Goal: Task Accomplishment & Management: Manage account settings

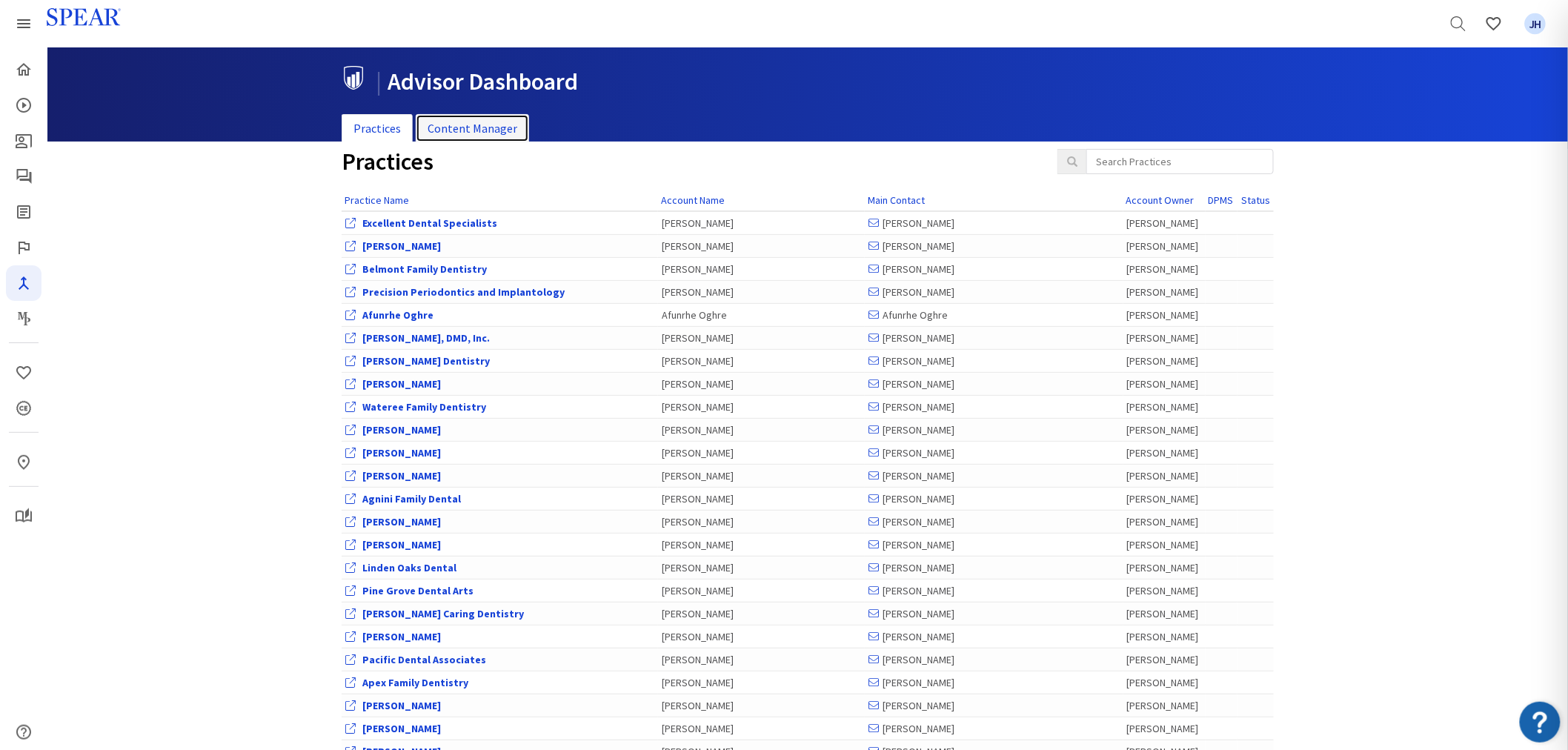
click at [483, 120] on link "Content Manager" at bounding box center [472, 128] width 113 height 29
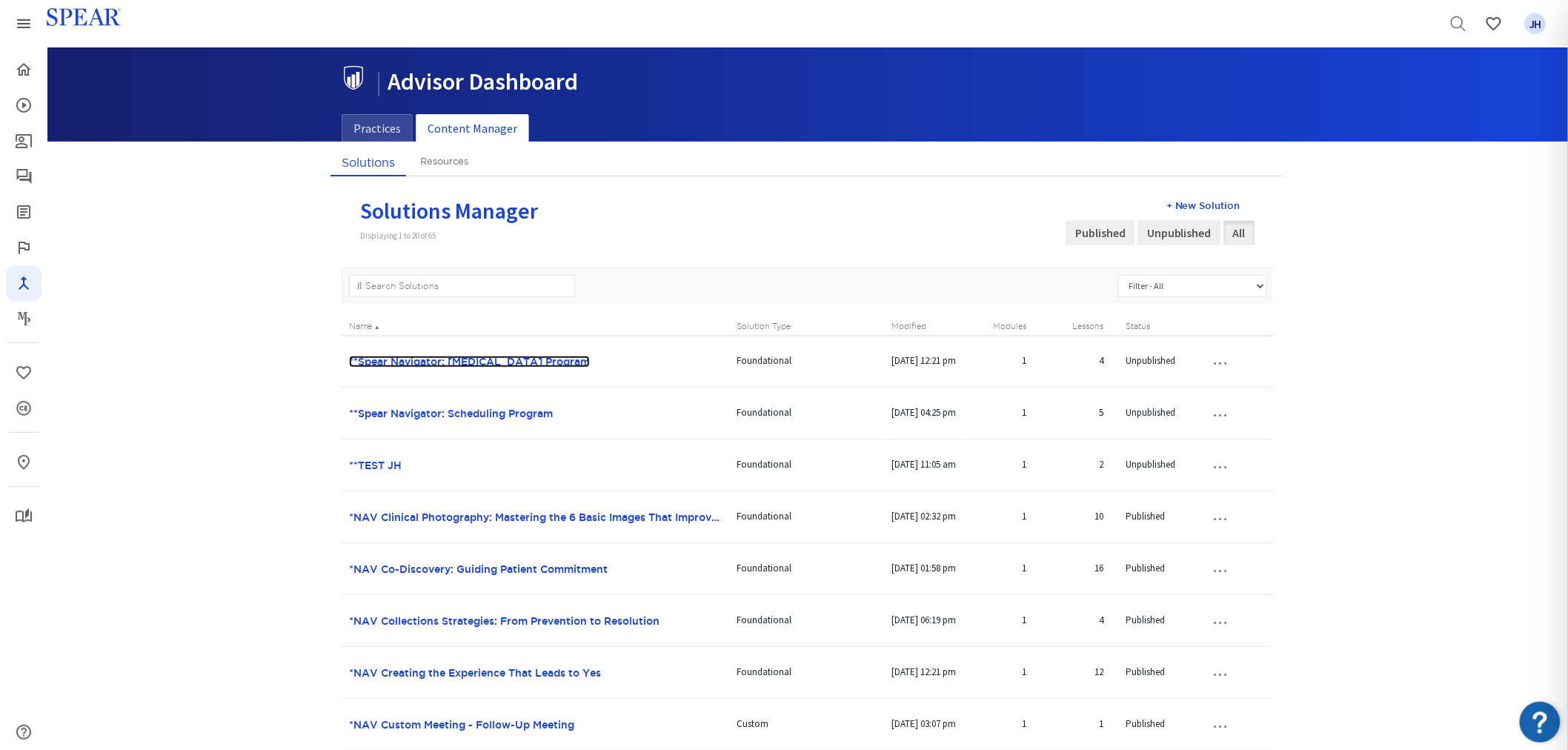
click at [516, 364] on link "**Spear Navigator: [MEDICAL_DATA] Program" at bounding box center [469, 361] width 241 height 11
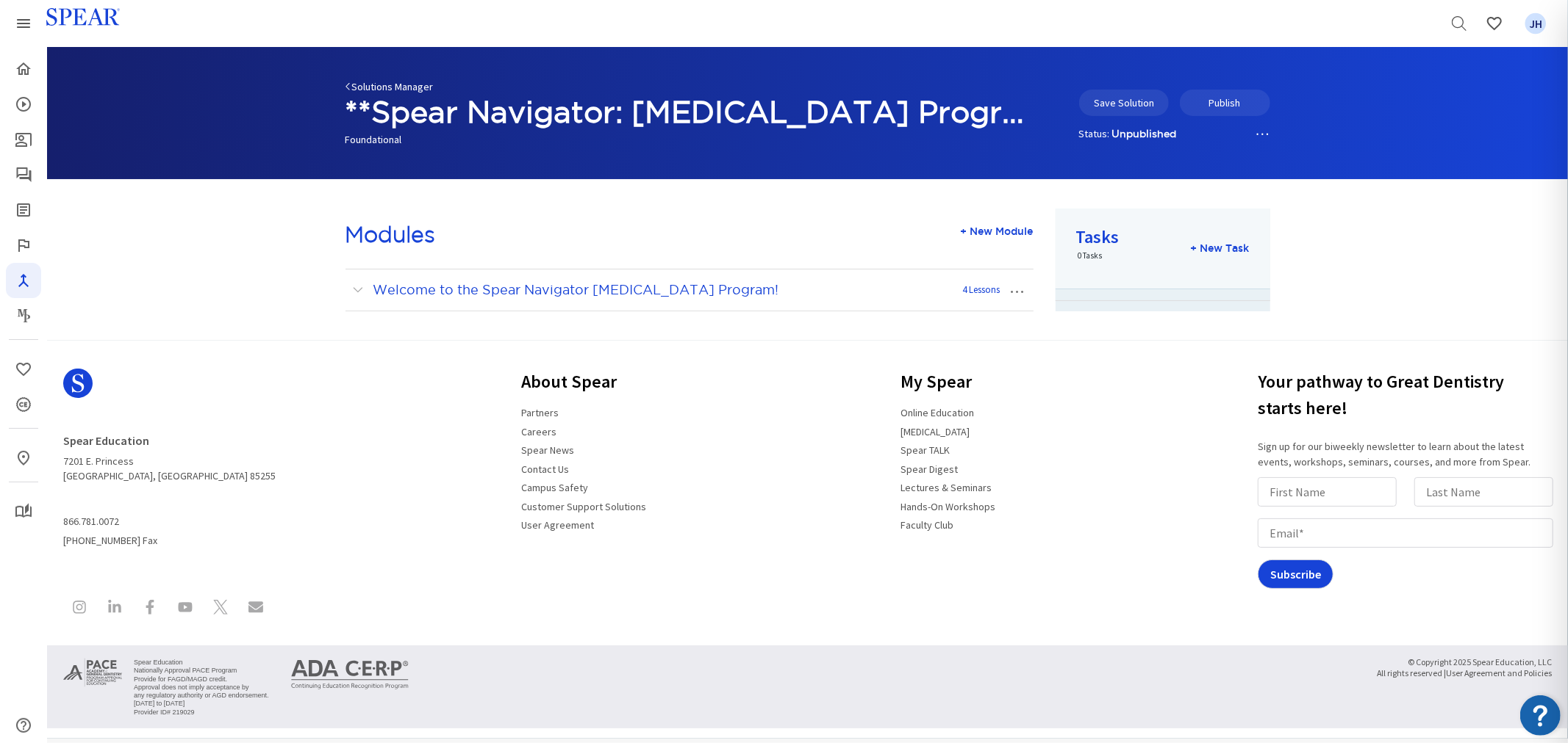
click at [372, 86] on link "Solutions Manager" at bounding box center [389, 86] width 88 height 13
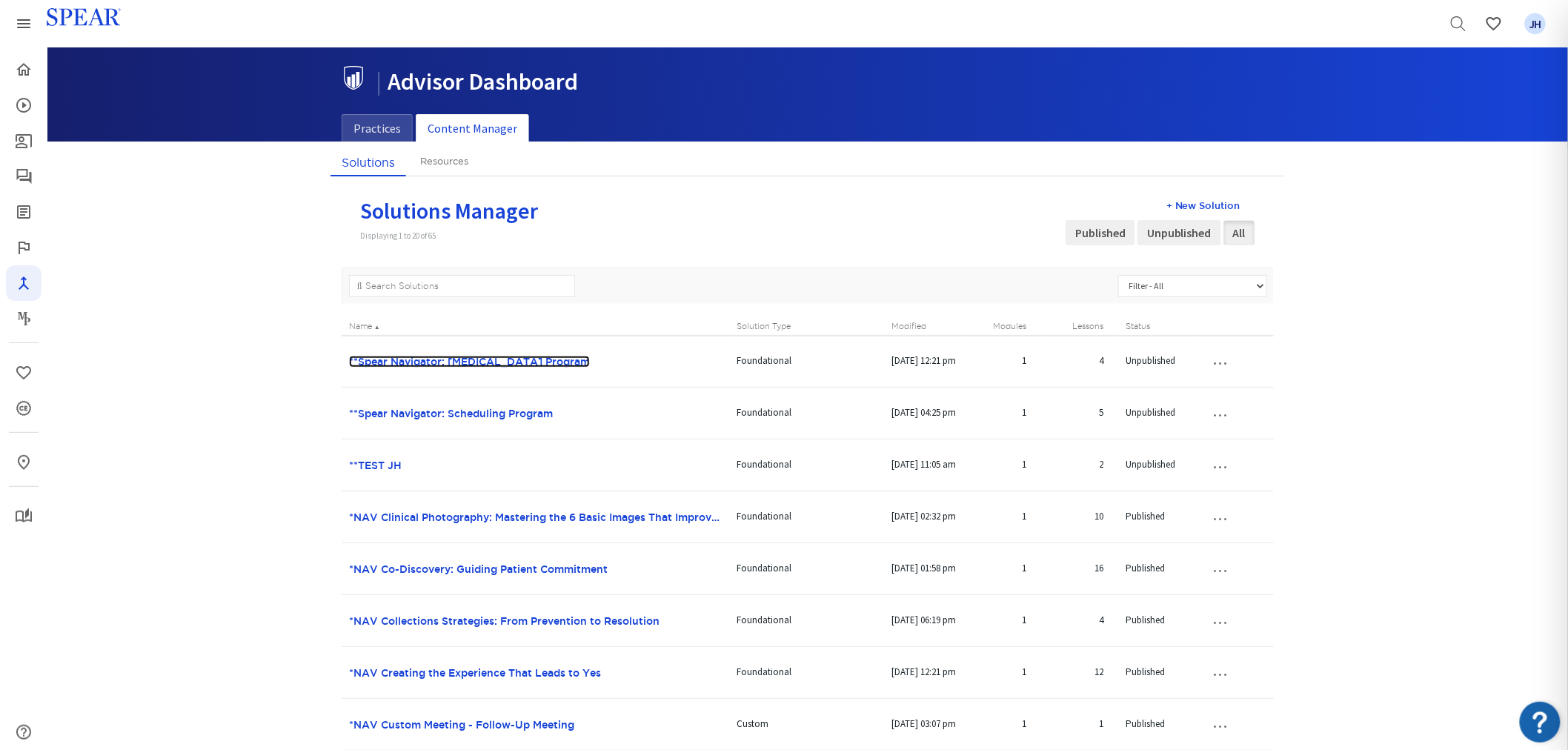
click at [562, 358] on link "**Spear Navigator: [MEDICAL_DATA] Program" at bounding box center [469, 361] width 241 height 11
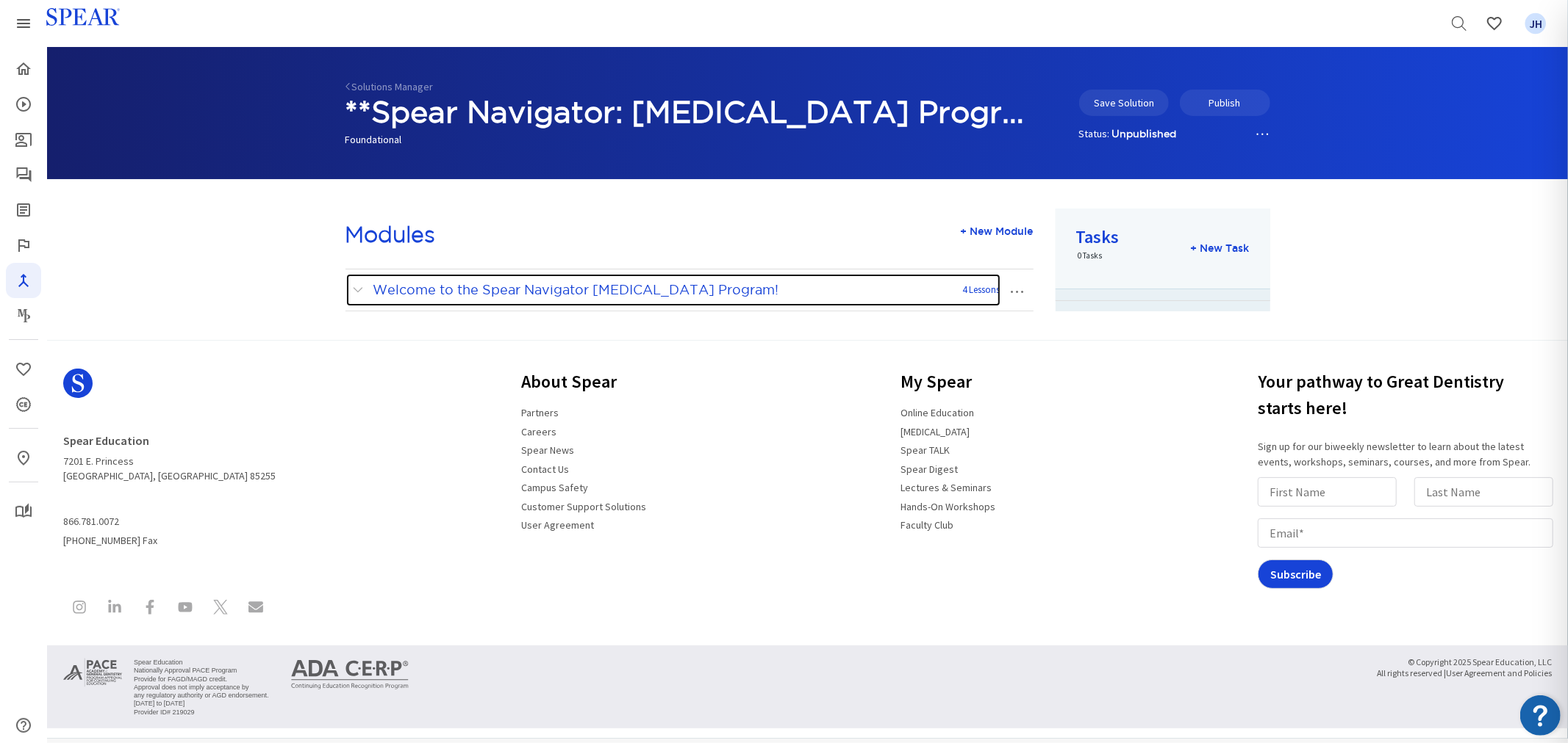
click at [356, 290] on span at bounding box center [362, 290] width 18 height 19
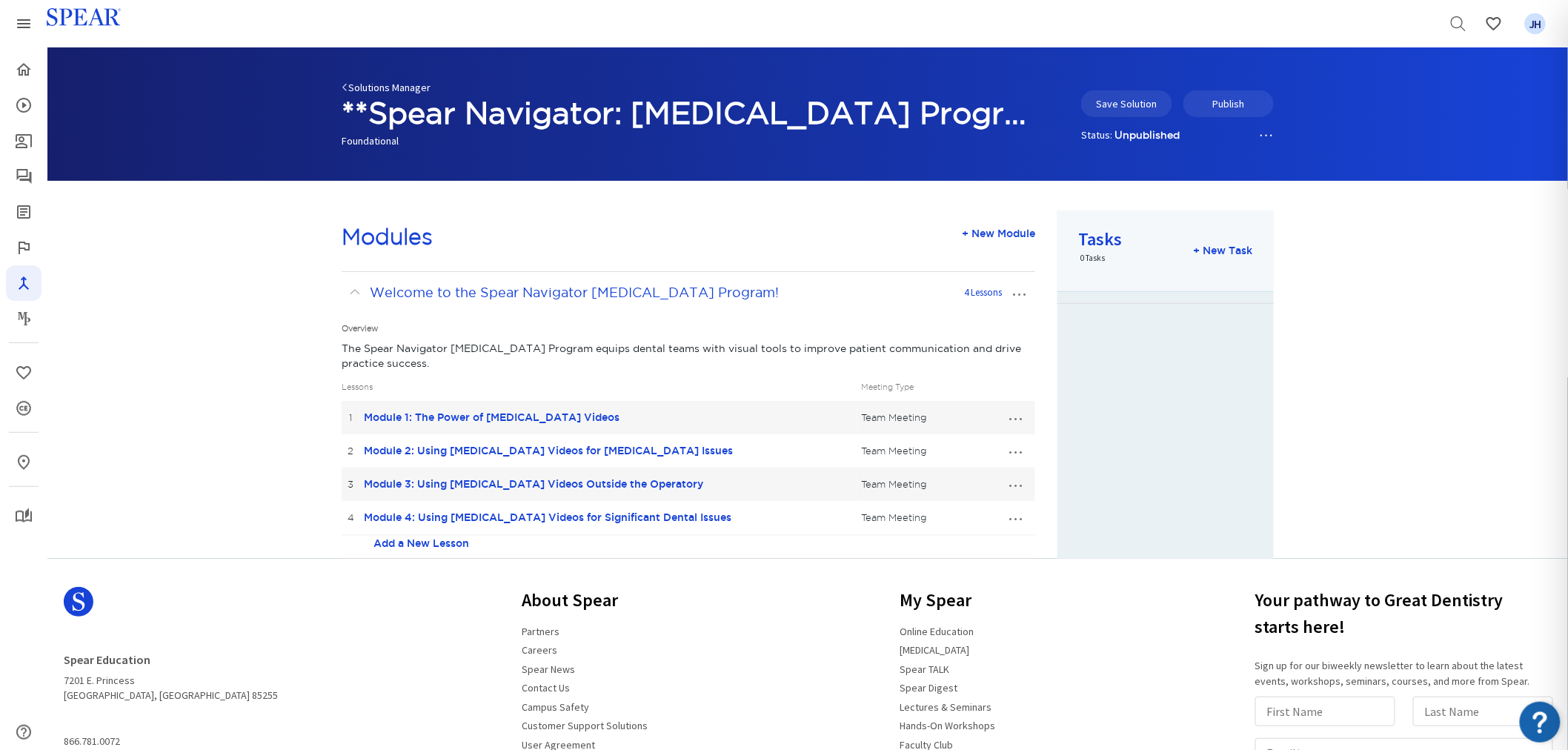
click at [374, 84] on link "Solutions Manager" at bounding box center [386, 87] width 89 height 13
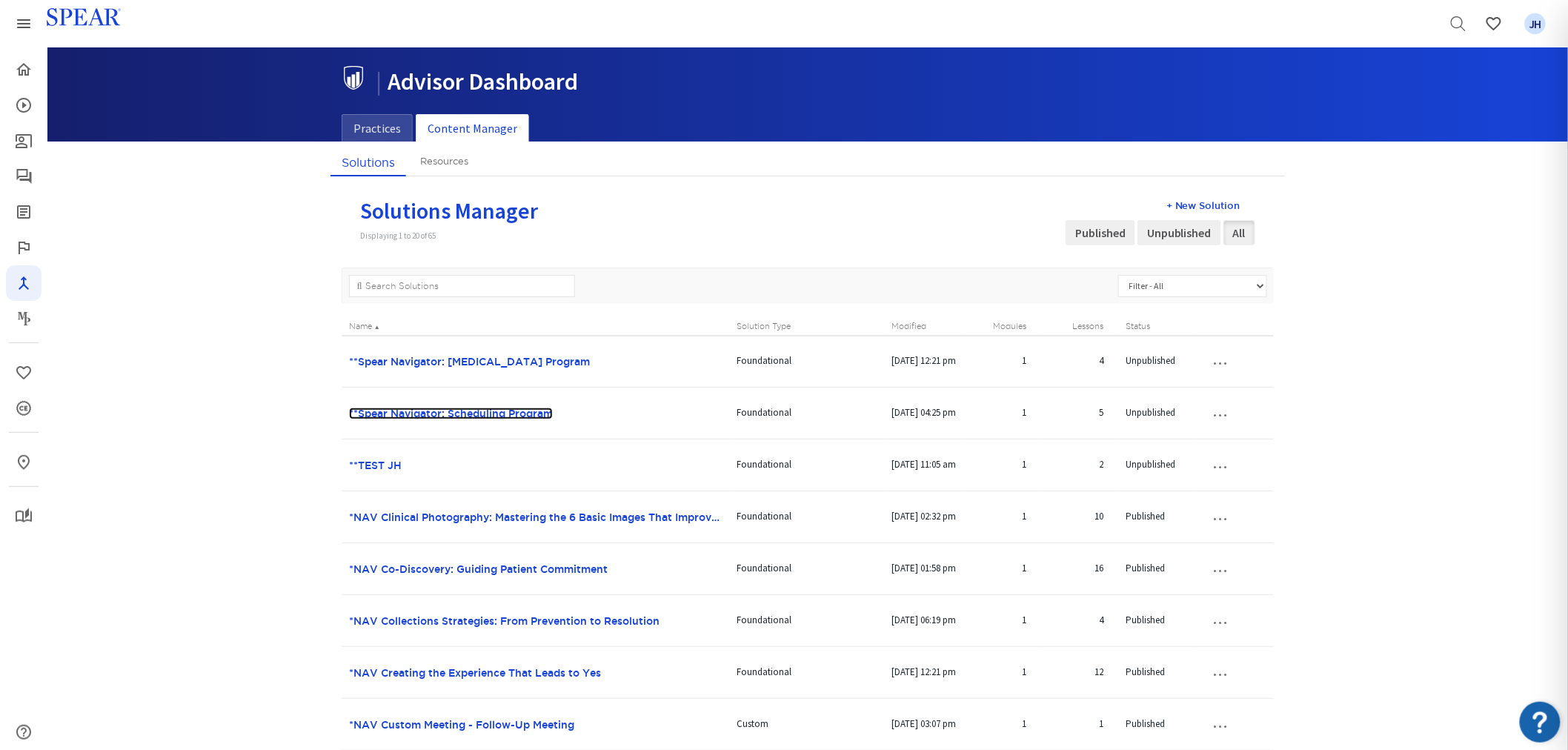
click at [486, 411] on link "**Spear Navigator: Scheduling Program" at bounding box center [451, 413] width 204 height 11
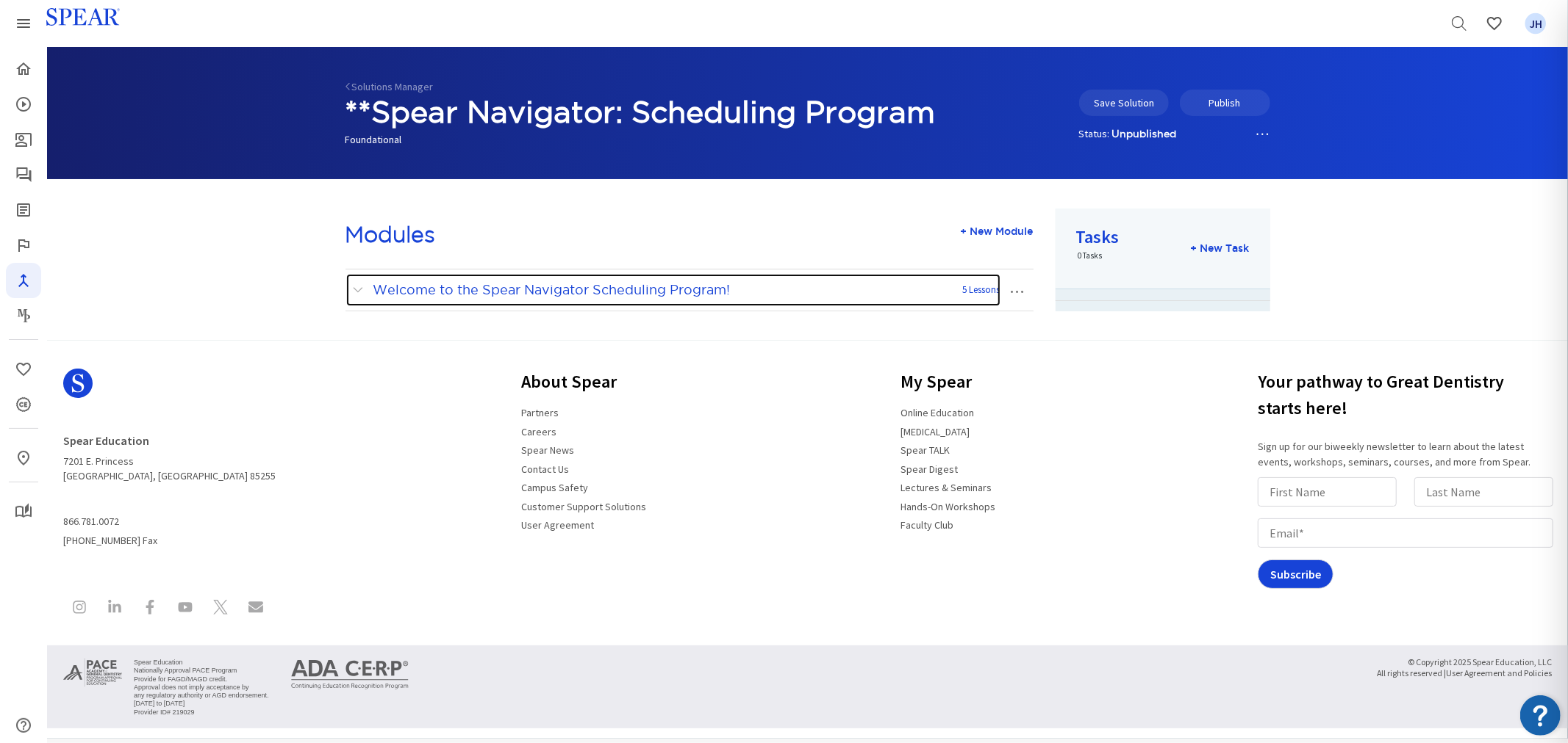
click at [356, 289] on span at bounding box center [362, 290] width 18 height 19
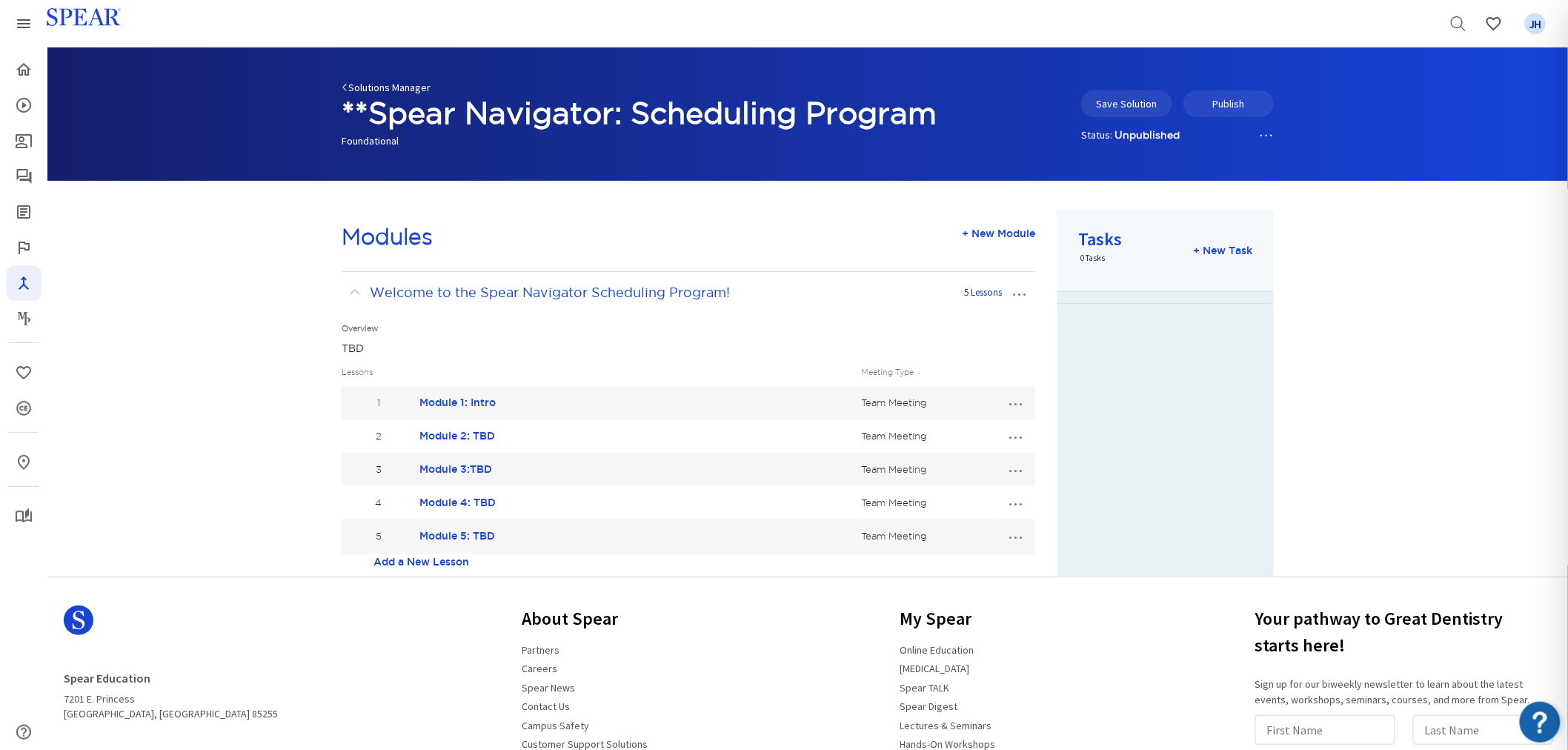
click at [374, 85] on link "Solutions Manager" at bounding box center [386, 87] width 89 height 13
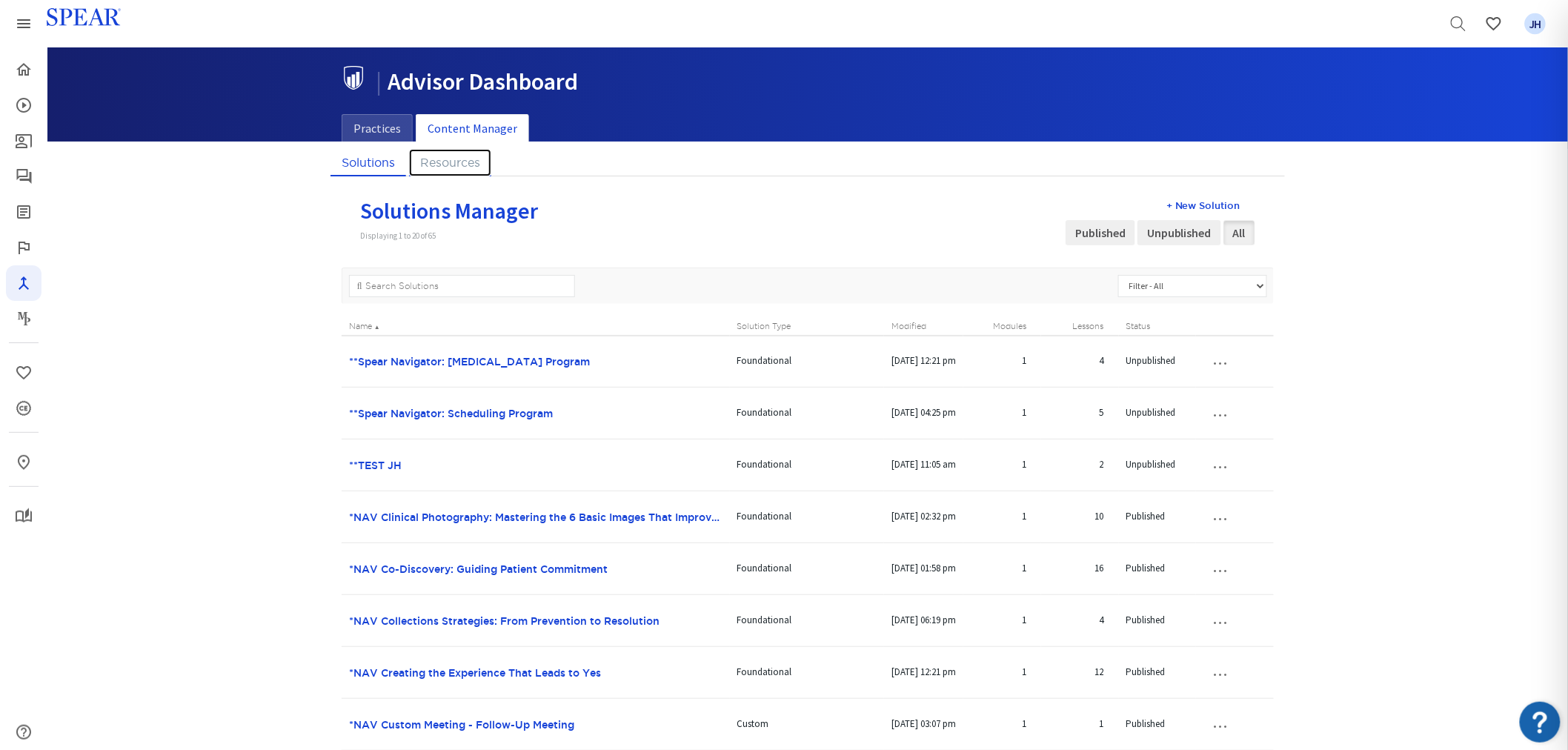
click at [472, 167] on link "Resources" at bounding box center [450, 162] width 83 height 27
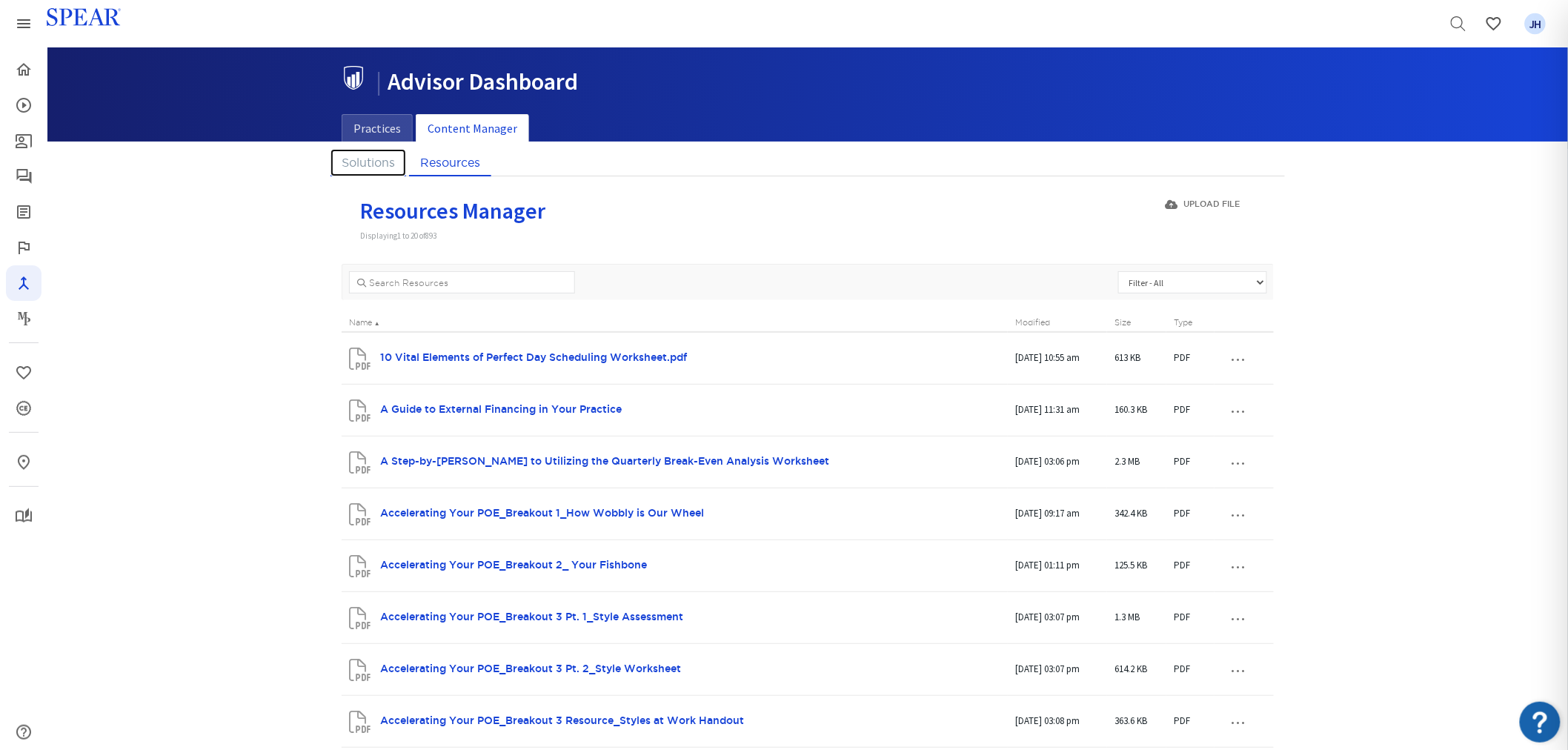
click at [351, 164] on link "Solutions" at bounding box center [368, 162] width 76 height 27
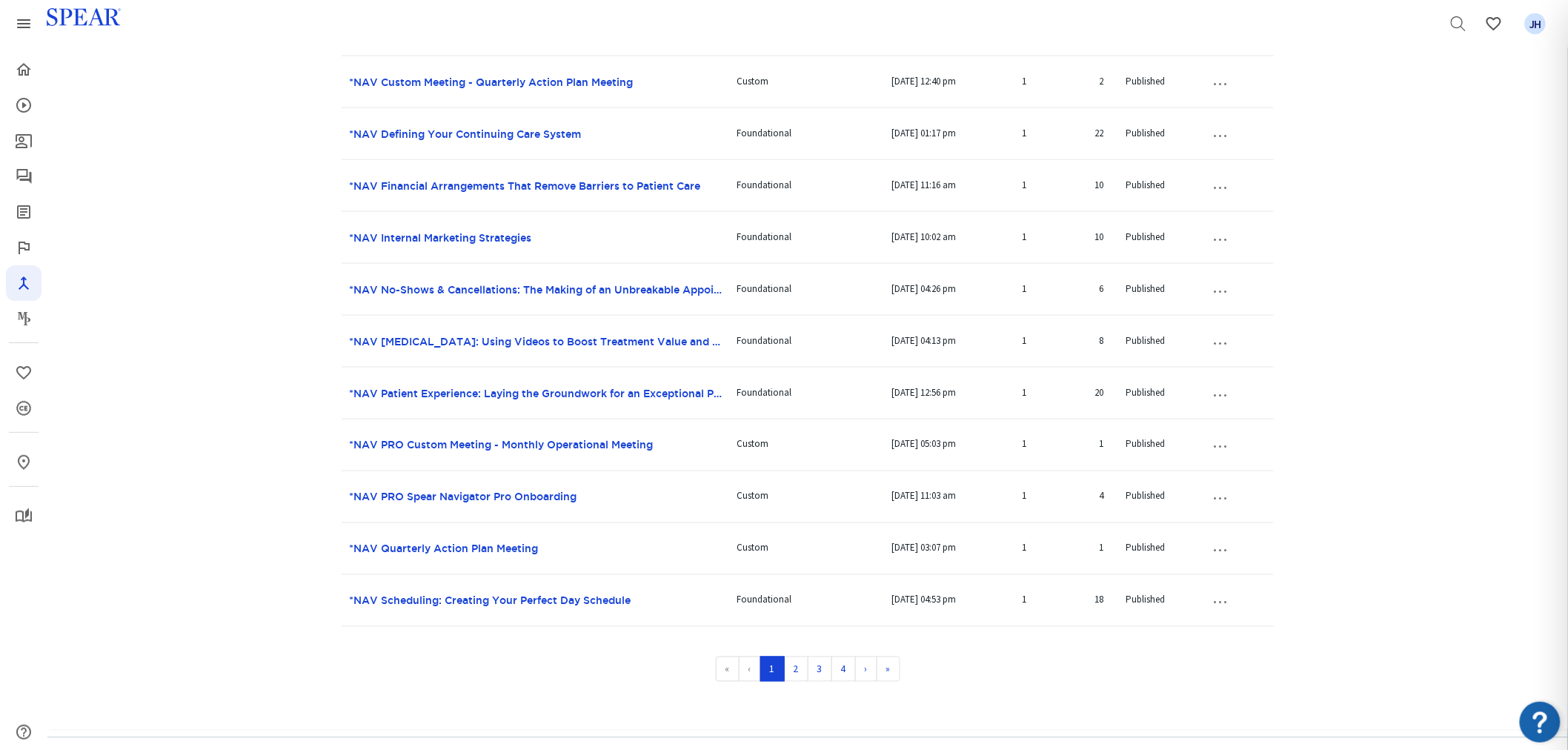
scroll to position [1135, 0]
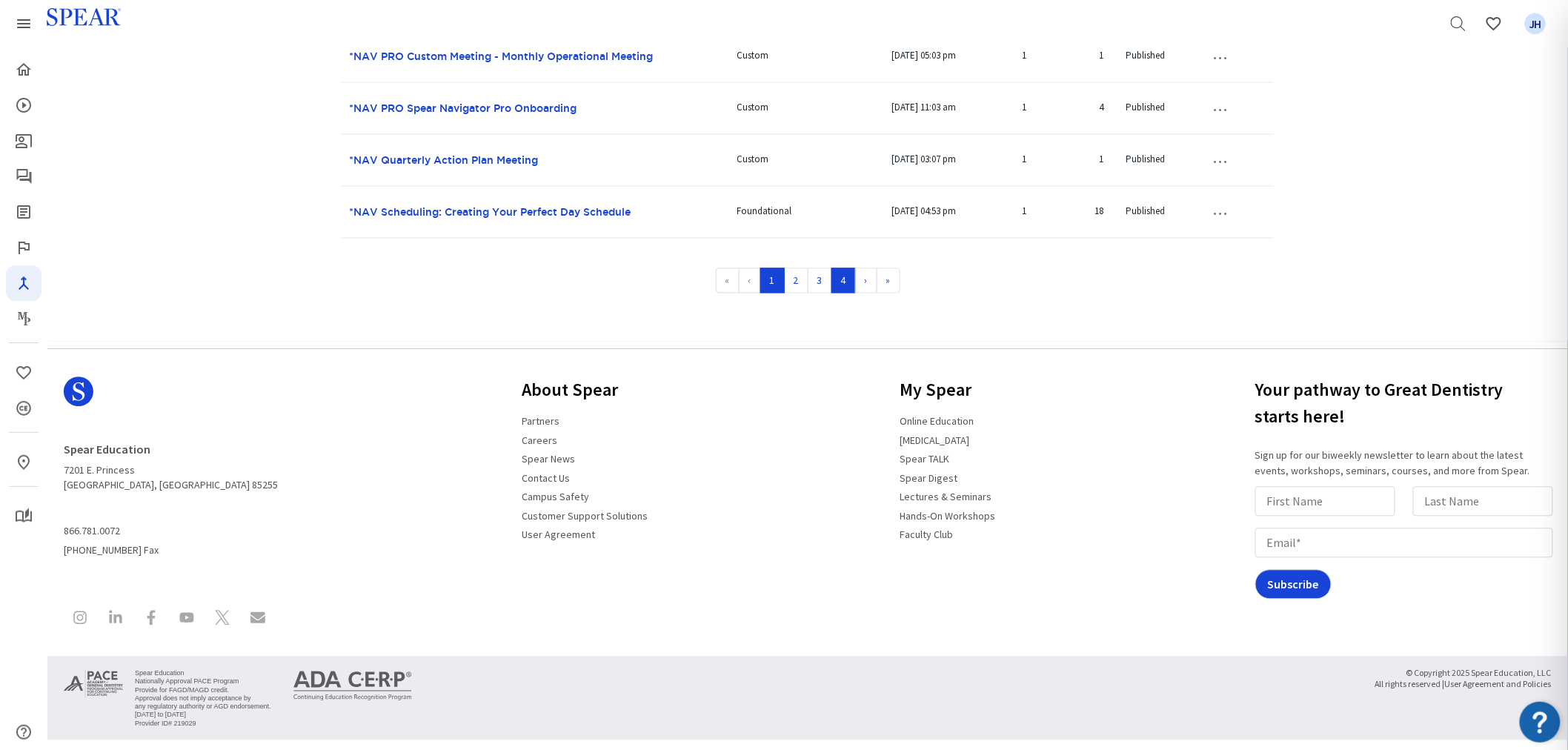
click at [839, 280] on link "4" at bounding box center [844, 280] width 25 height 25
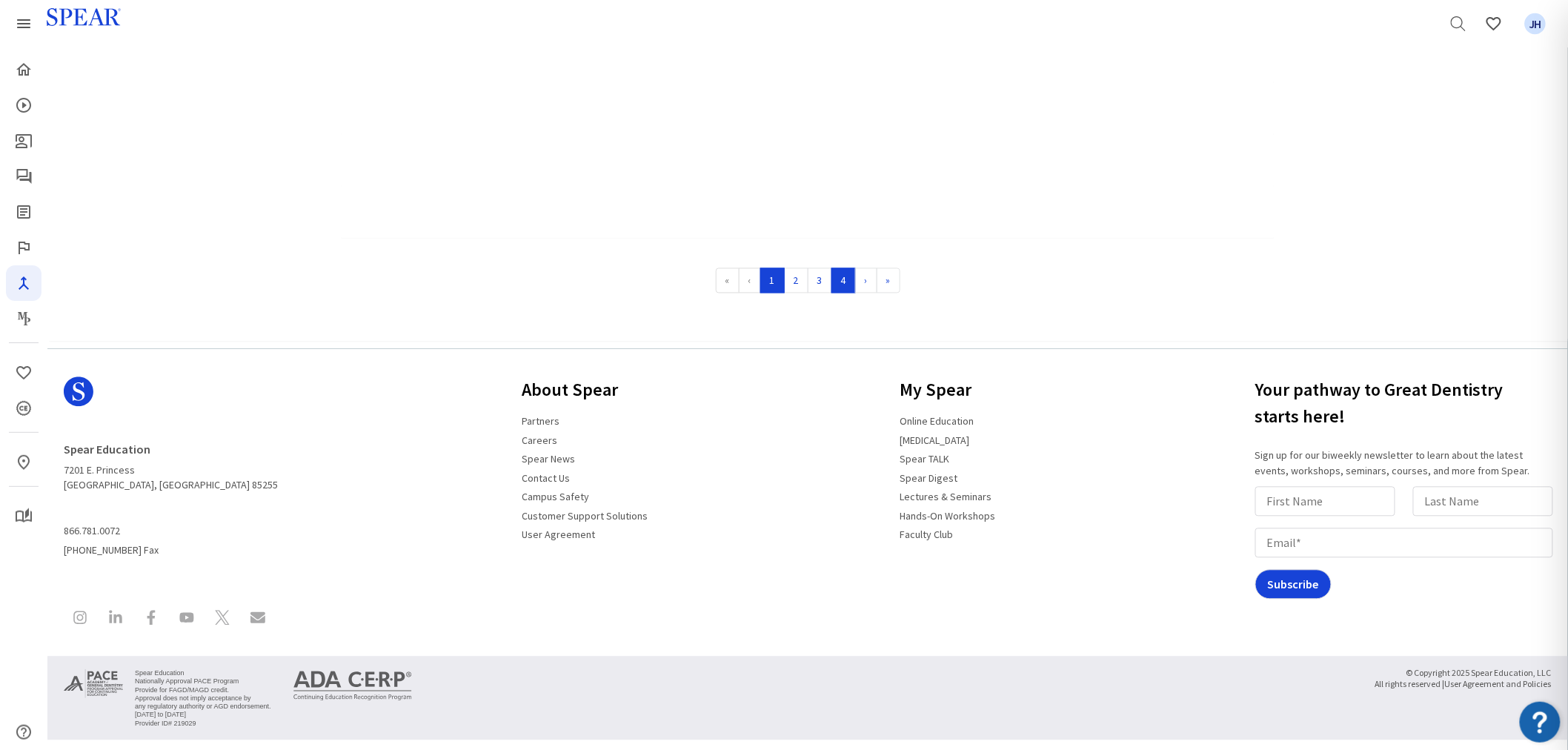
scroll to position [357, 0]
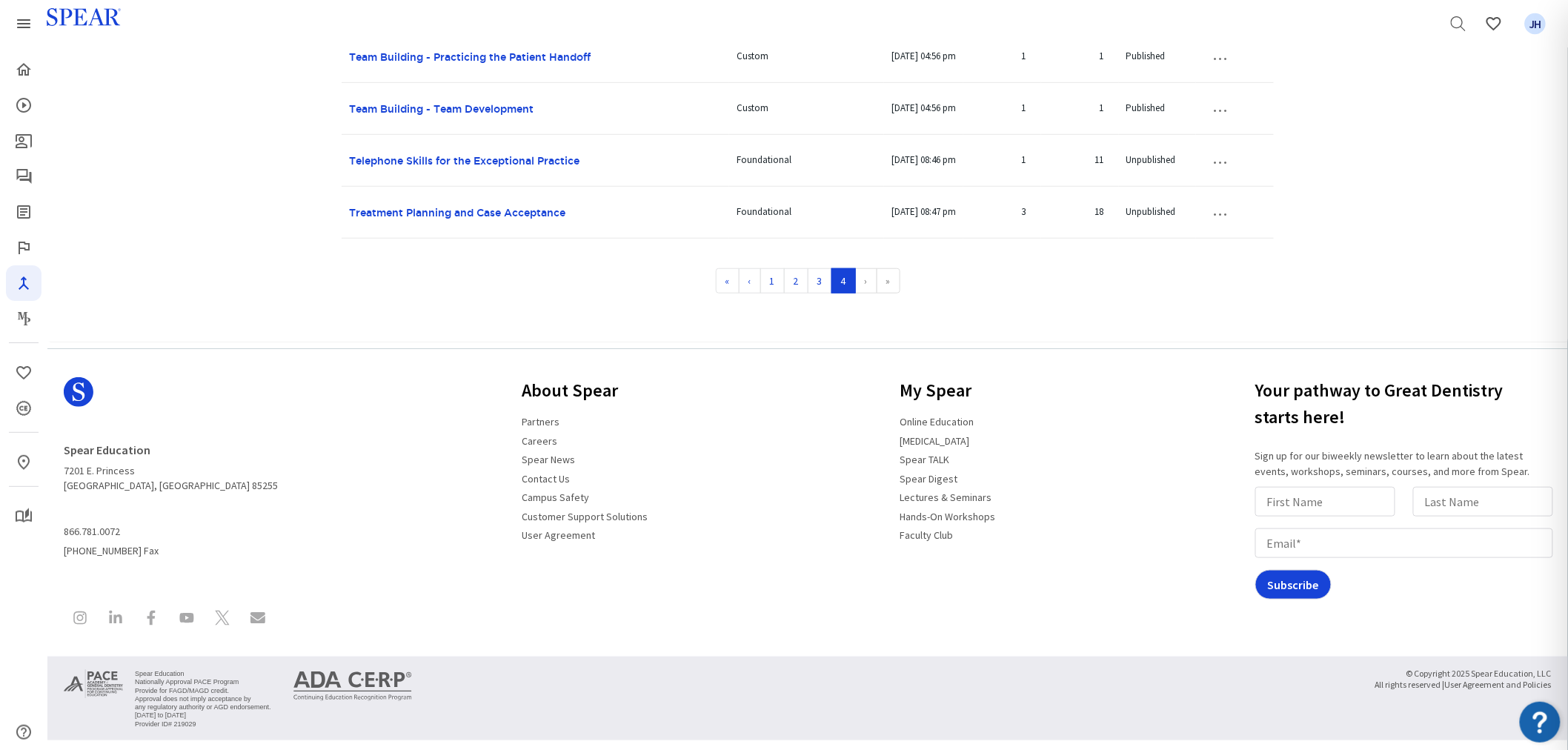
click at [1230, 214] on button "…" at bounding box center [1219, 213] width 33 height 24
click at [1402, 272] on div "Solutions Resources Solutions Manager Displaying 61 to 65 of 65 + New Solution …" at bounding box center [808, 63] width 1521 height 542
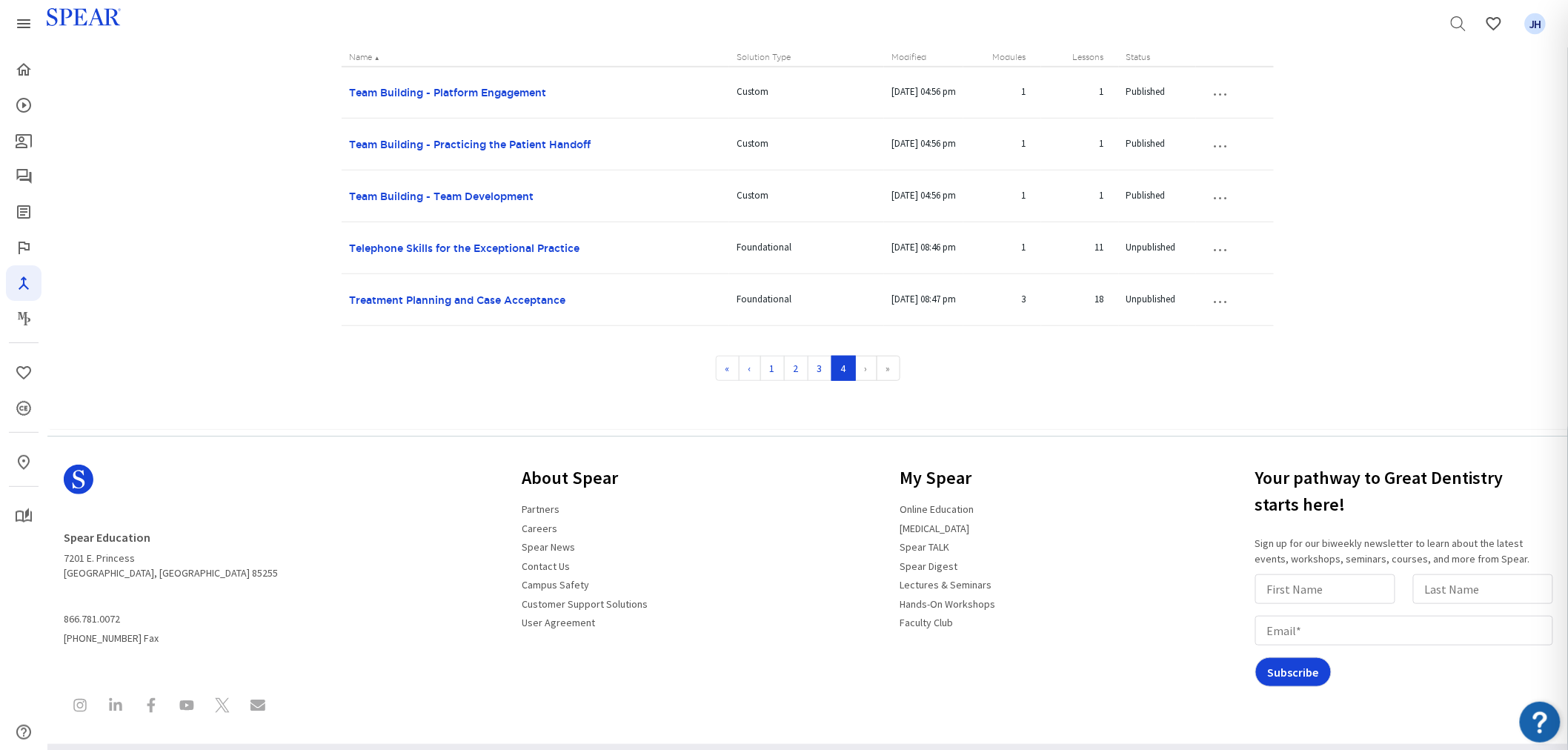
scroll to position [243, 0]
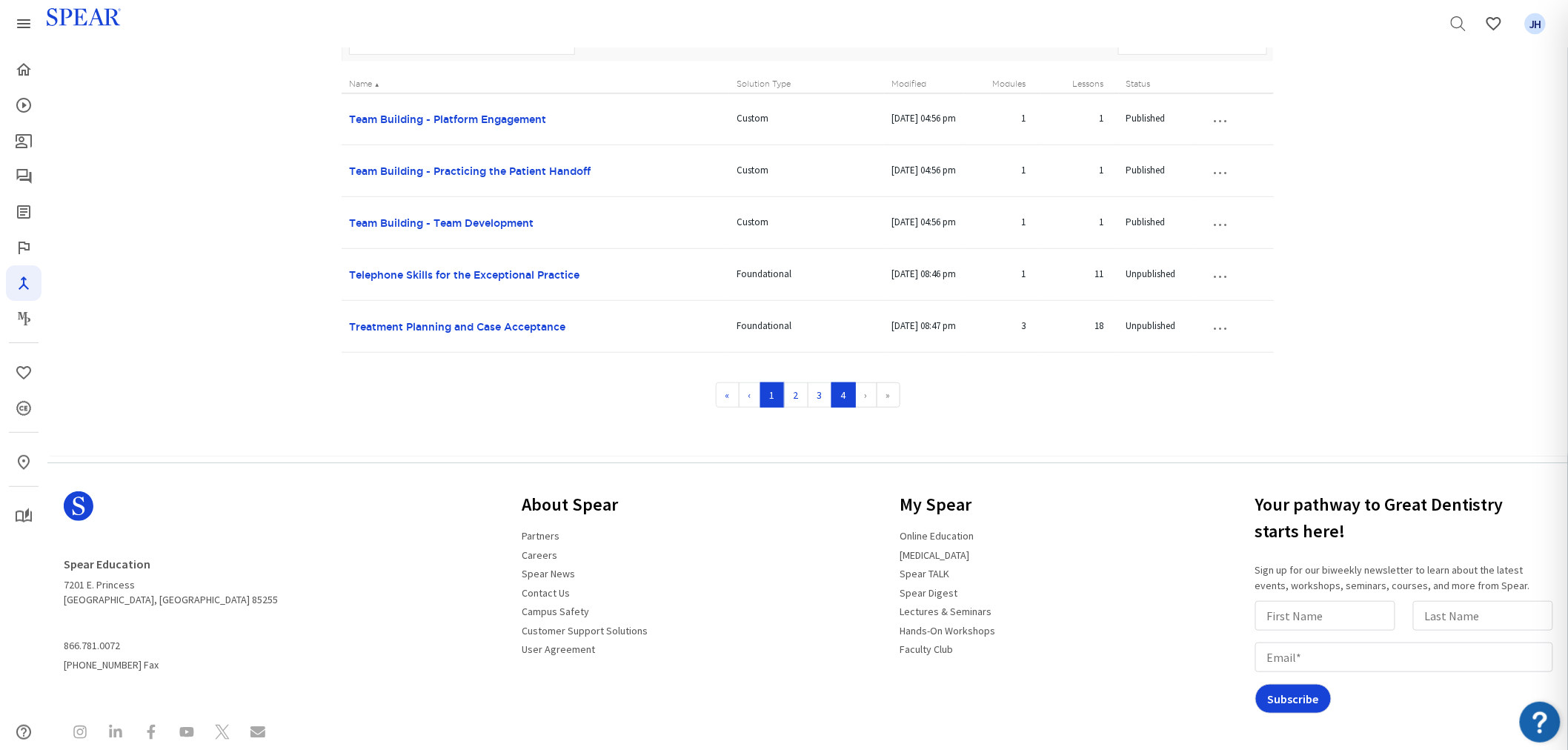
click at [773, 399] on link "1" at bounding box center [773, 395] width 25 height 25
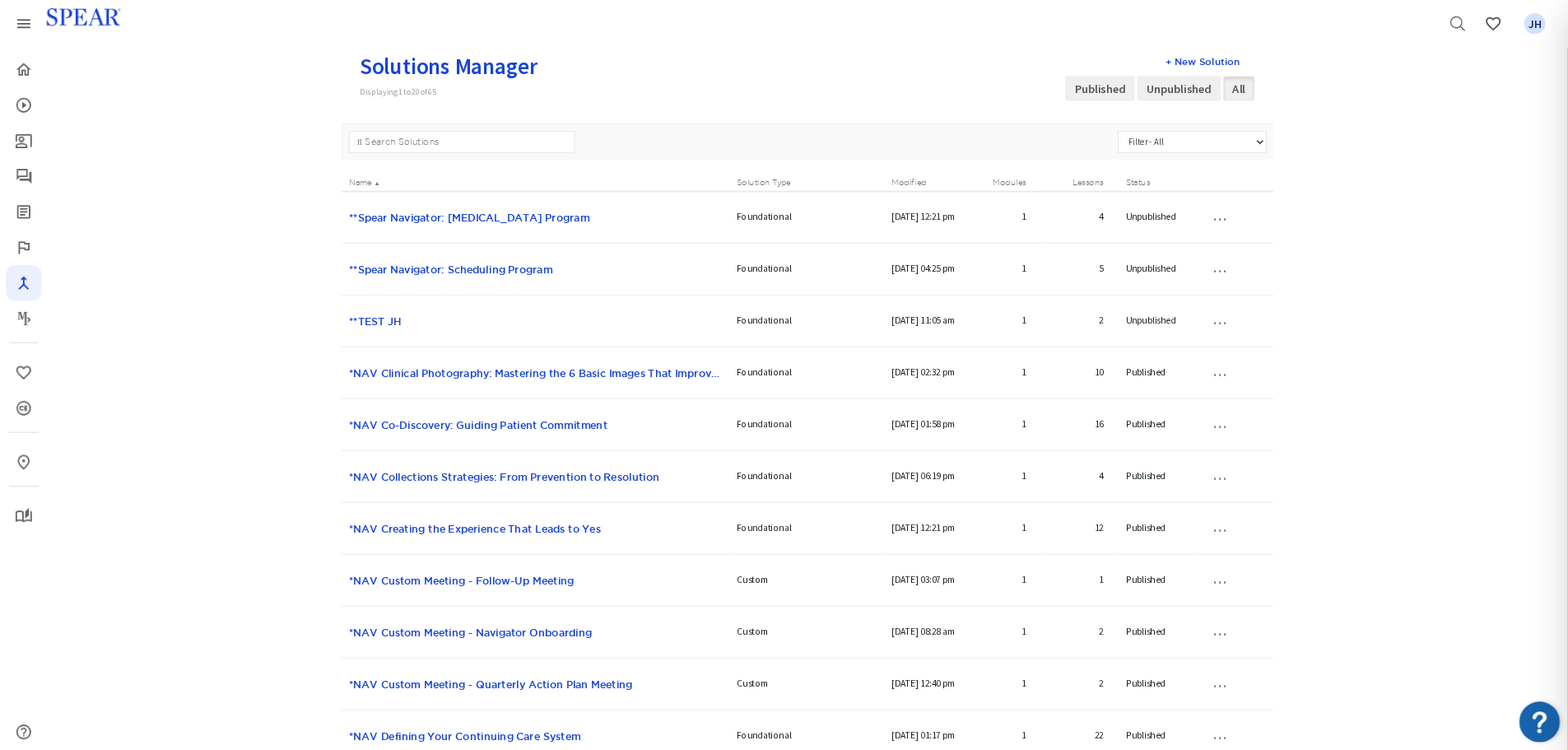
scroll to position [0, 0]
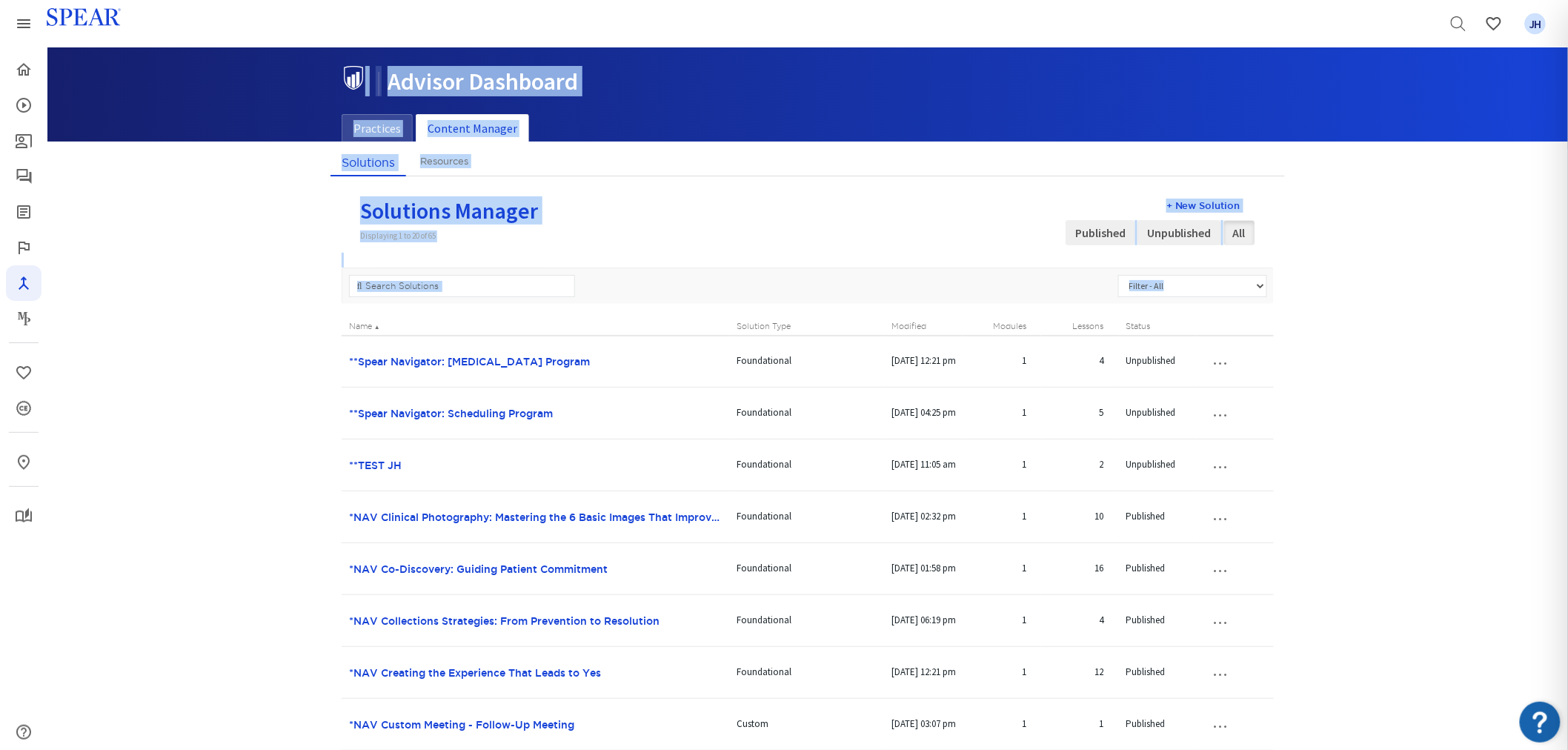
drag, startPoint x: 1568, startPoint y: 267, endPoint x: 1572, endPoint y: 395, distance: 128.1
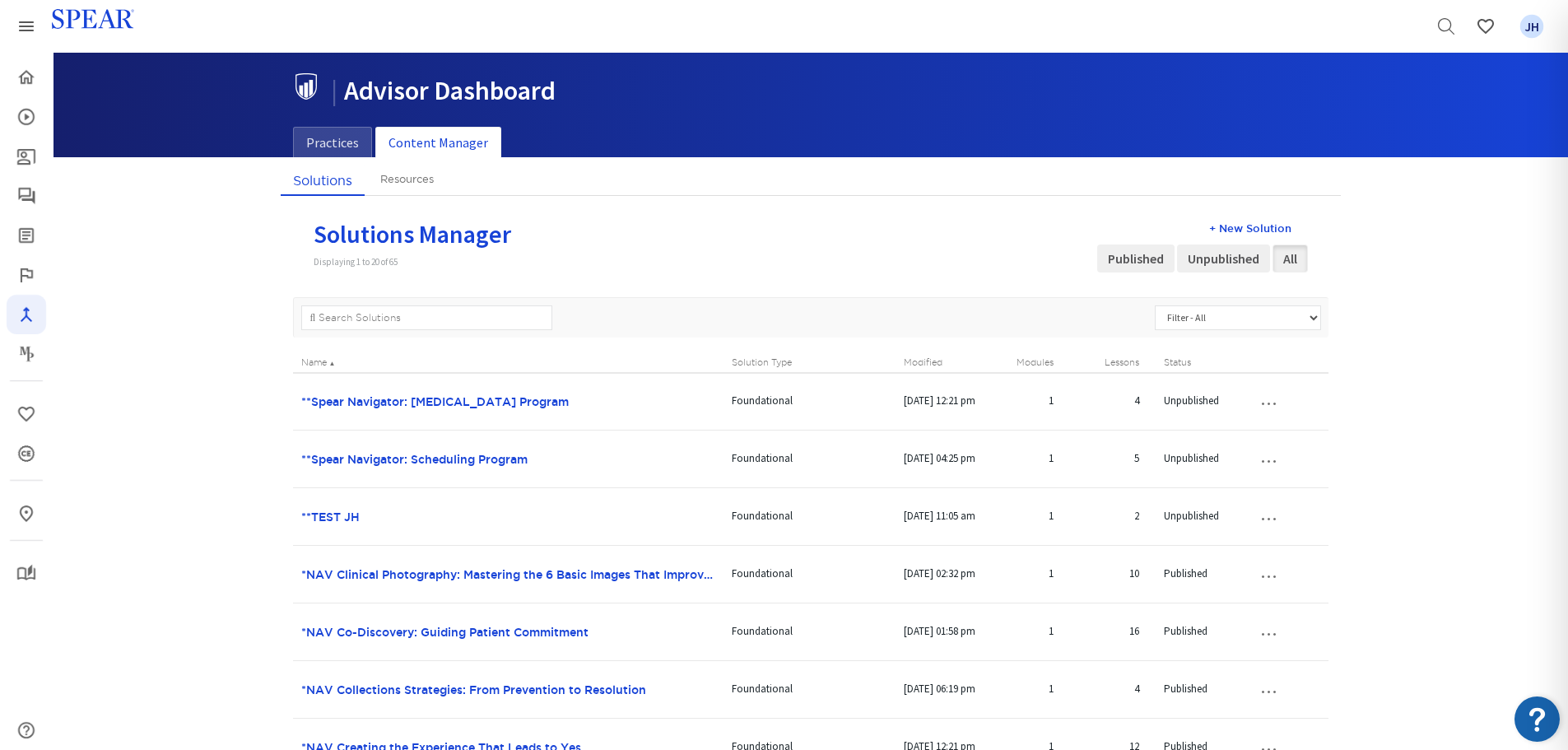
drag, startPoint x: 1755, startPoint y: 1, endPoint x: 1027, endPoint y: 120, distance: 737.7
click at [1014, 126] on ul "Practices Content Manager" at bounding box center [810, 108] width 1036 height 97
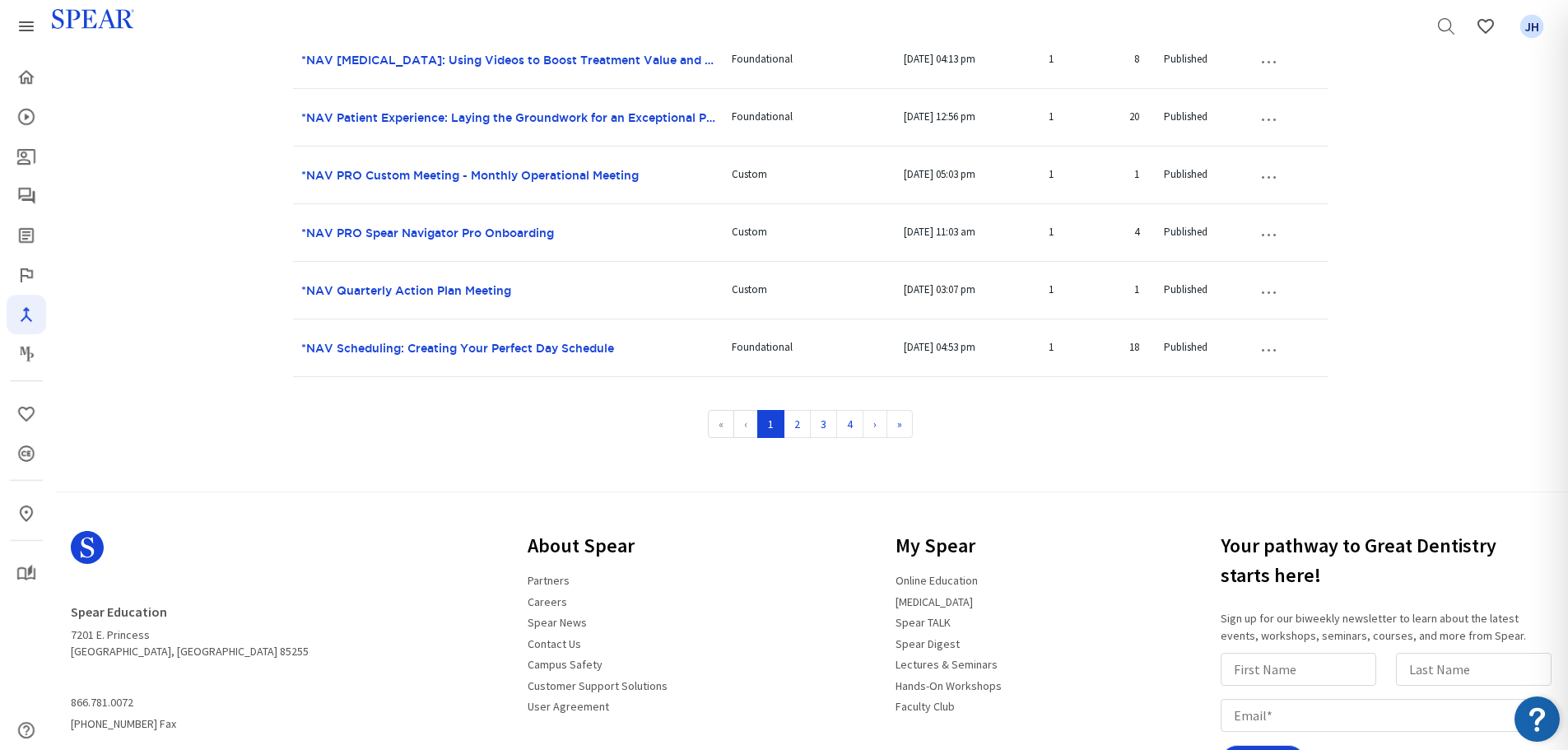
scroll to position [1345, 0]
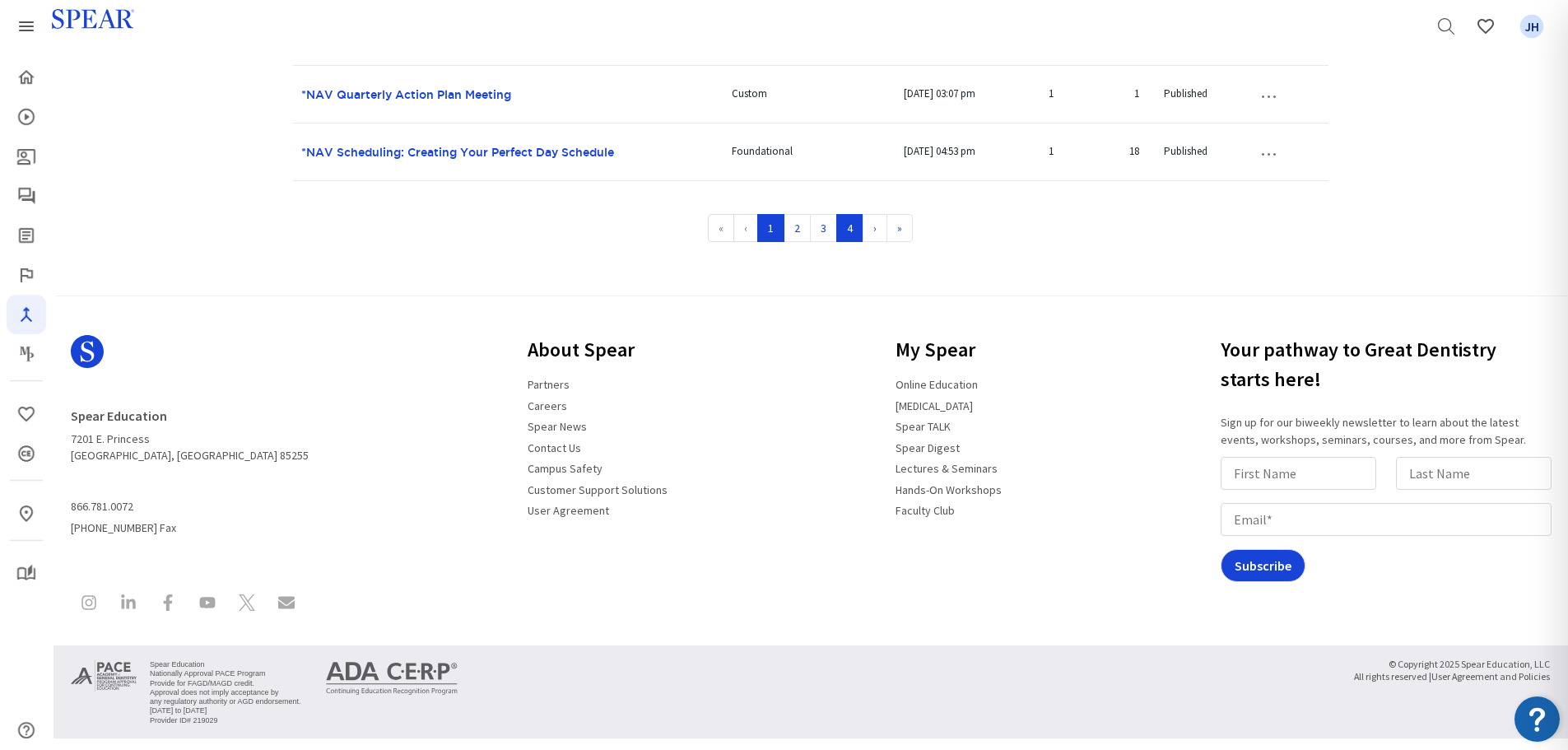
click at [848, 224] on link "4" at bounding box center [850, 228] width 27 height 28
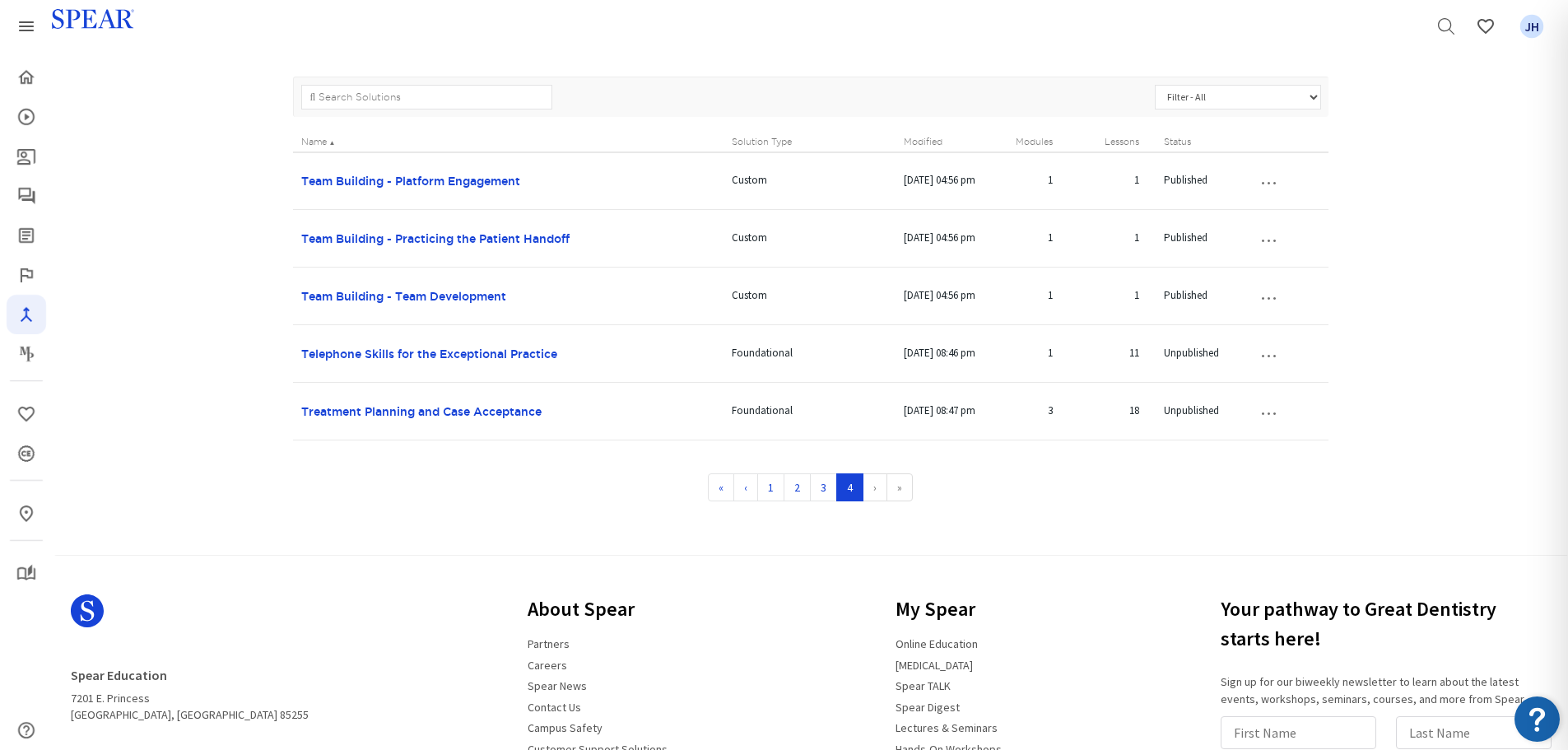
scroll to position [213, 0]
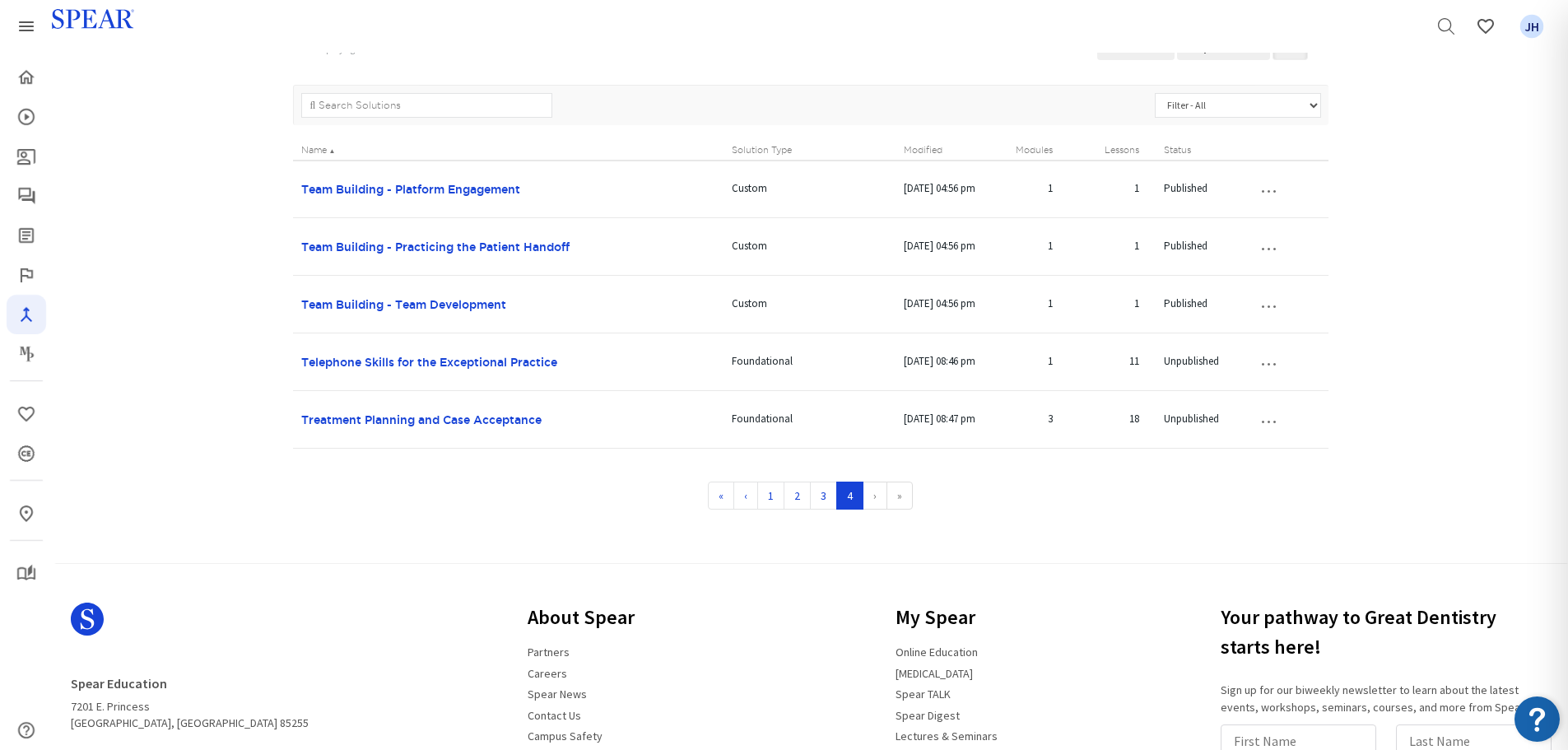
click at [1266, 419] on button "…" at bounding box center [1268, 420] width 36 height 26
click at [1473, 499] on div "Solutions Resources Solutions Manager Displaying 61 to 65 of 65 + New Solution …" at bounding box center [810, 254] width 1515 height 602
click at [1268, 425] on button "…" at bounding box center [1268, 420] width 36 height 26
click at [1480, 495] on div "Solutions Resources Solutions Manager Displaying 61 to 65 of 65 + New Solution …" at bounding box center [810, 254] width 1515 height 602
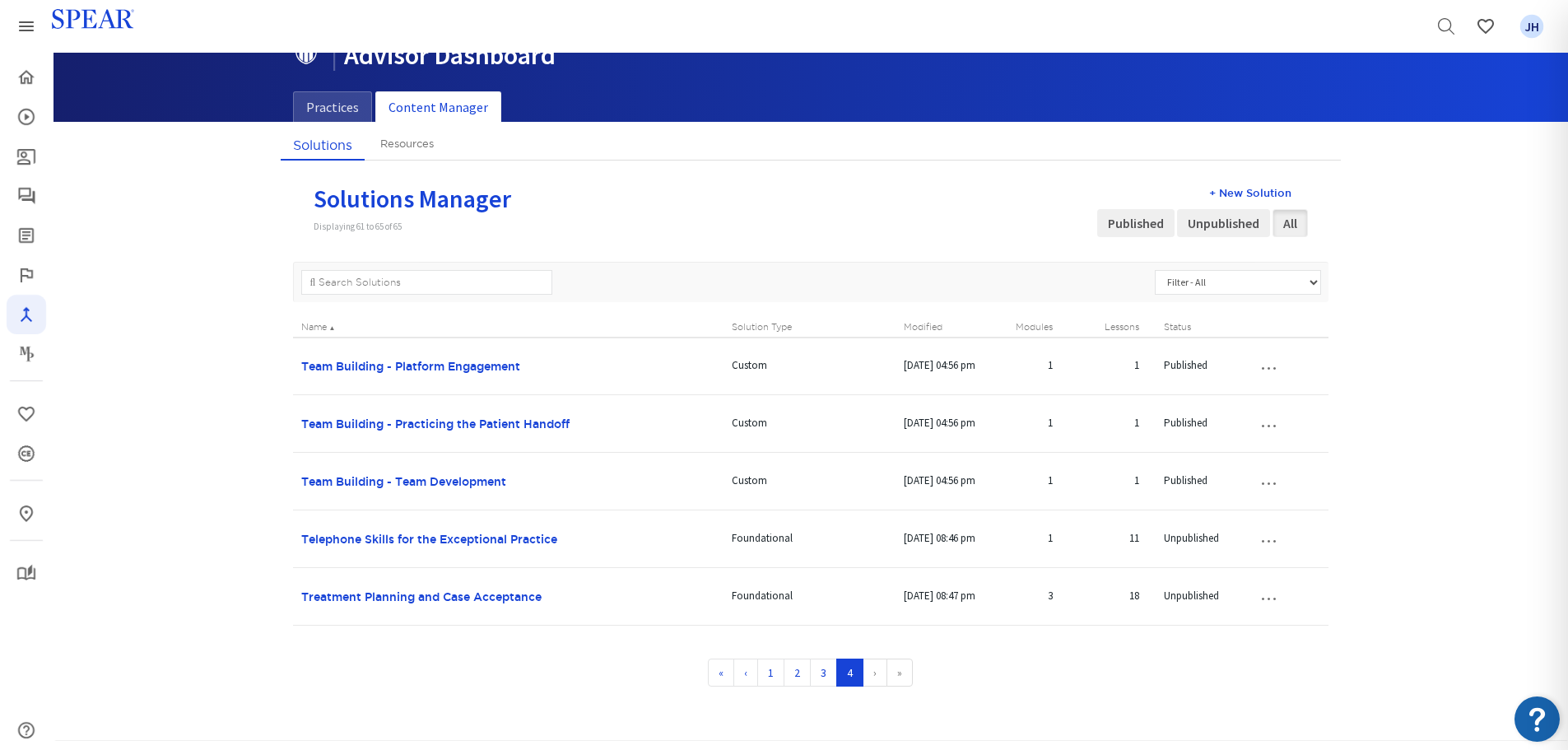
scroll to position [87, 0]
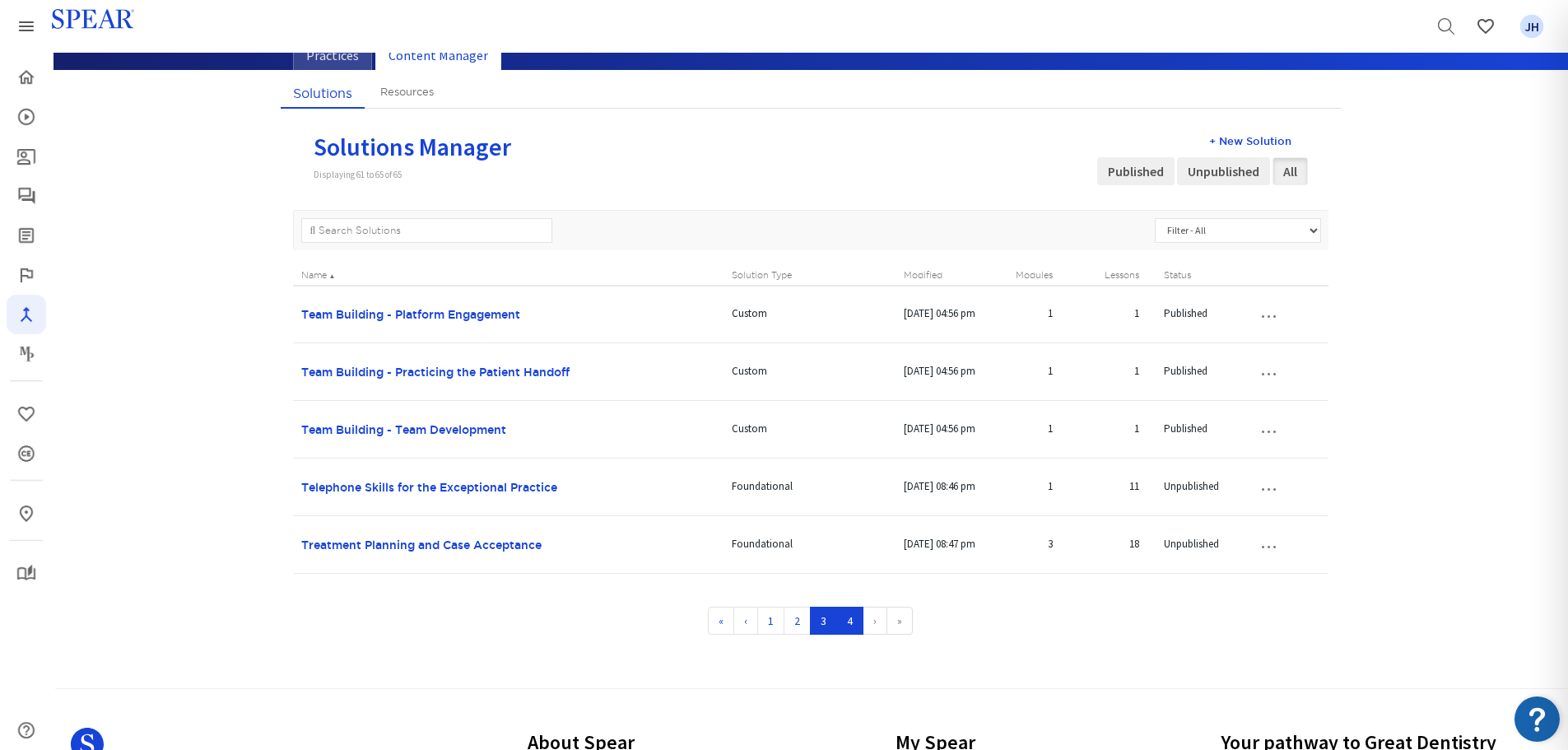
click at [818, 625] on link "3" at bounding box center [824, 620] width 27 height 28
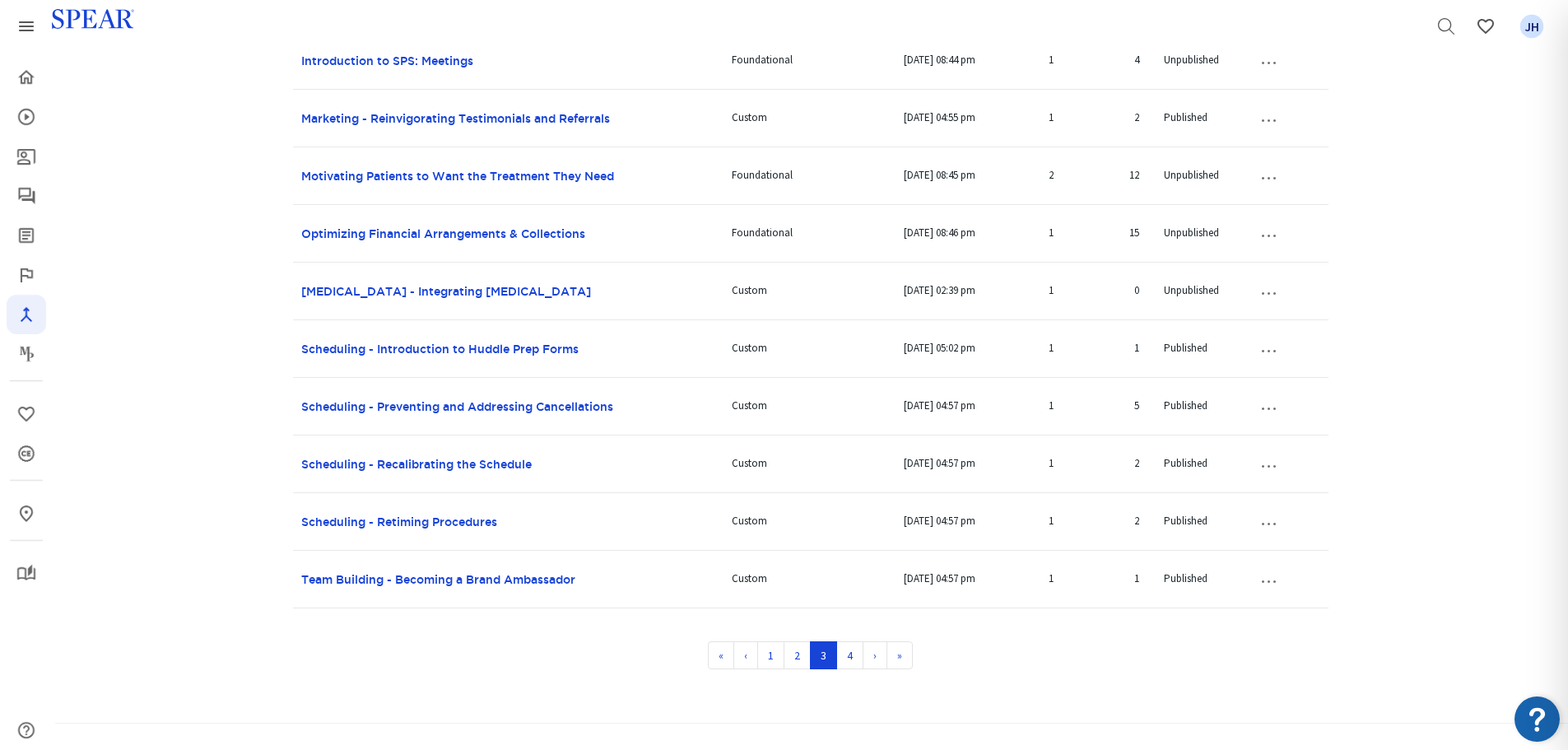
scroll to position [928, 0]
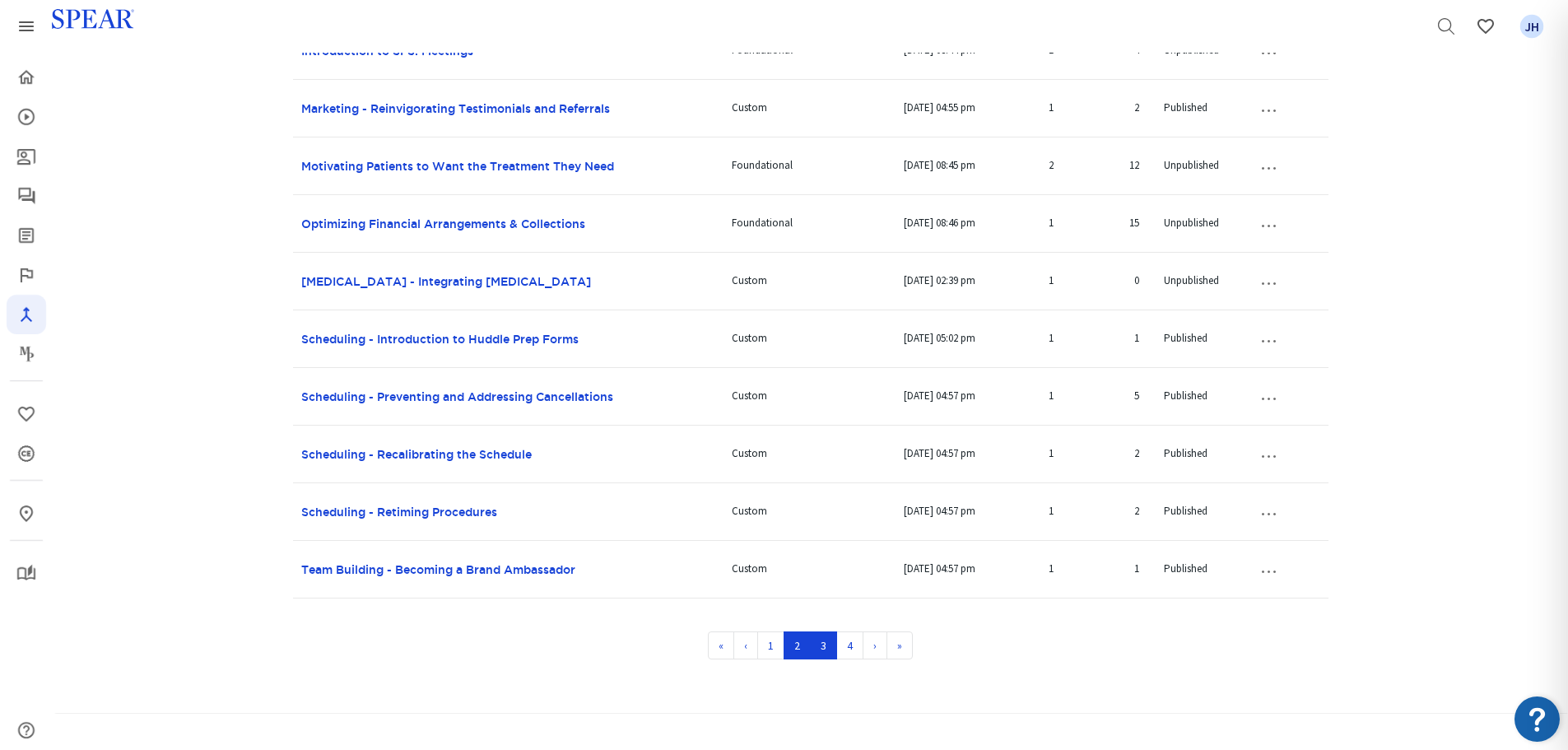
click at [799, 646] on link "2" at bounding box center [798, 646] width 27 height 28
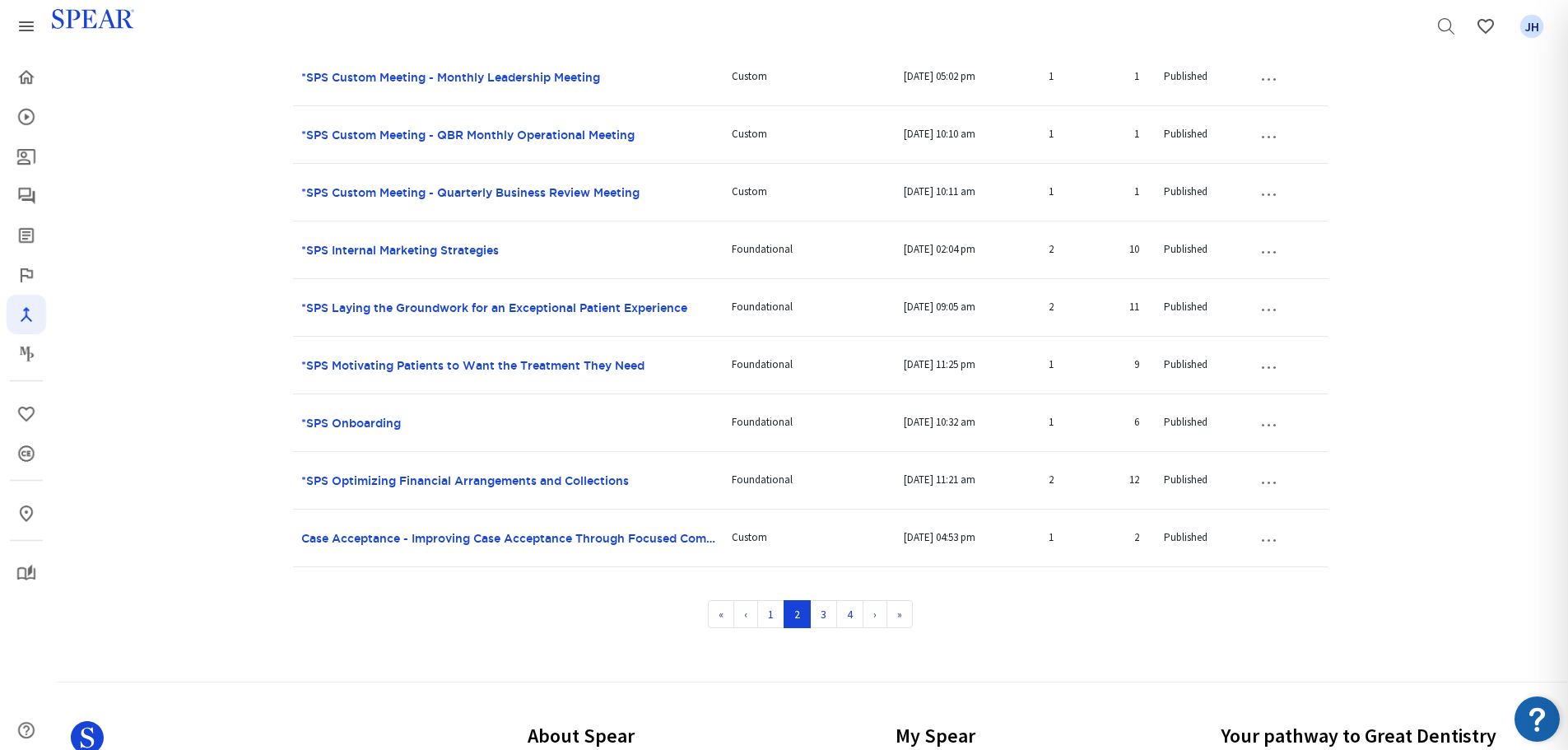
scroll to position [965, 0]
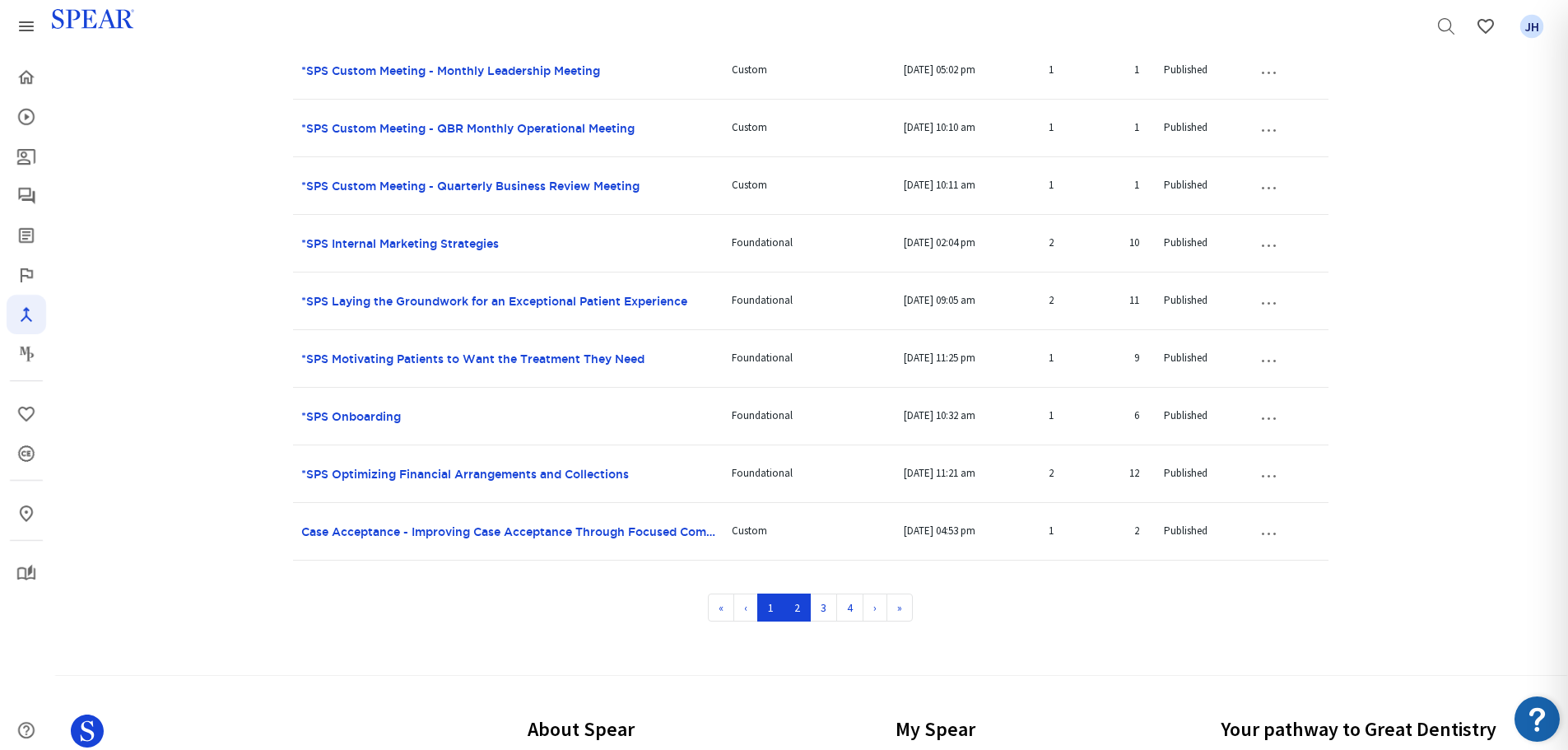
click at [773, 614] on link "1" at bounding box center [771, 607] width 27 height 28
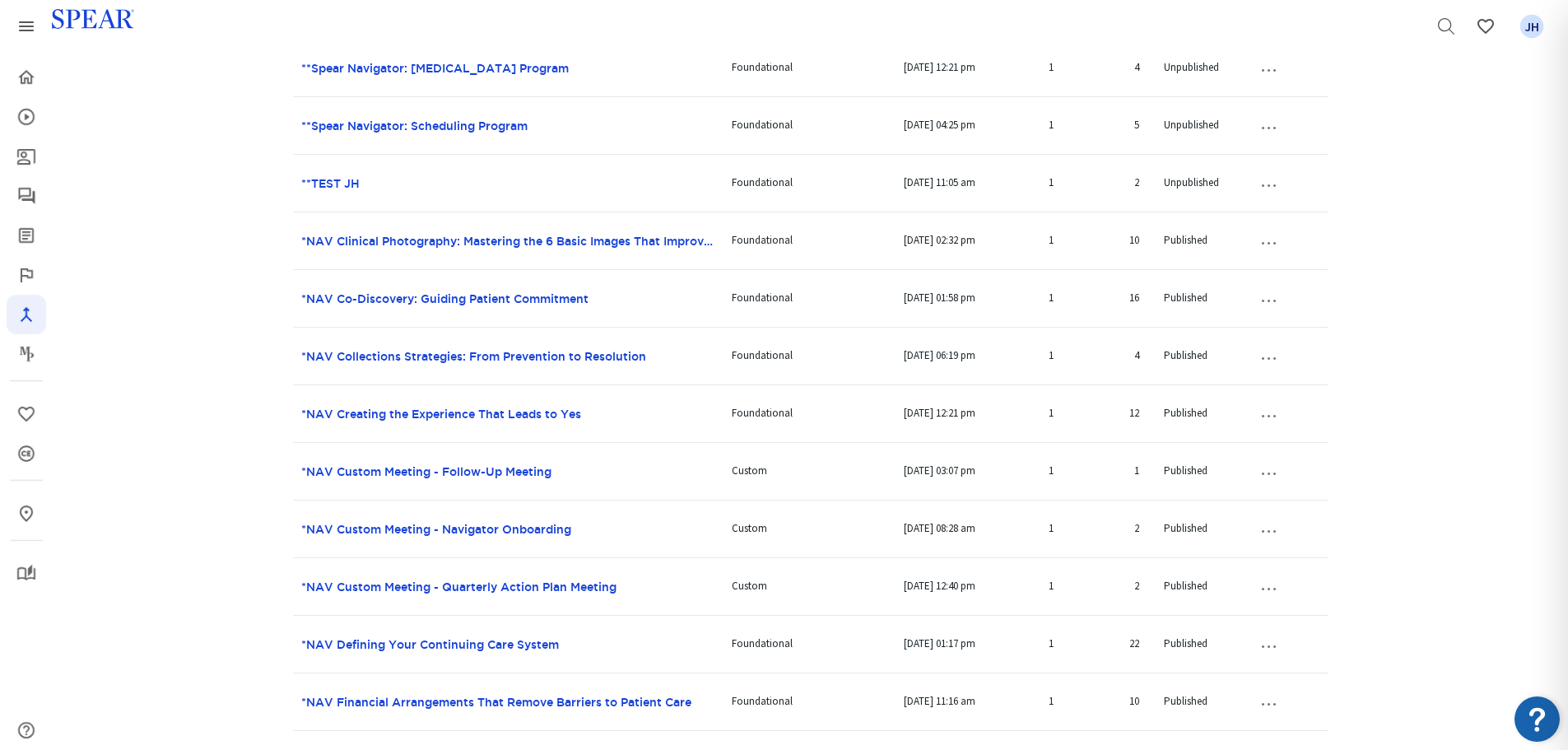
scroll to position [339, 0]
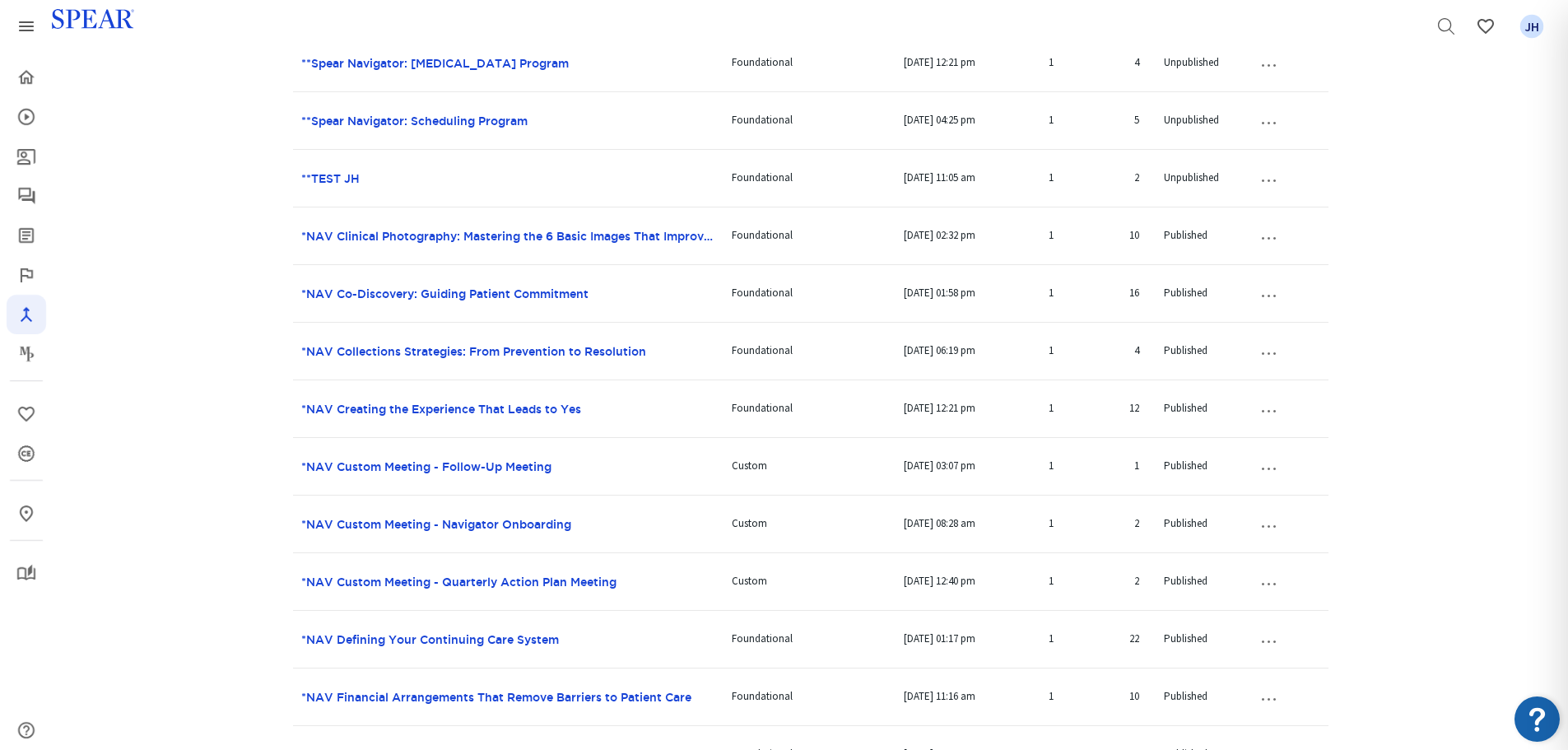
click at [1275, 296] on button "…" at bounding box center [1268, 294] width 36 height 26
click at [1268, 237] on button "…" at bounding box center [1268, 236] width 36 height 26
click at [1270, 412] on button "…" at bounding box center [1268, 409] width 36 height 26
click at [1274, 527] on button "…" at bounding box center [1268, 524] width 36 height 26
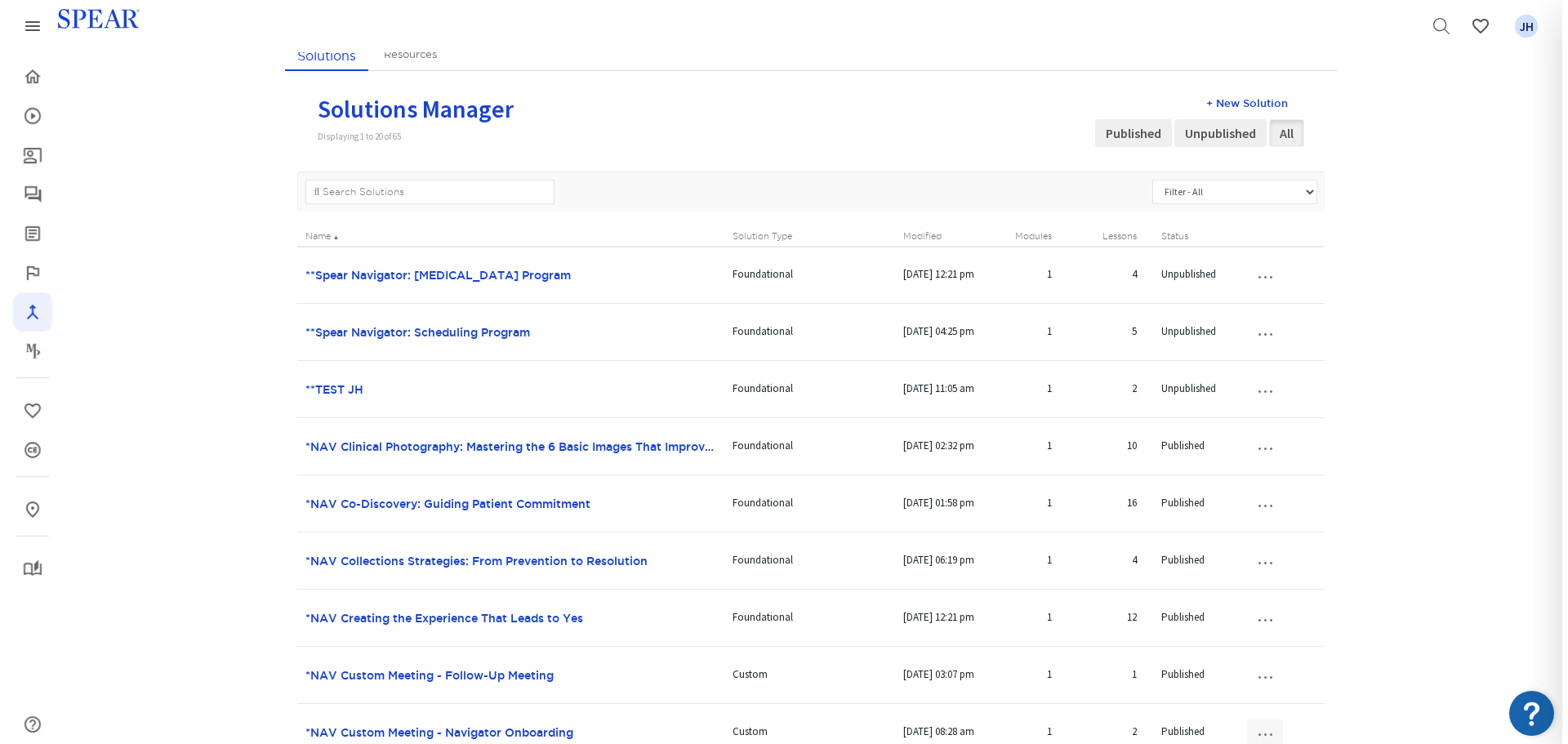
scroll to position [113, 0]
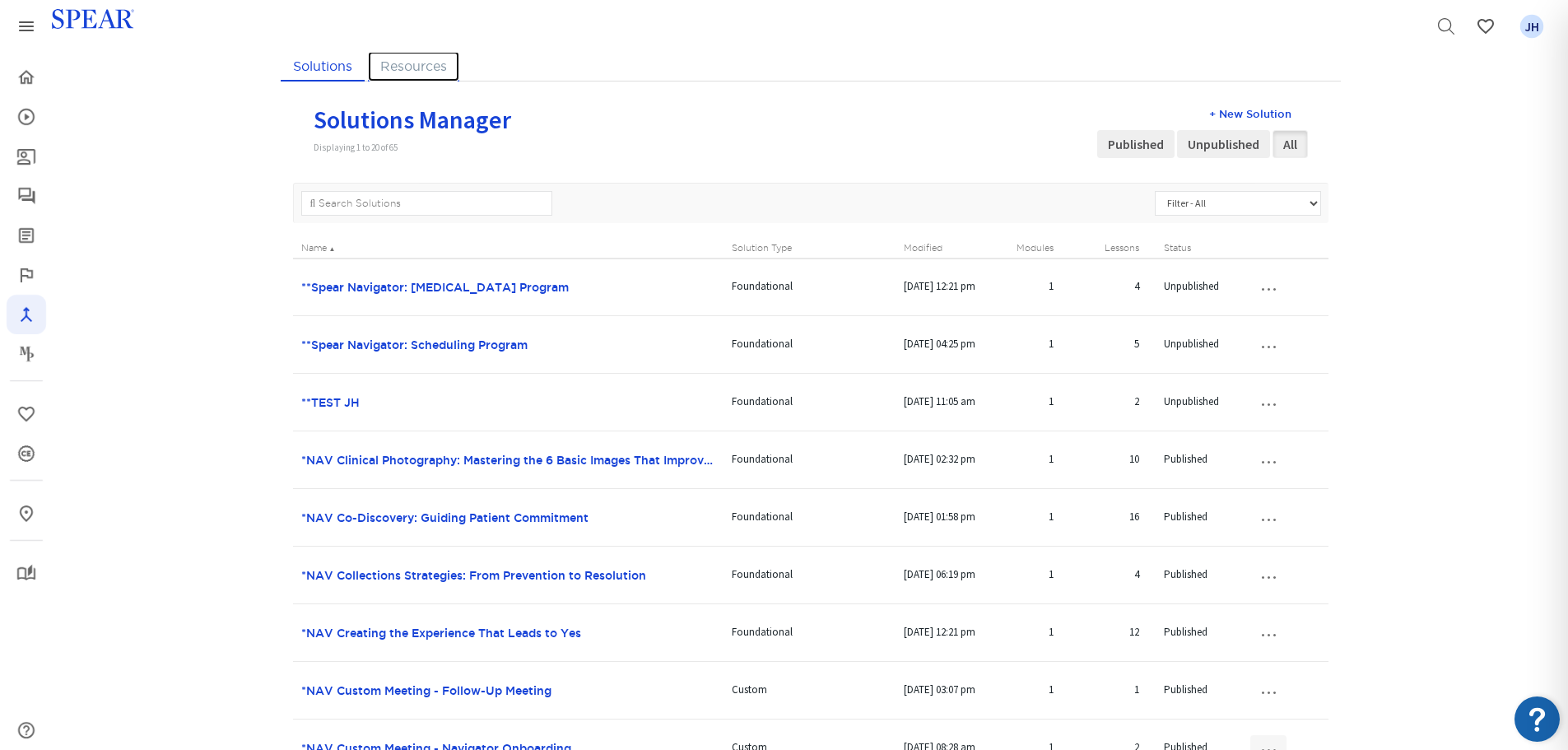
click at [432, 66] on link "Resources" at bounding box center [414, 65] width 92 height 30
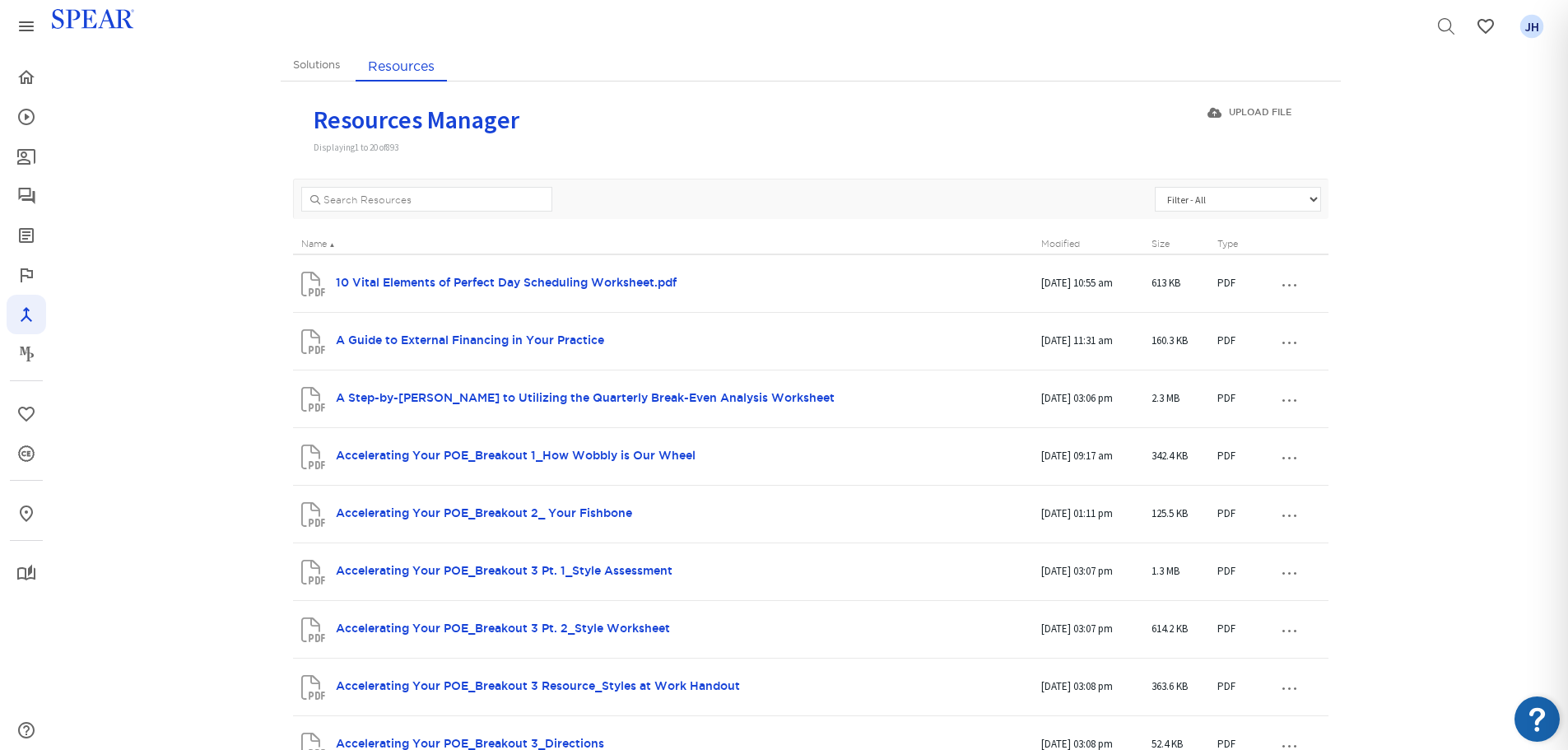
click at [1284, 284] on button "…" at bounding box center [1289, 283] width 36 height 26
click at [1249, 358] on link "Delete" at bounding box center [1255, 356] width 130 height 21
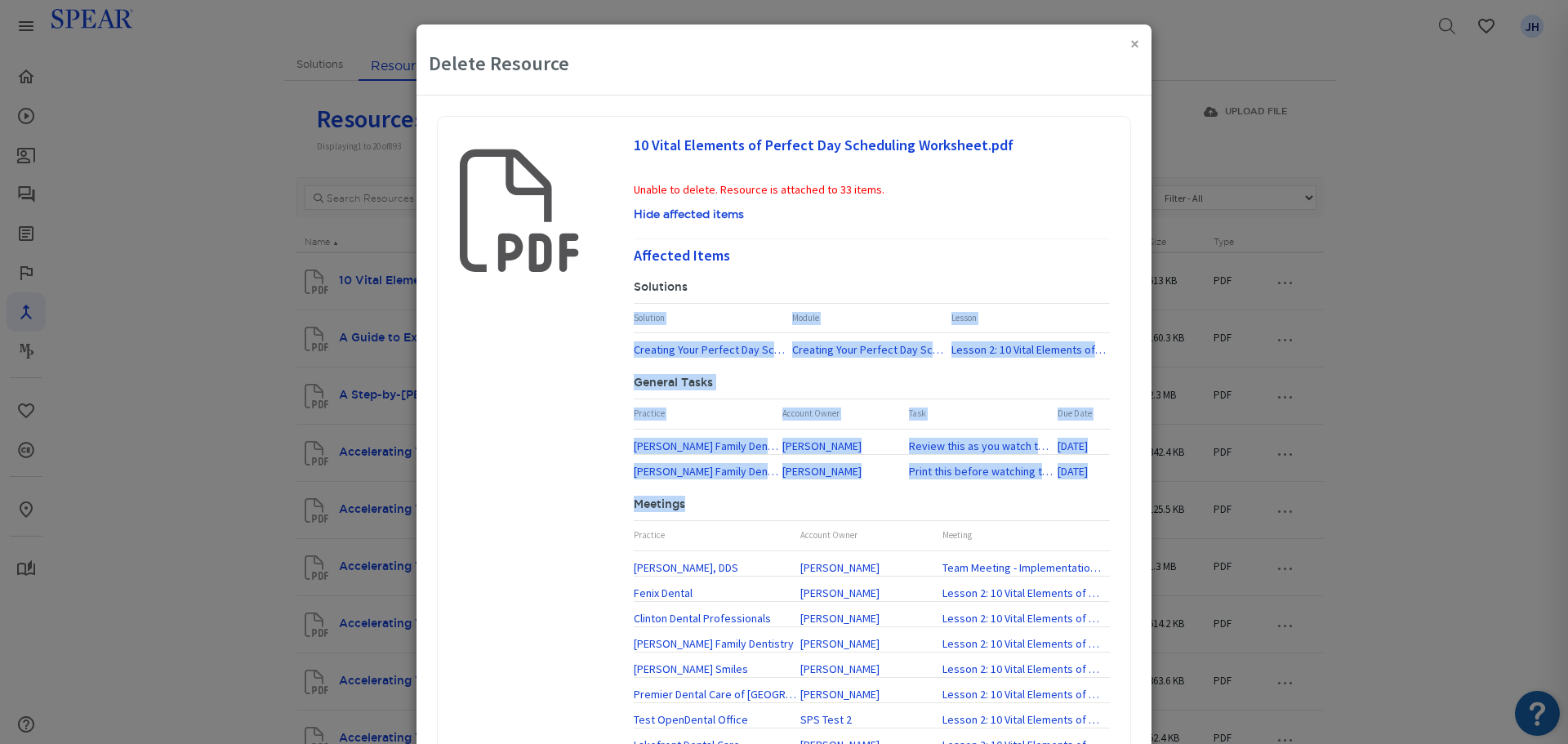
drag, startPoint x: 1129, startPoint y: 318, endPoint x: 1143, endPoint y: 665, distance: 347.3
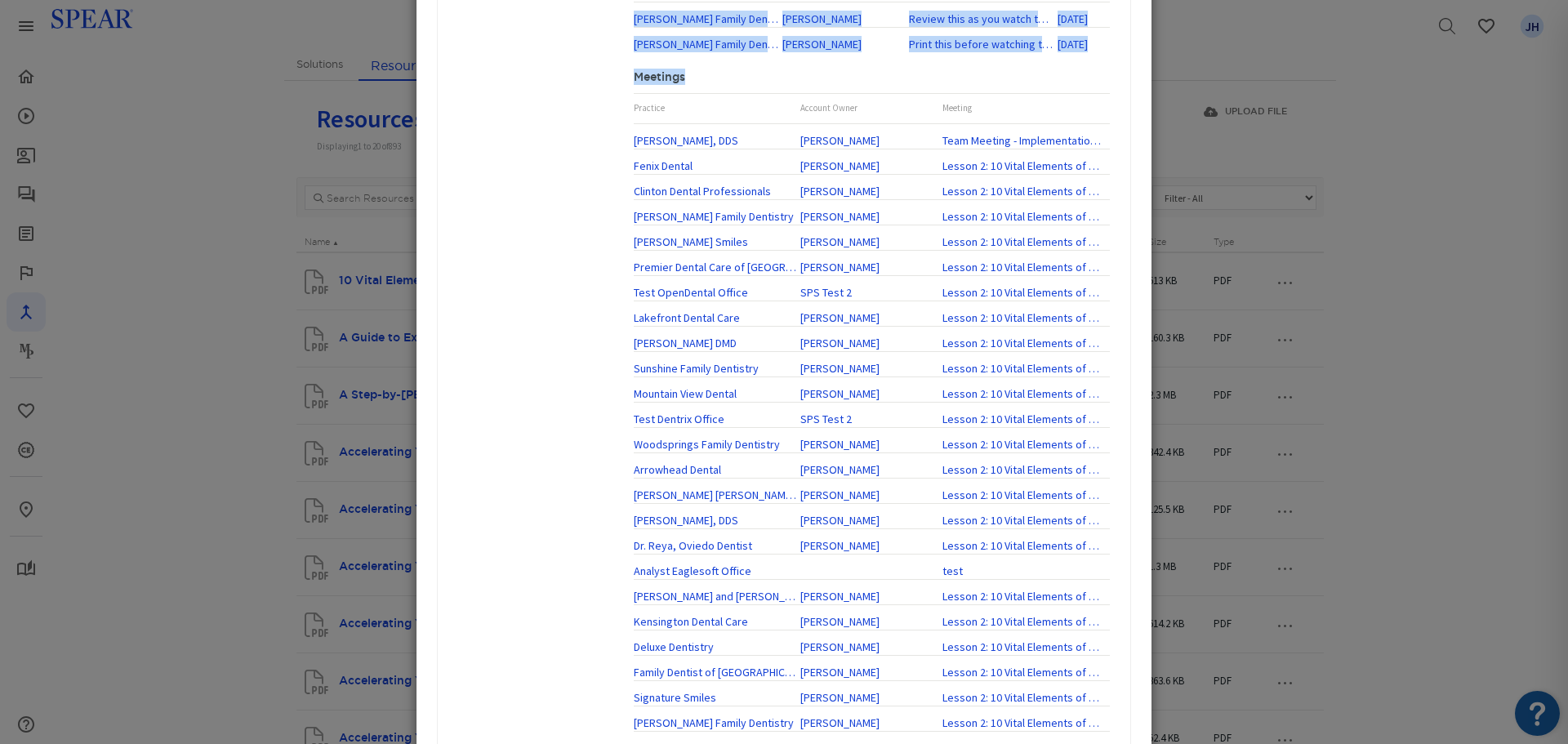
scroll to position [397, 0]
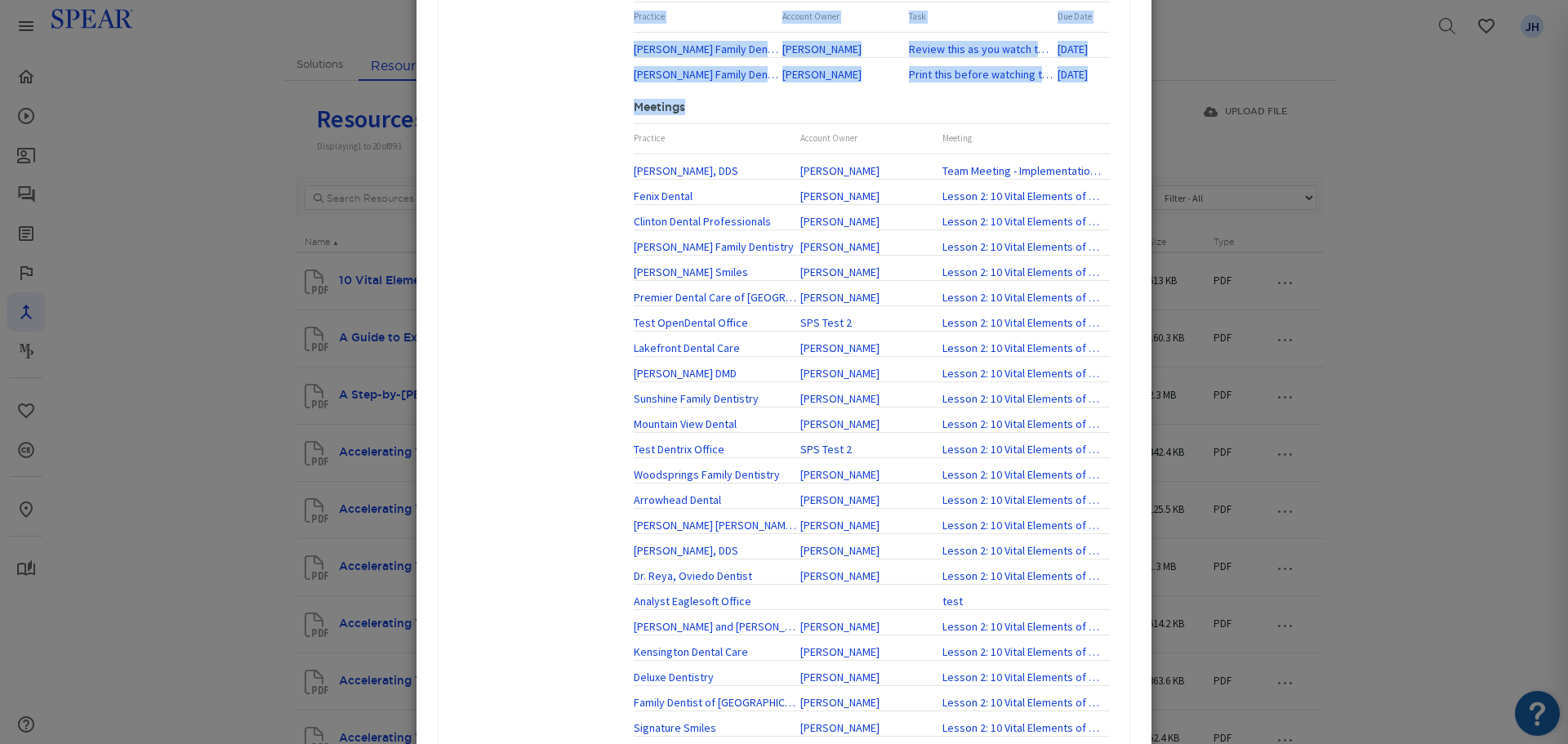
click at [1112, 79] on div "10 Vital Elements of Perfect Day Scheduling Worksheet.pdf Unable to delete. Res…" at bounding box center [872, 362] width 526 height 1270
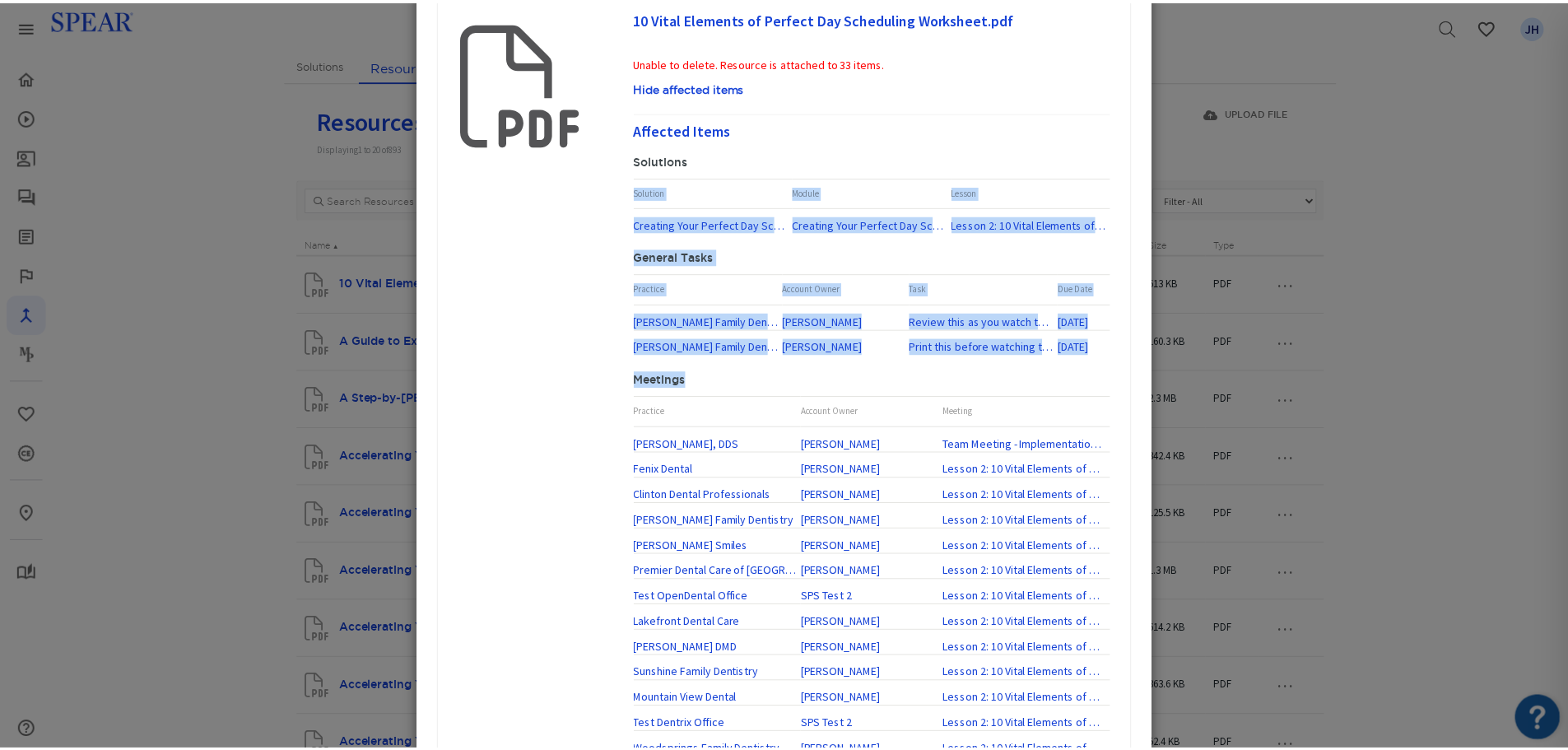
scroll to position [0, 0]
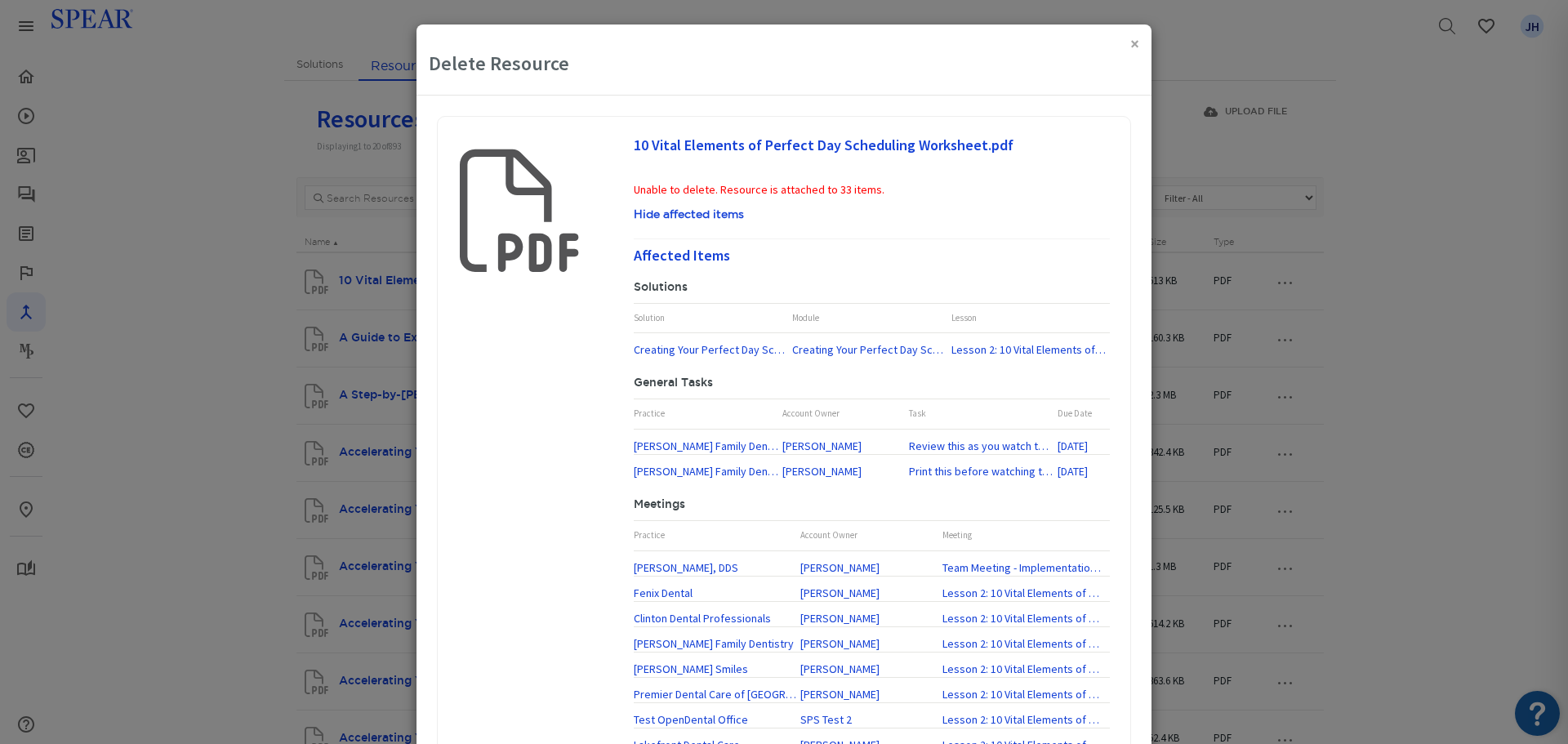
click at [1036, 248] on h4 "Affected Items" at bounding box center [872, 254] width 477 height 31
click at [1134, 45] on div "× Delete Resource" at bounding box center [784, 59] width 735 height 71
click at [1130, 46] on button "×" at bounding box center [1134, 44] width 9 height 17
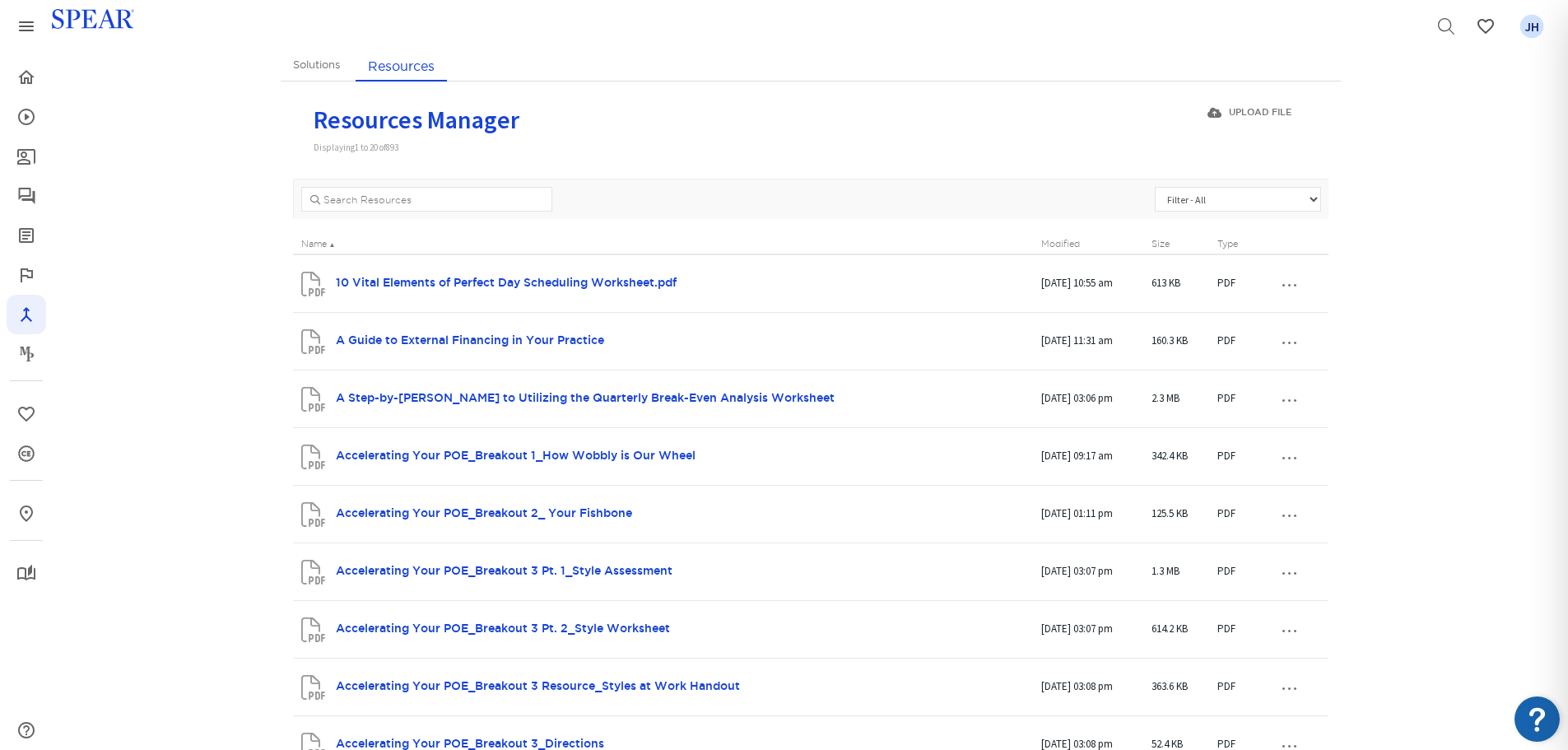
click at [1294, 286] on button "…" at bounding box center [1289, 283] width 36 height 26
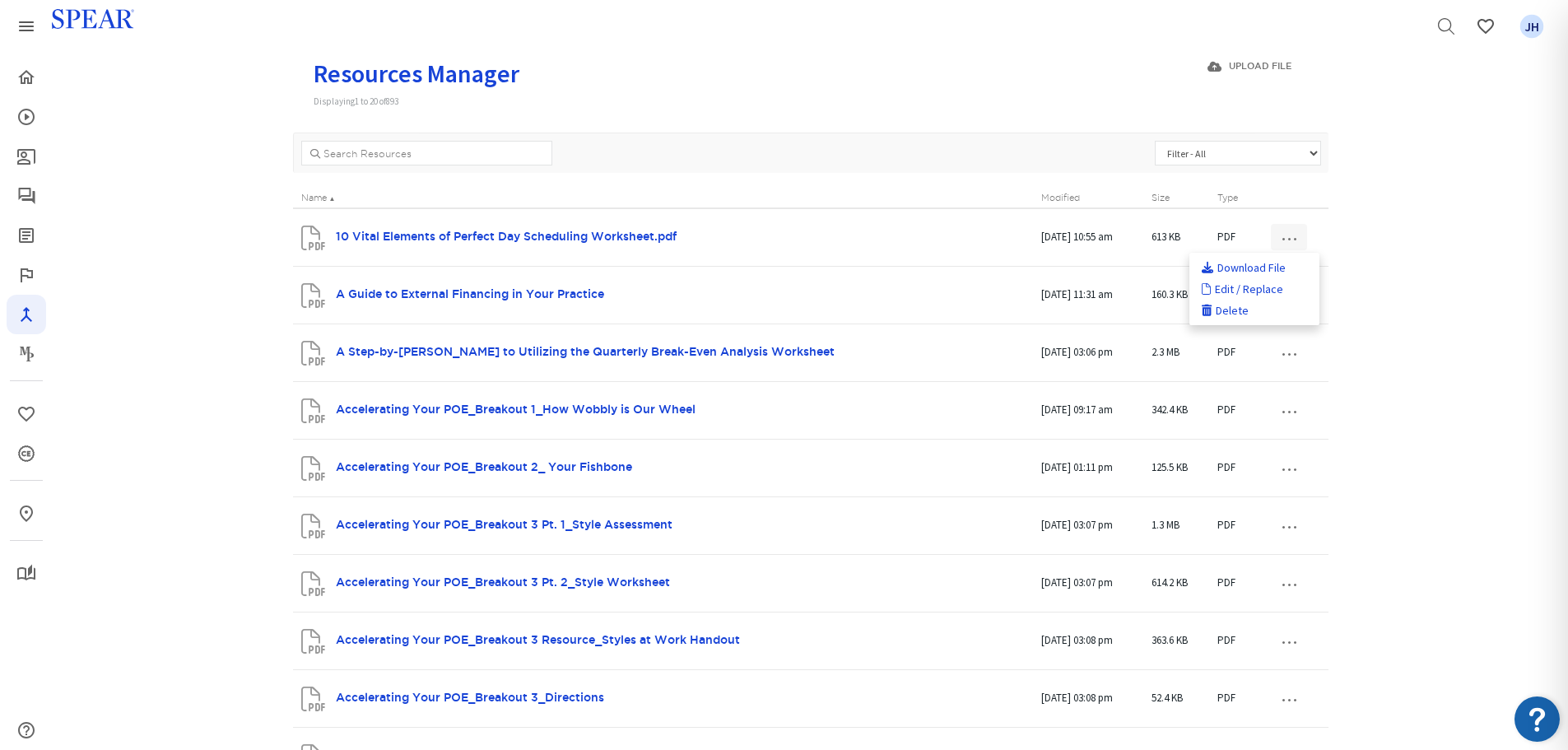
scroll to position [158, 0]
click at [1509, 276] on div "Solutions Resources Solutions Manager Displaying 1 to 20 of 65 + New Solution P…" at bounding box center [810, 753] width 1515 height 1490
click at [1294, 244] on button "…" at bounding box center [1289, 239] width 36 height 26
click at [1491, 309] on div "Solutions Resources Solutions Manager Displaying 1 to 20 of 65 + New Solution P…" at bounding box center [810, 753] width 1515 height 1490
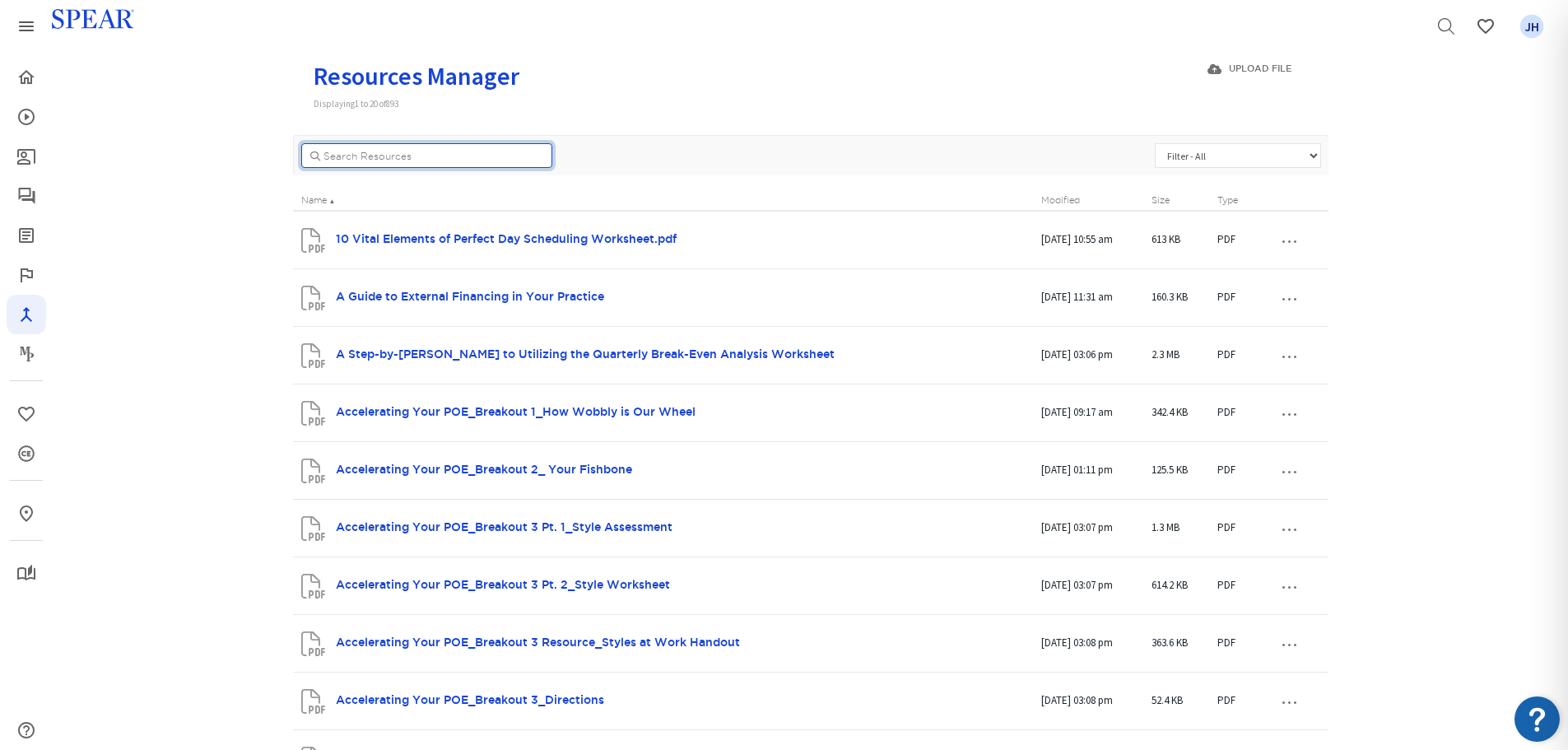
click at [365, 158] on input "..." at bounding box center [427, 155] width 251 height 24
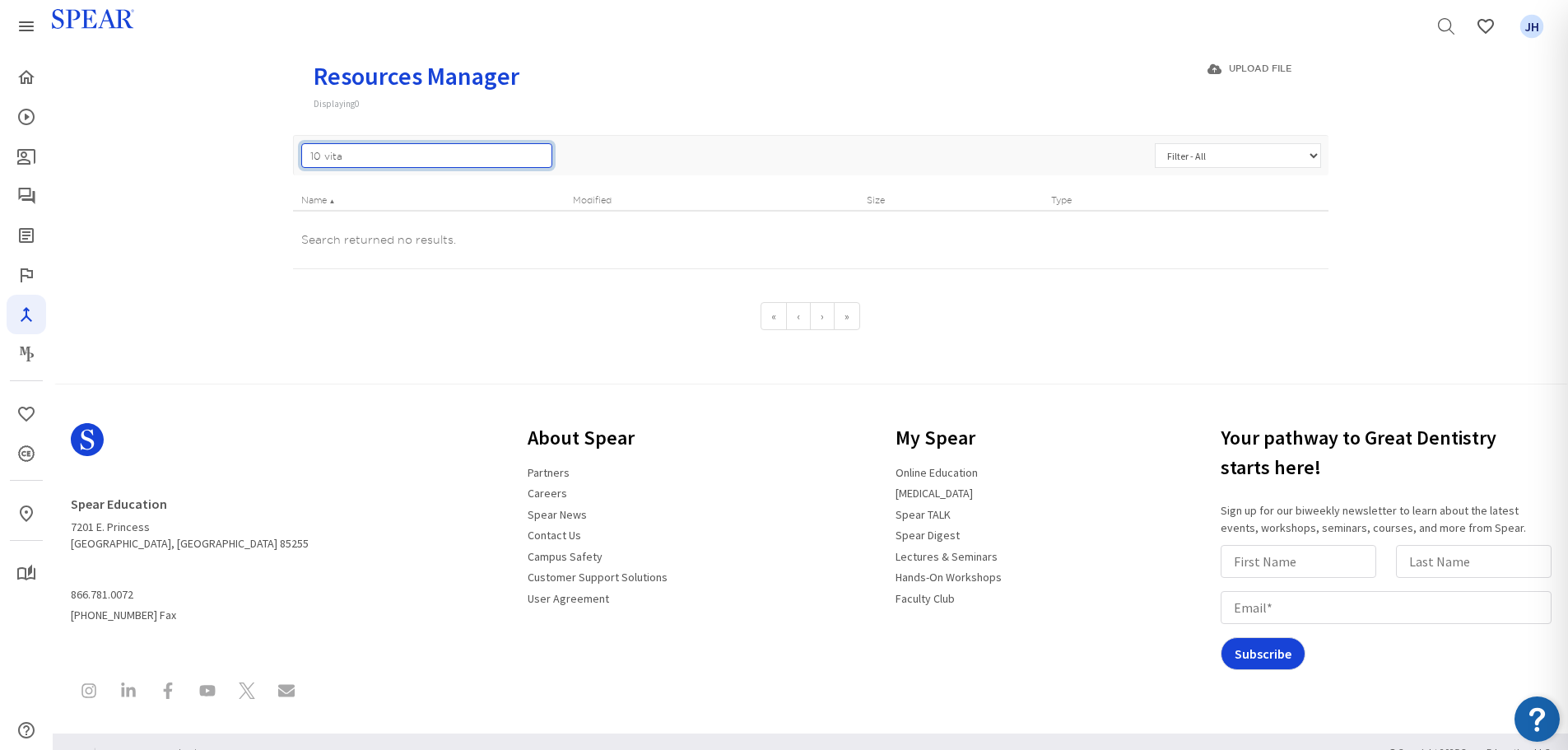
type input "10 vital"
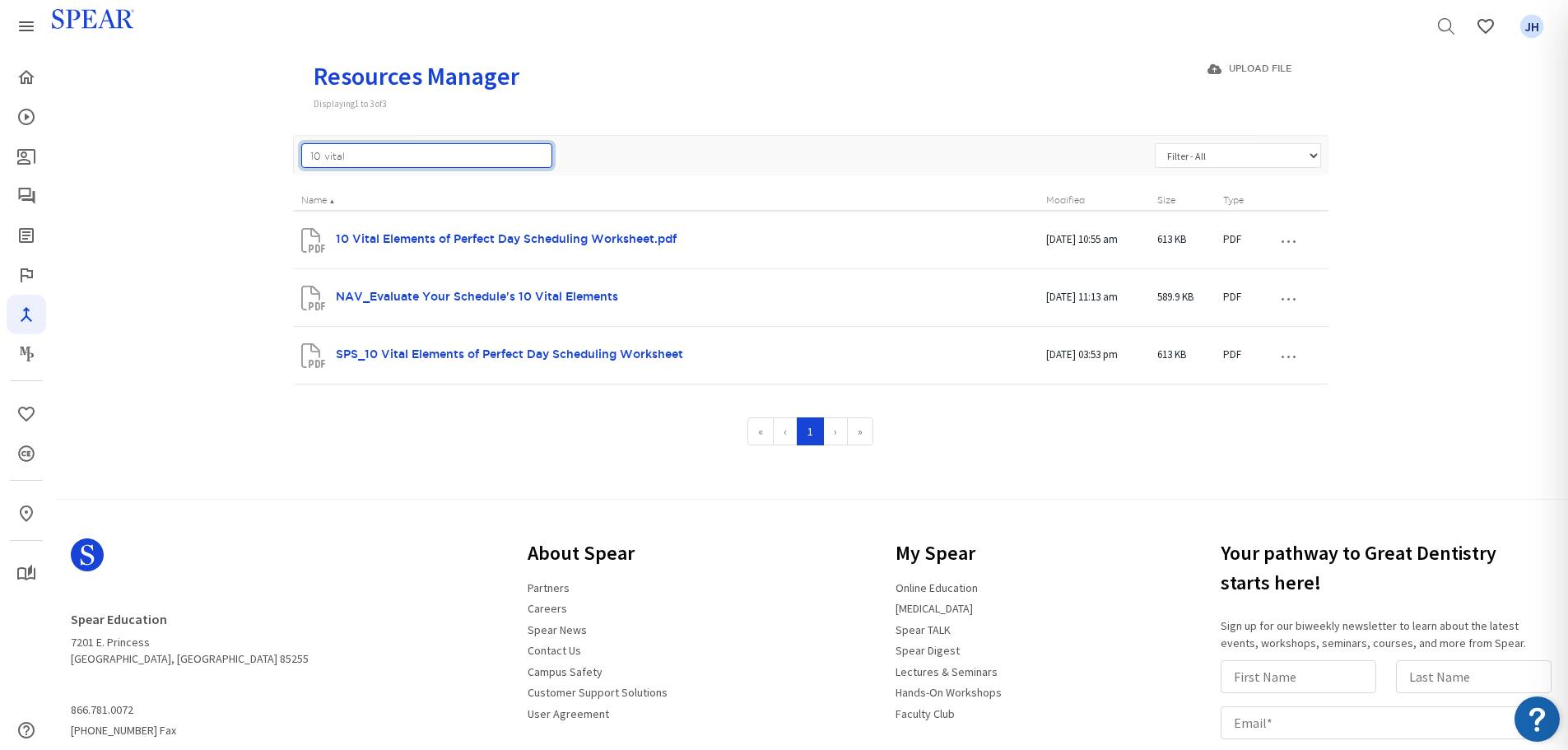
drag, startPoint x: 349, startPoint y: 158, endPoint x: 295, endPoint y: 163, distance: 54.2
click at [295, 163] on div "10 vital Filter - All PDF JPG JPEG DOC DOCX XLS XLSX PPT PPTX" at bounding box center [811, 155] width 1045 height 24
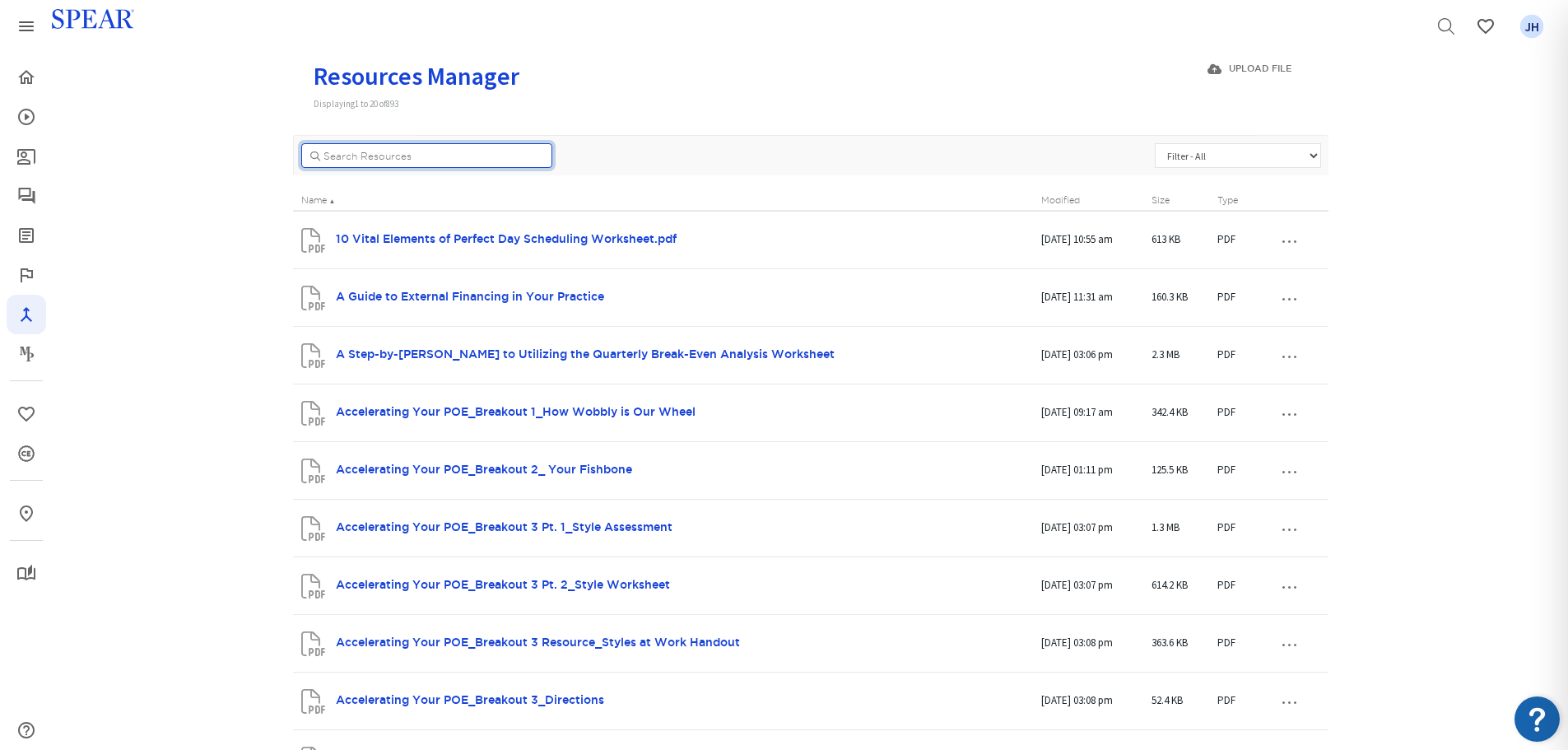
click at [502, 158] on input "..." at bounding box center [427, 155] width 251 height 24
click at [351, 152] on input "..." at bounding box center [427, 155] width 251 height 24
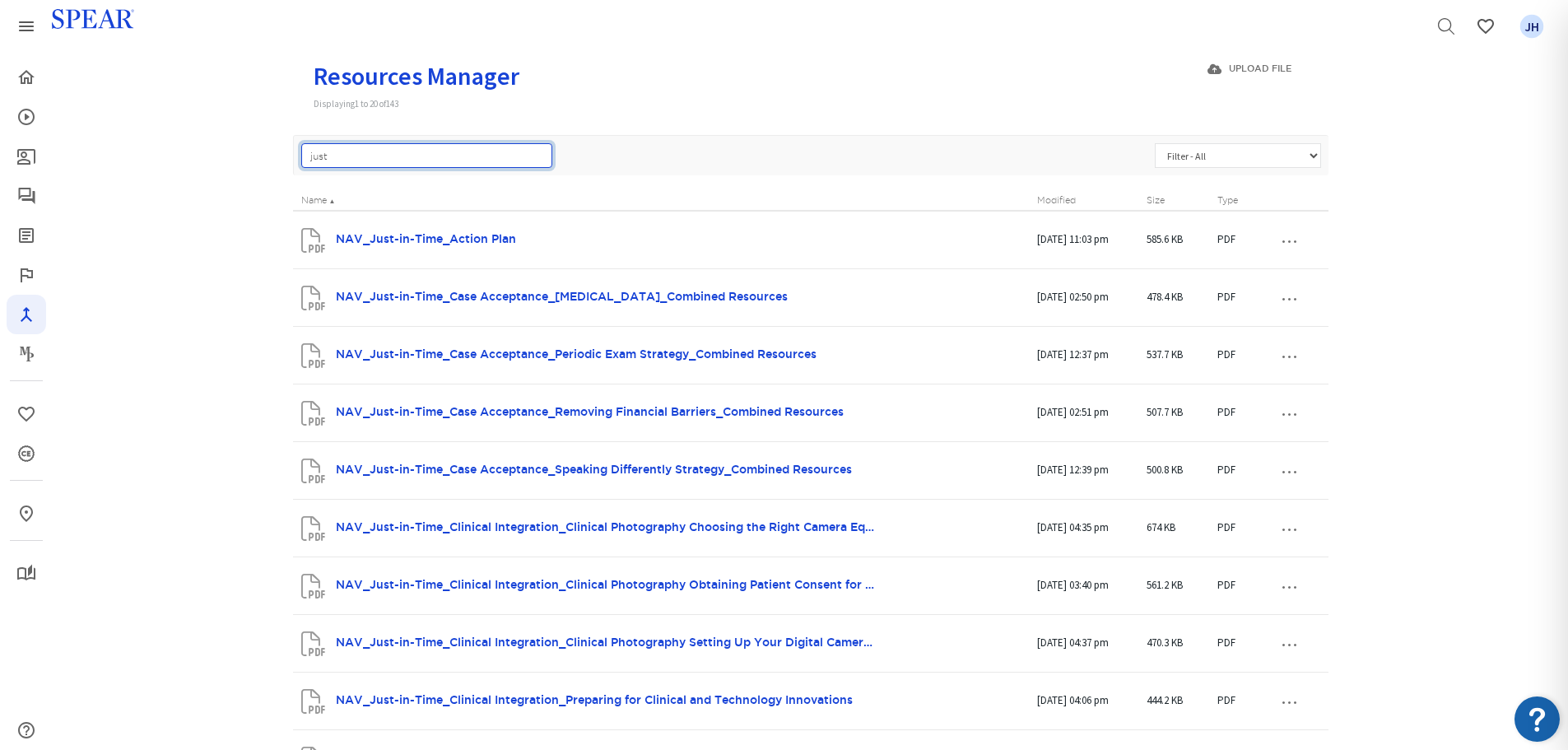
type input "just"
drag, startPoint x: 334, startPoint y: 158, endPoint x: 279, endPoint y: 170, distance: 56.3
click at [279, 170] on div "Solutions Resources Solutions Manager Displaying 1 to 20 of 65 + New Solution P…" at bounding box center [810, 739] width 1515 height 1463
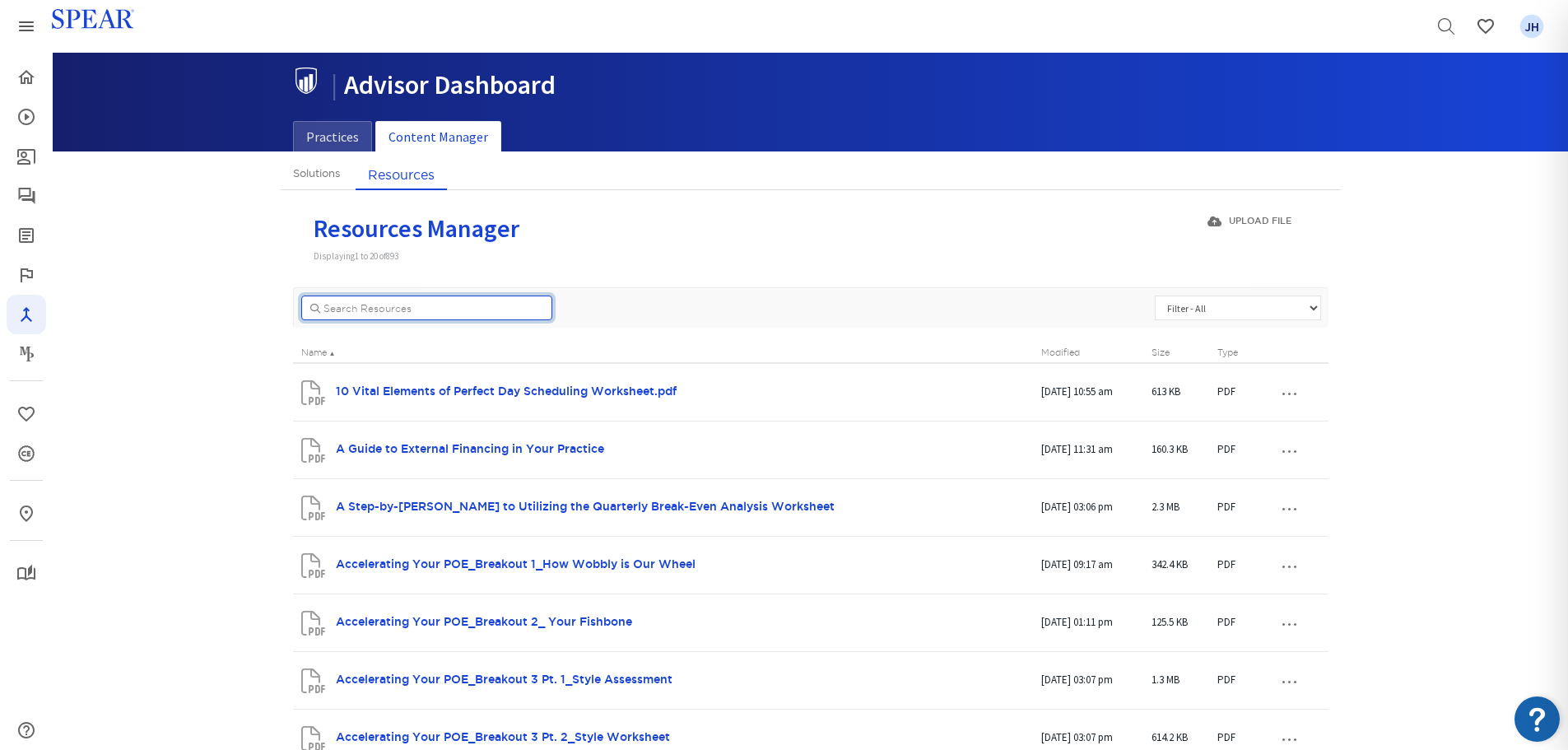
scroll to position [0, 0]
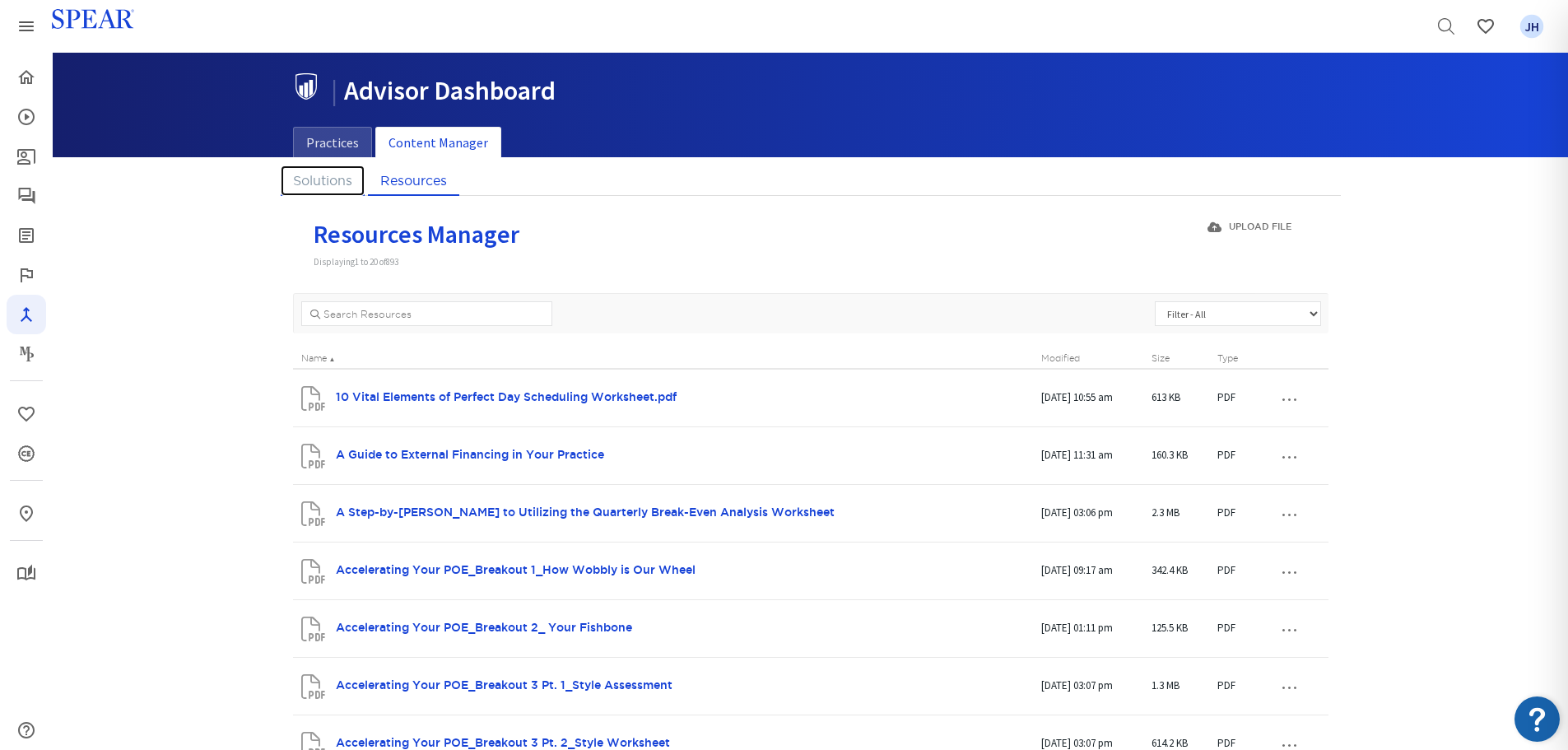
click at [304, 181] on link "Solutions" at bounding box center [323, 180] width 84 height 30
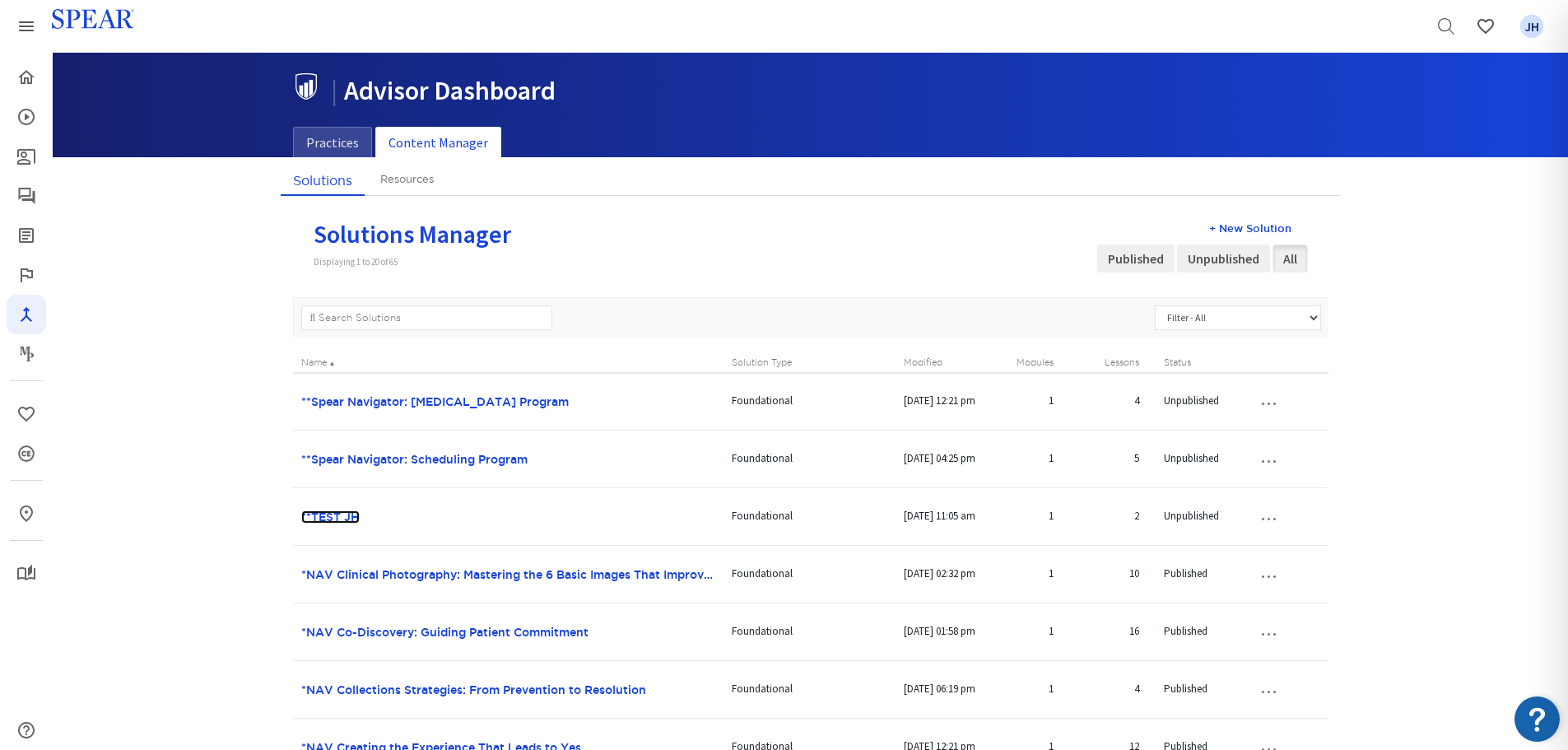
click at [323, 518] on link "**TEST JH" at bounding box center [331, 517] width 59 height 13
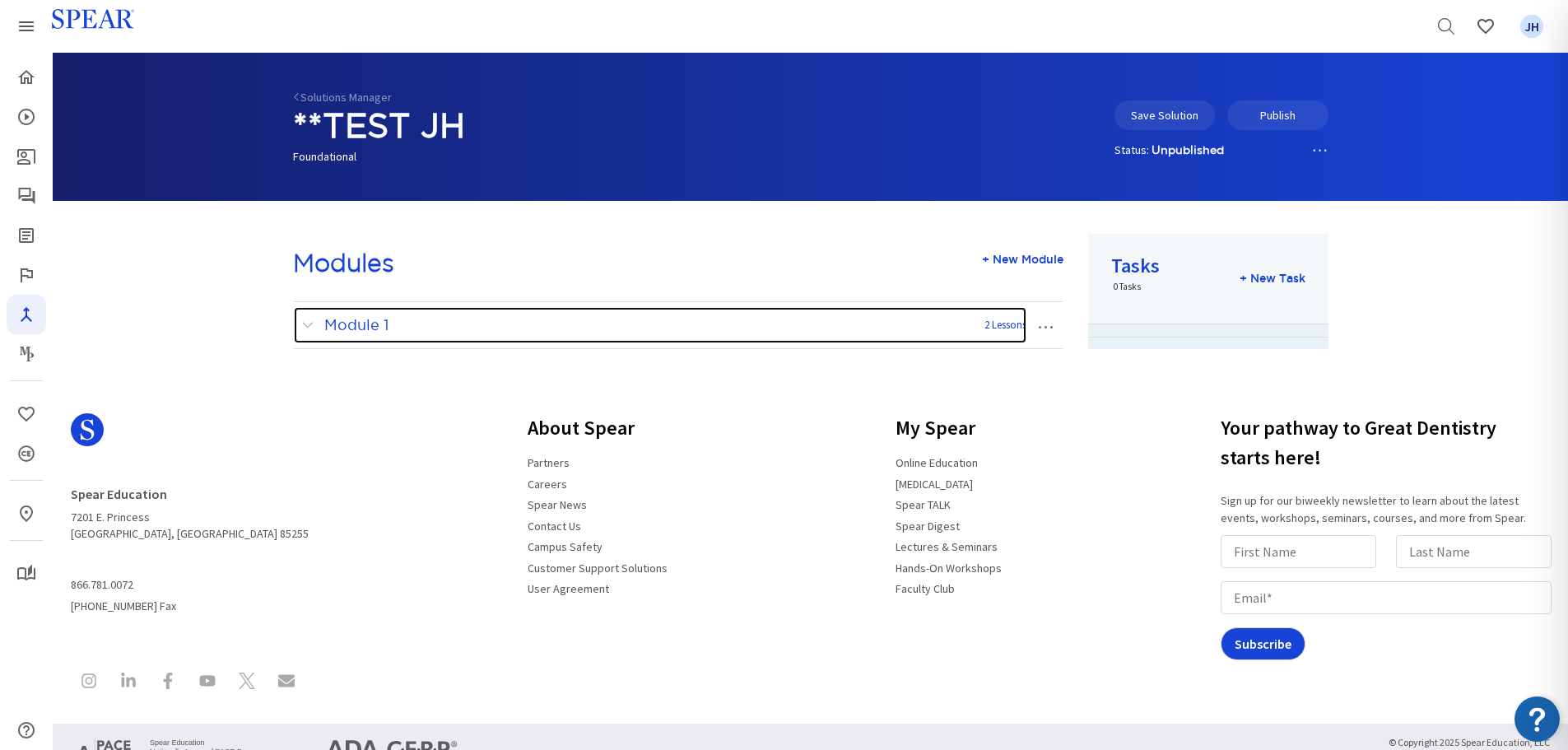
click at [309, 326] on span at bounding box center [311, 325] width 21 height 21
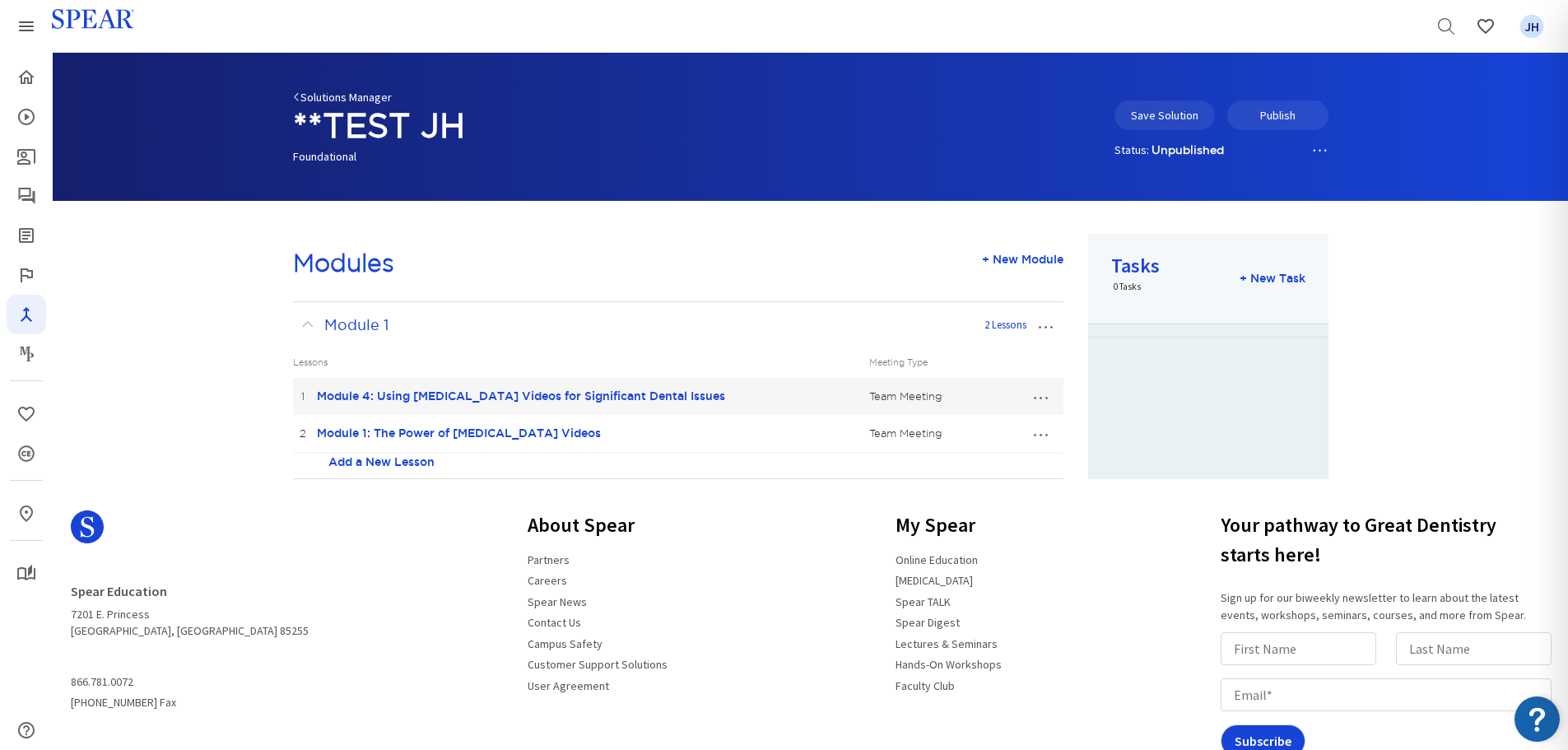
click at [327, 98] on link "Solutions Manager" at bounding box center [342, 97] width 99 height 15
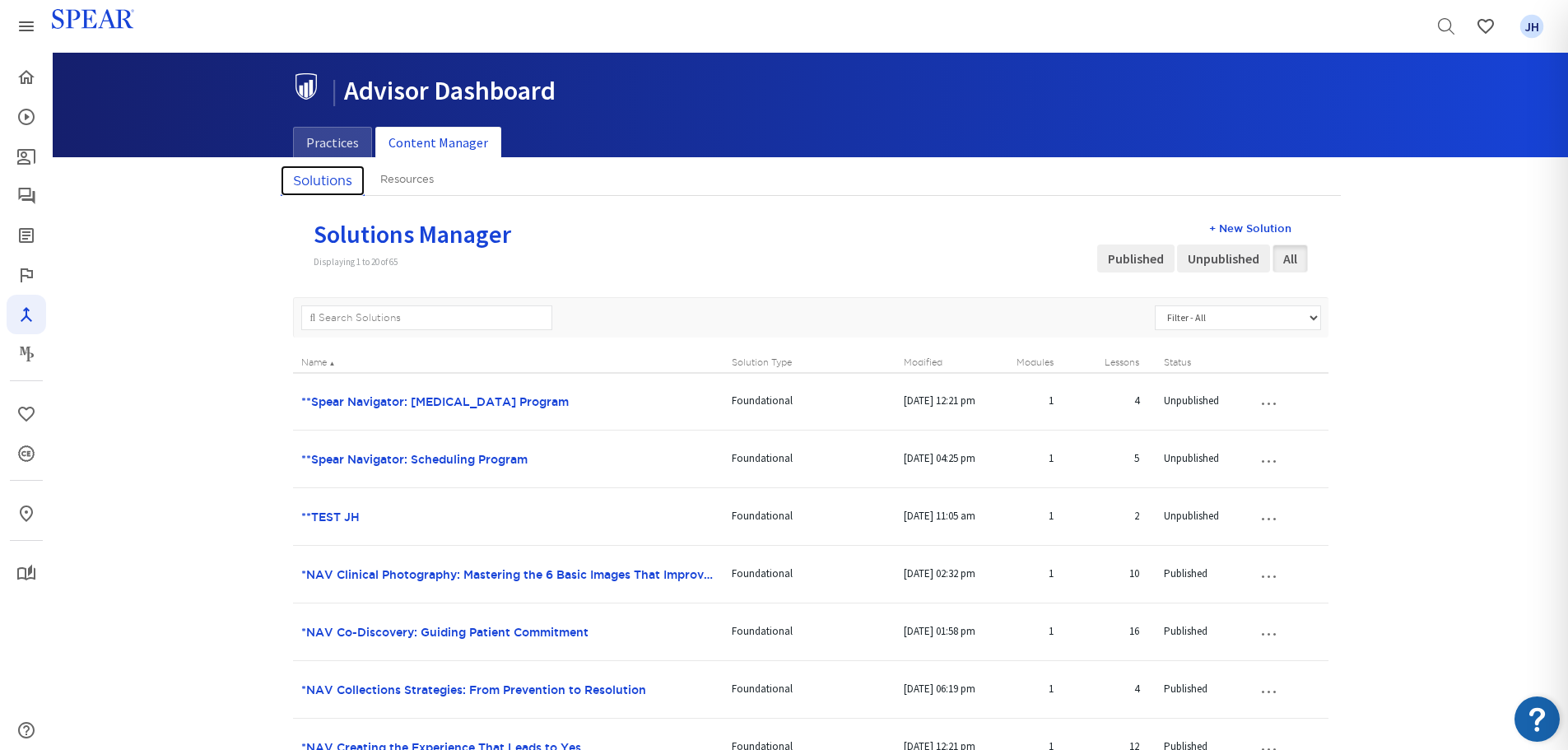
click at [318, 182] on link "Solutions" at bounding box center [323, 180] width 84 height 30
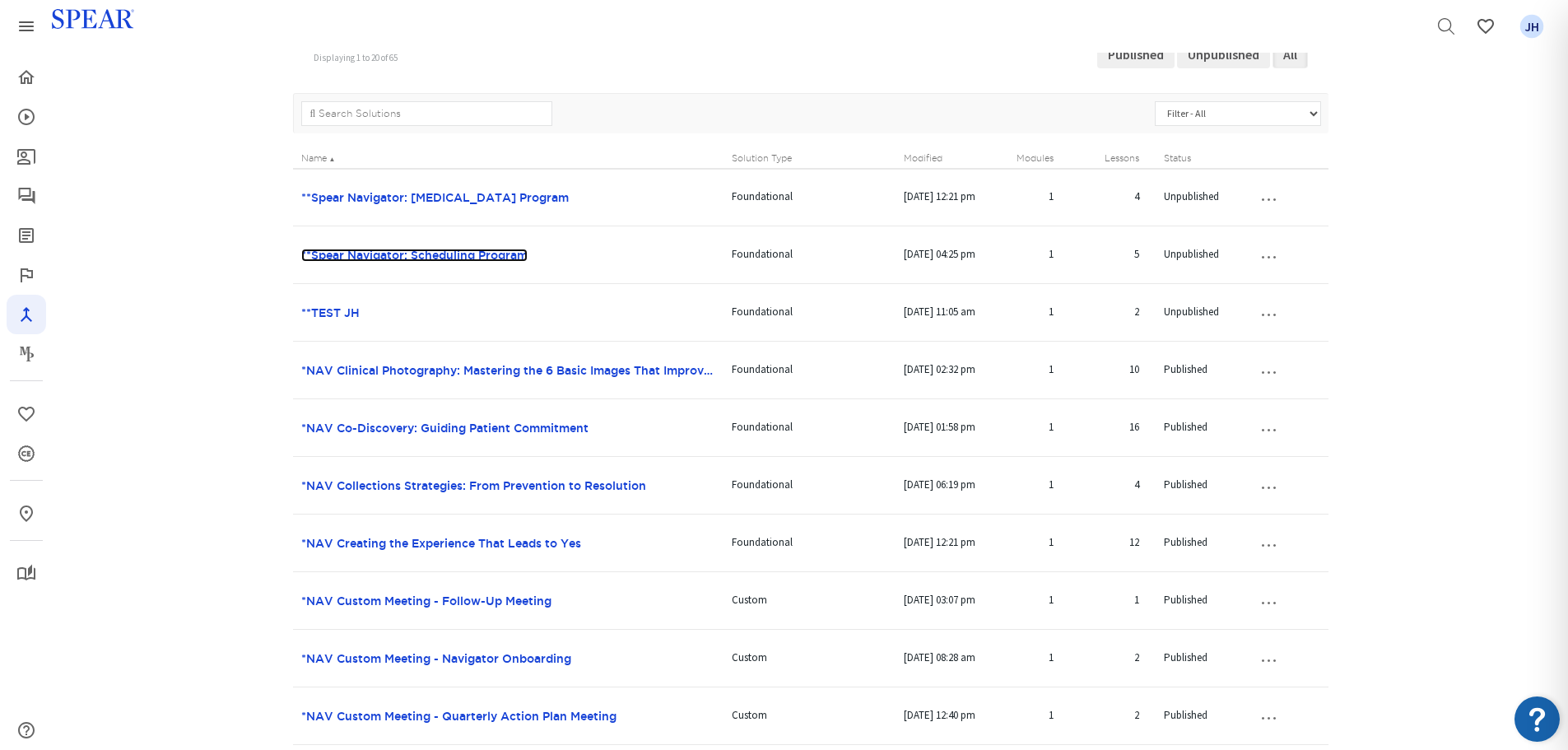
click at [389, 254] on link "**Spear Navigator: Scheduling Program" at bounding box center [415, 255] width 227 height 13
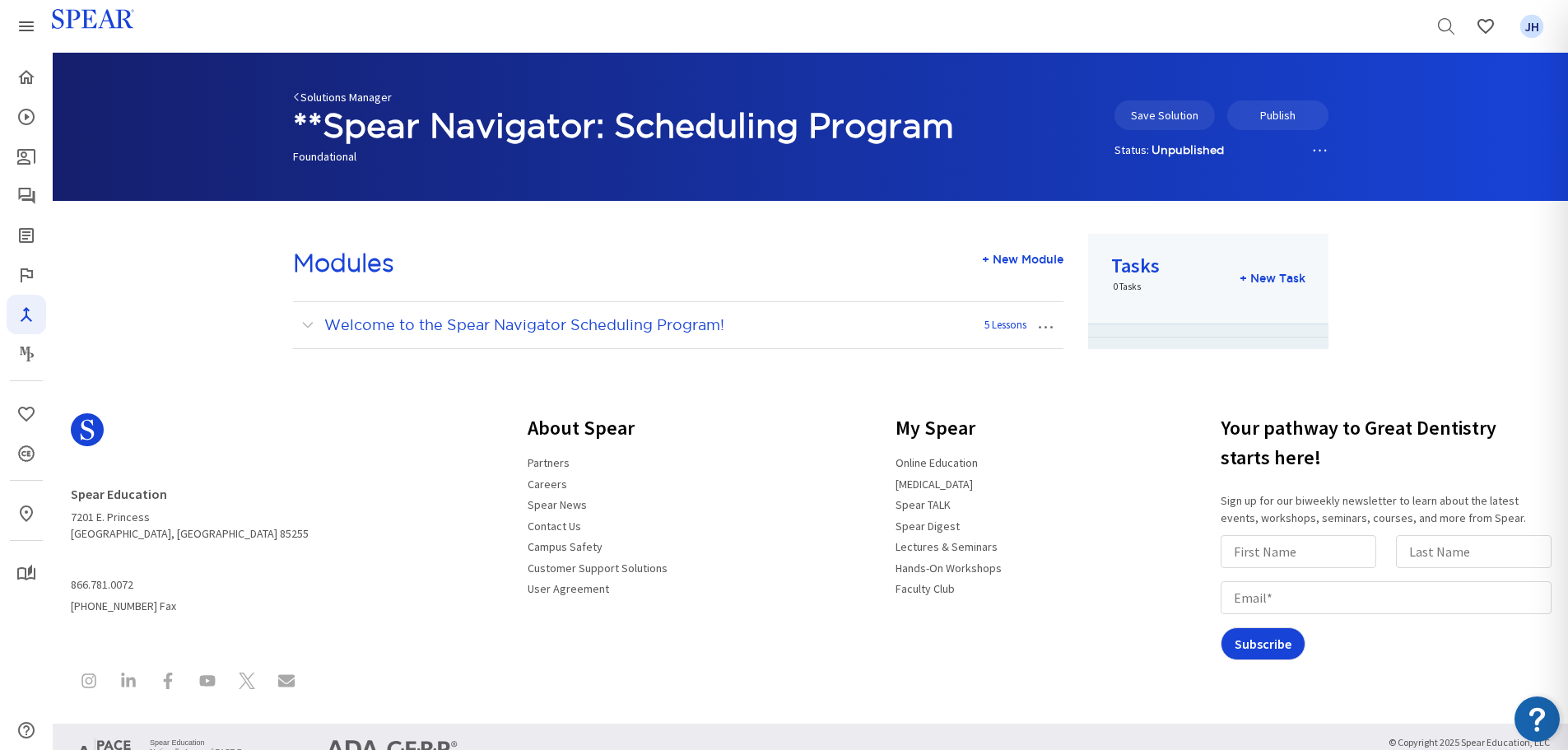
click at [331, 99] on link "Solutions Manager" at bounding box center [342, 97] width 99 height 15
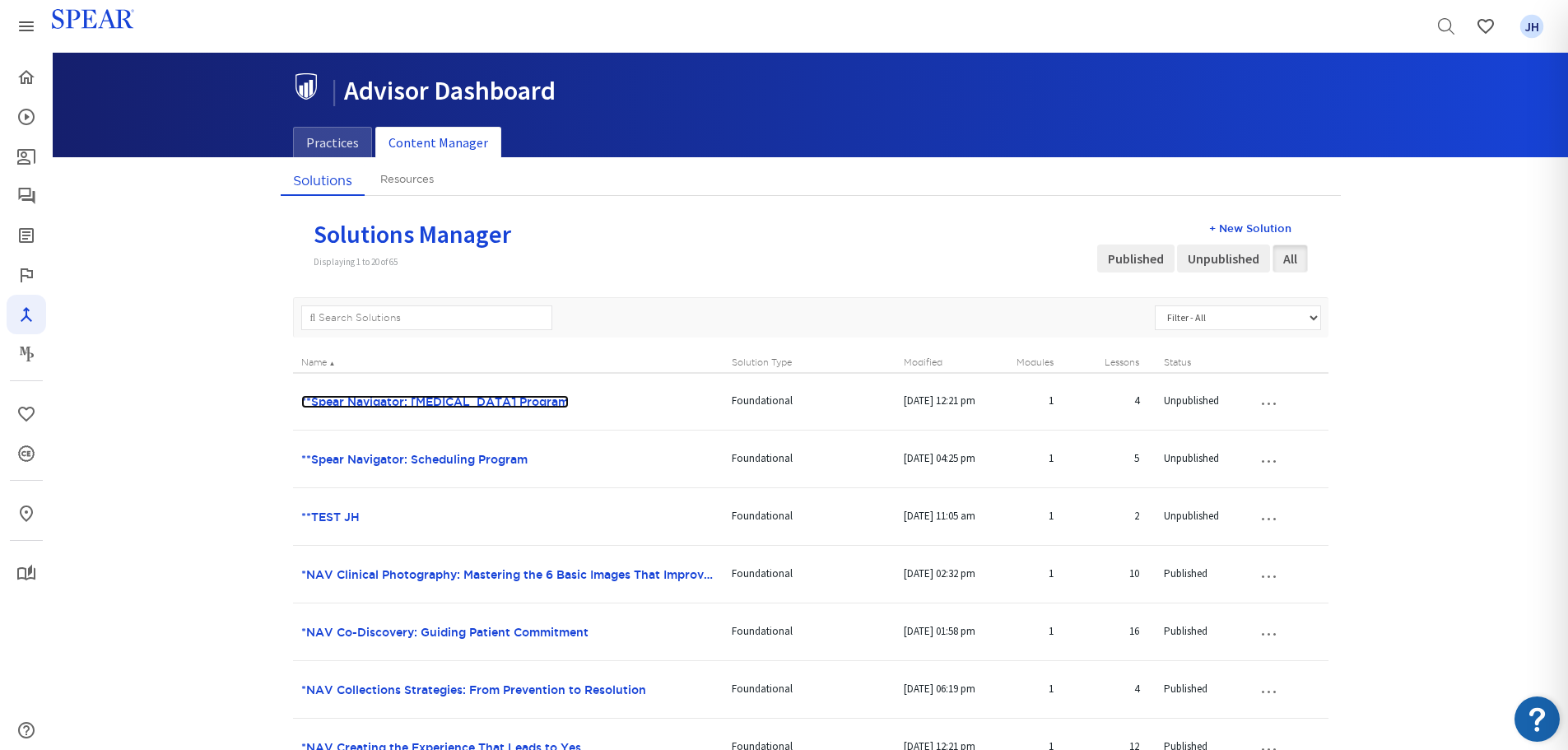
click at [350, 400] on link "**Spear Navigator: [MEDICAL_DATA] Program" at bounding box center [435, 401] width 268 height 13
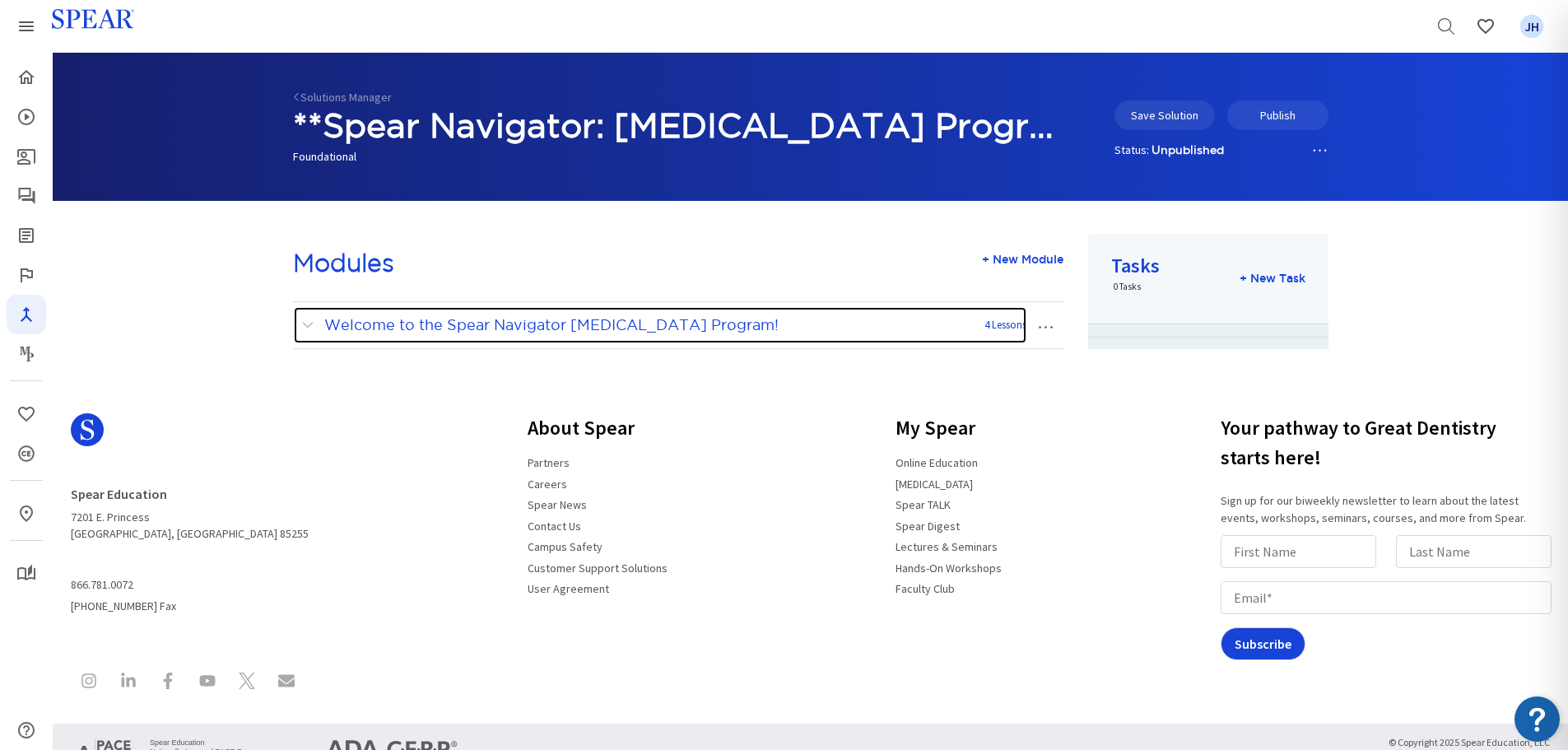
click at [306, 328] on span at bounding box center [311, 325] width 21 height 21
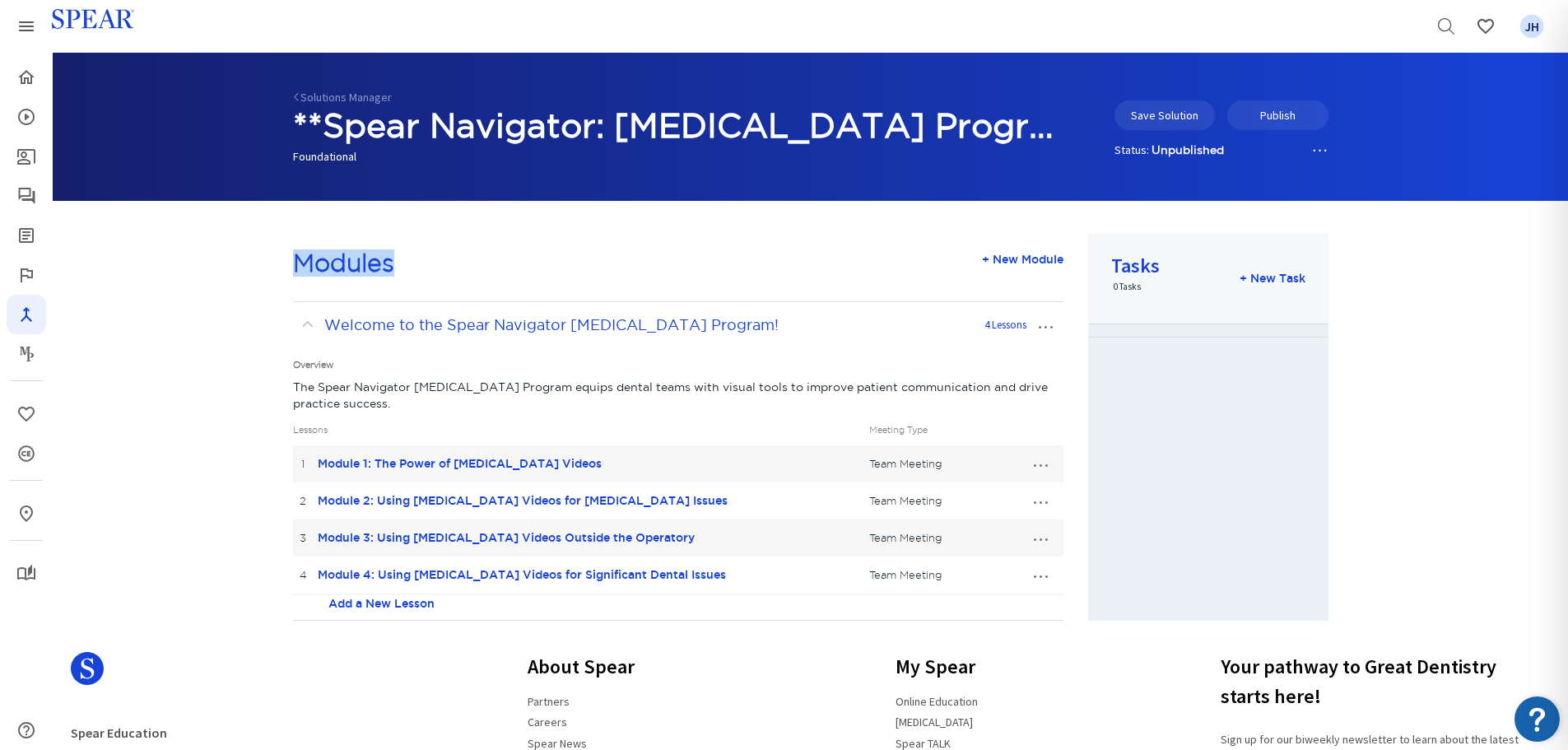
drag, startPoint x: 293, startPoint y: 259, endPoint x: 438, endPoint y: 267, distance: 145.2
click at [438, 267] on div "Modules + New Module" at bounding box center [678, 259] width 770 height 51
click at [469, 268] on div "Modules + New Module" at bounding box center [678, 259] width 770 height 51
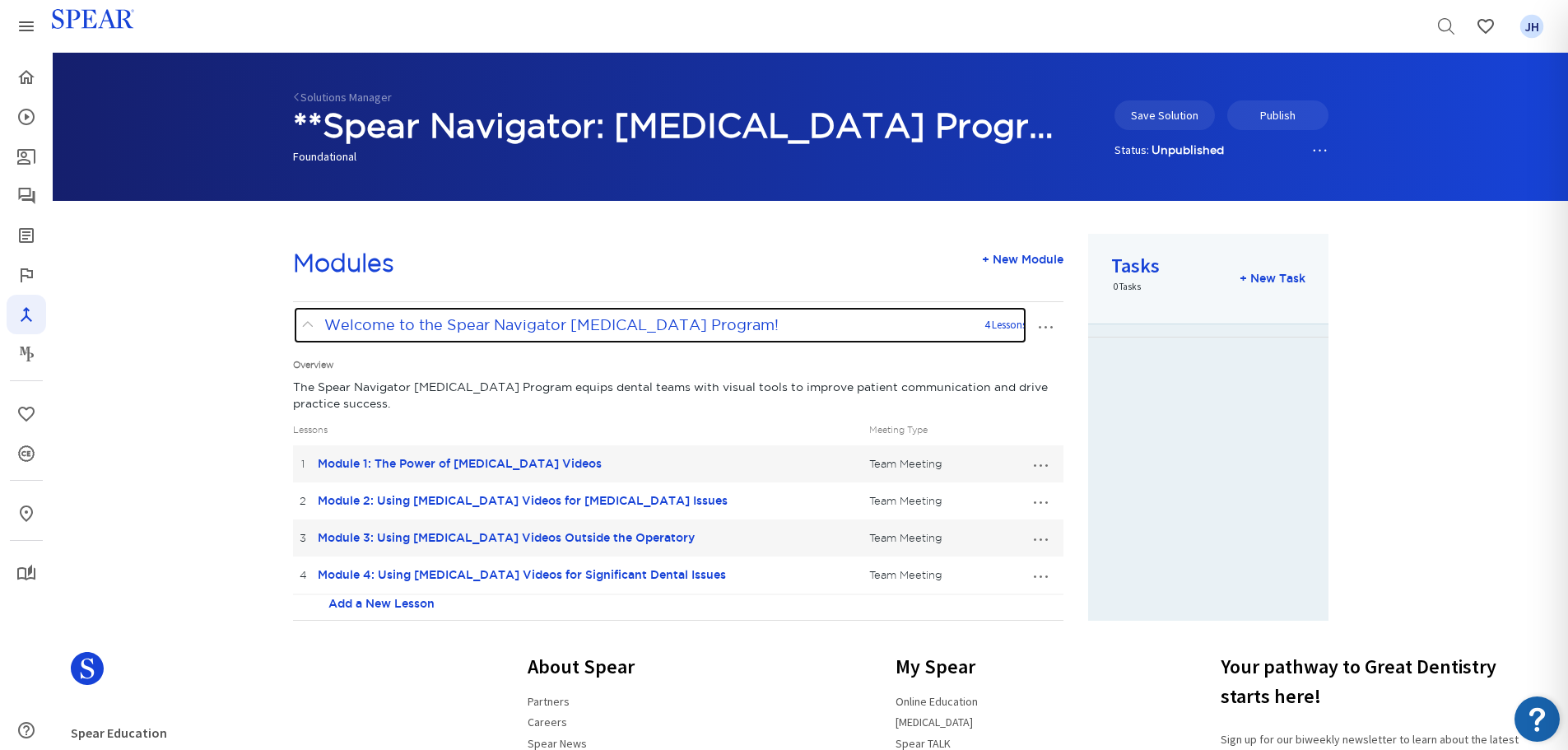
click at [308, 324] on span at bounding box center [311, 325] width 21 height 21
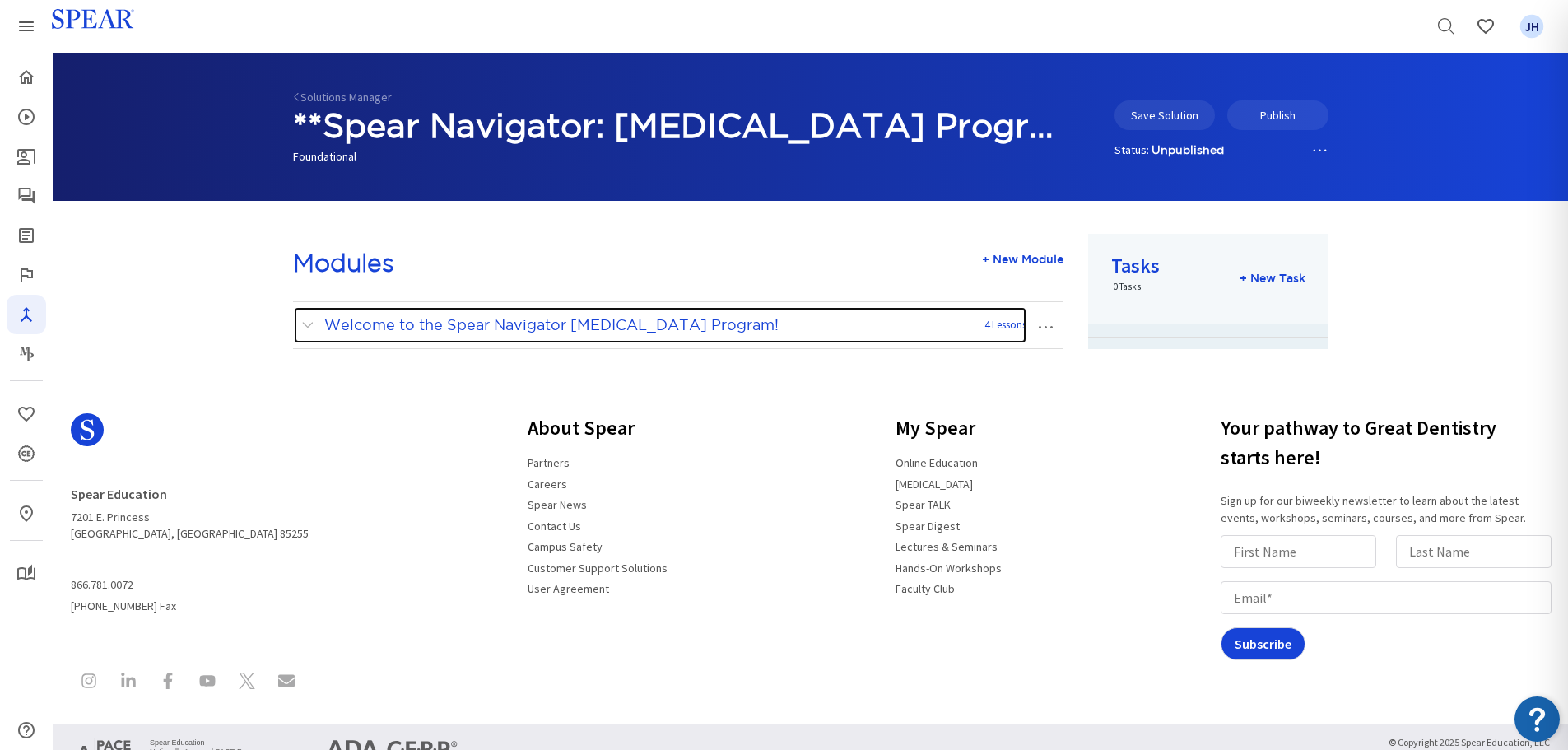
click at [308, 324] on span at bounding box center [311, 325] width 21 height 21
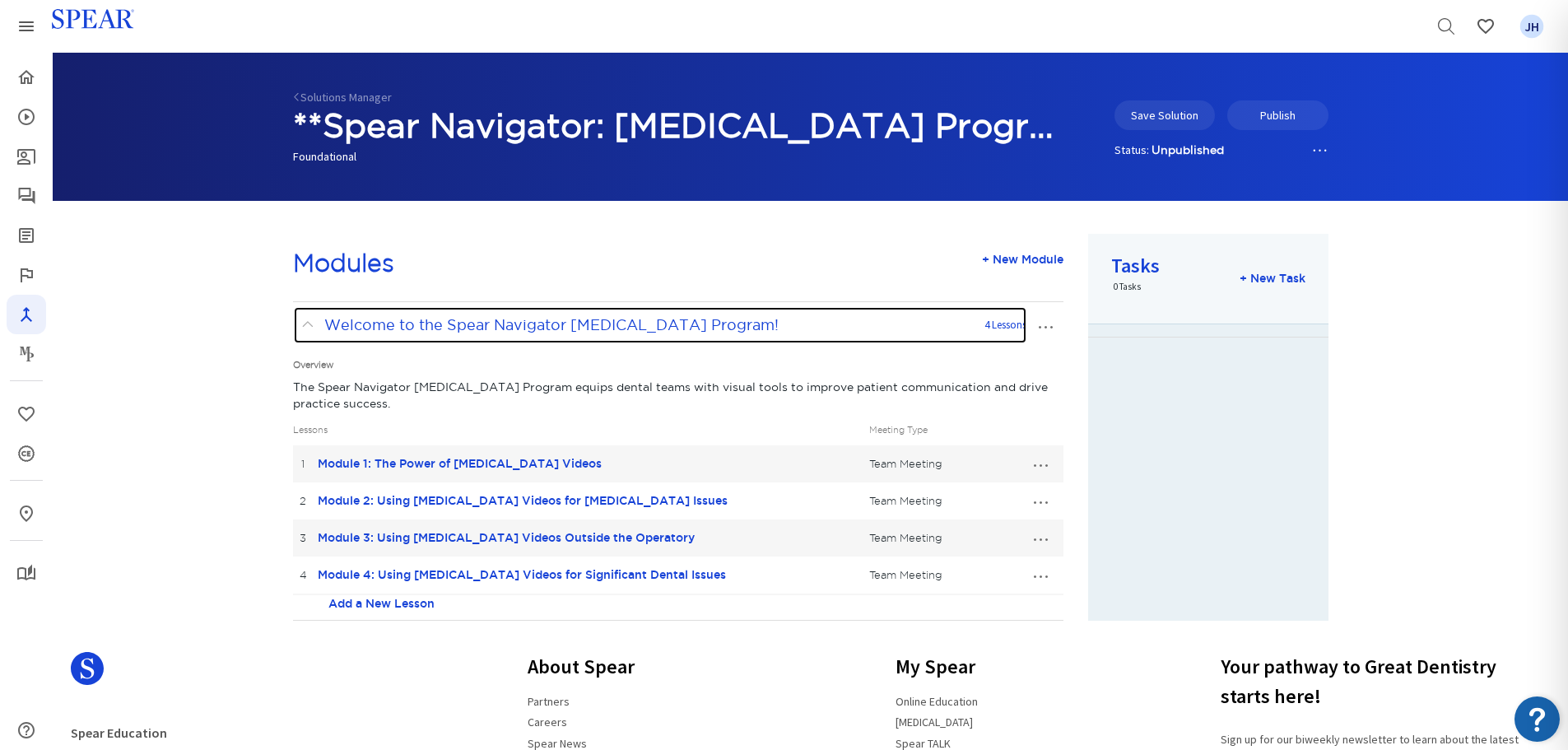
click at [324, 322] on span "Welcome to the Spear Navigator Patient Education Program!" at bounding box center [551, 325] width 454 height 16
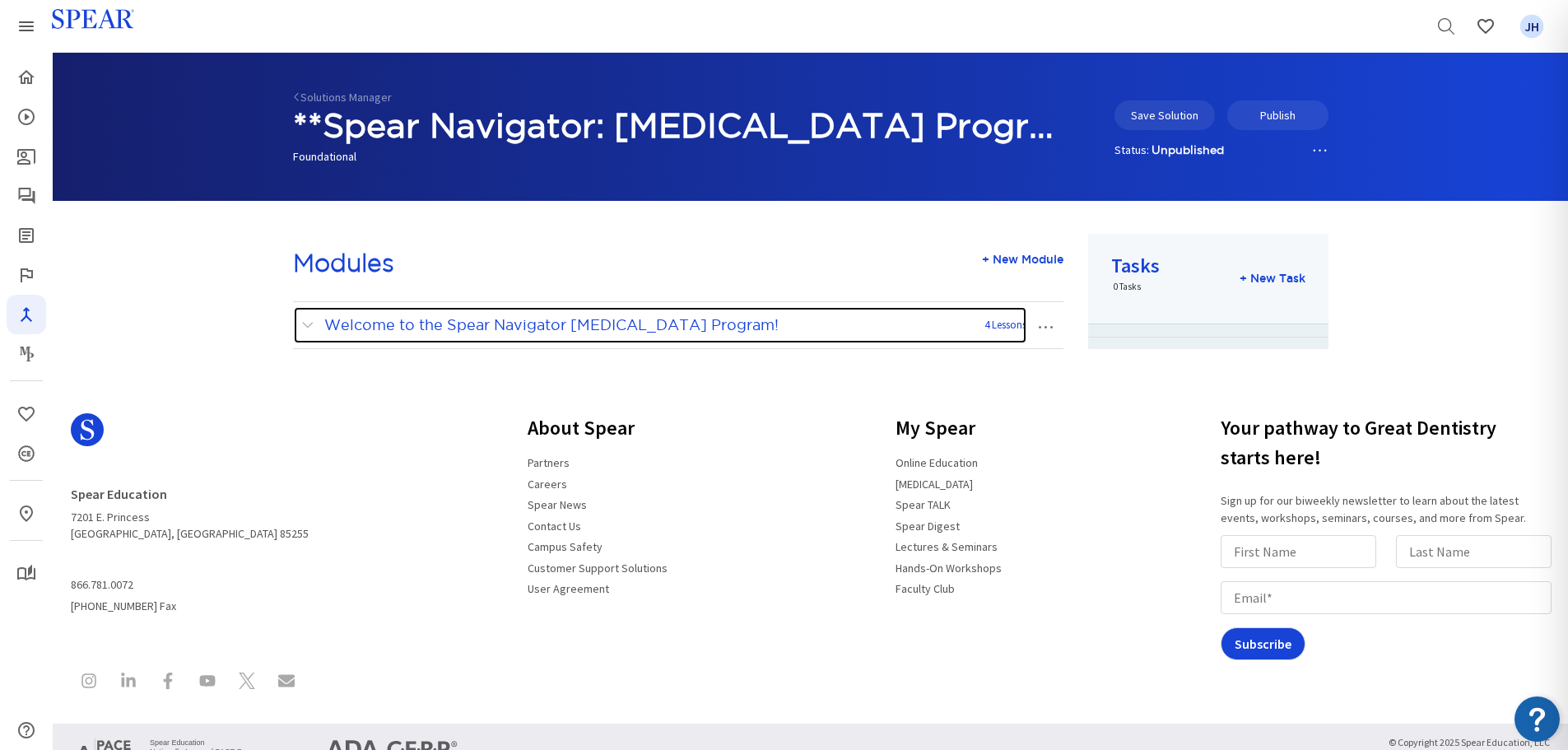
click at [304, 327] on span at bounding box center [311, 325] width 21 height 21
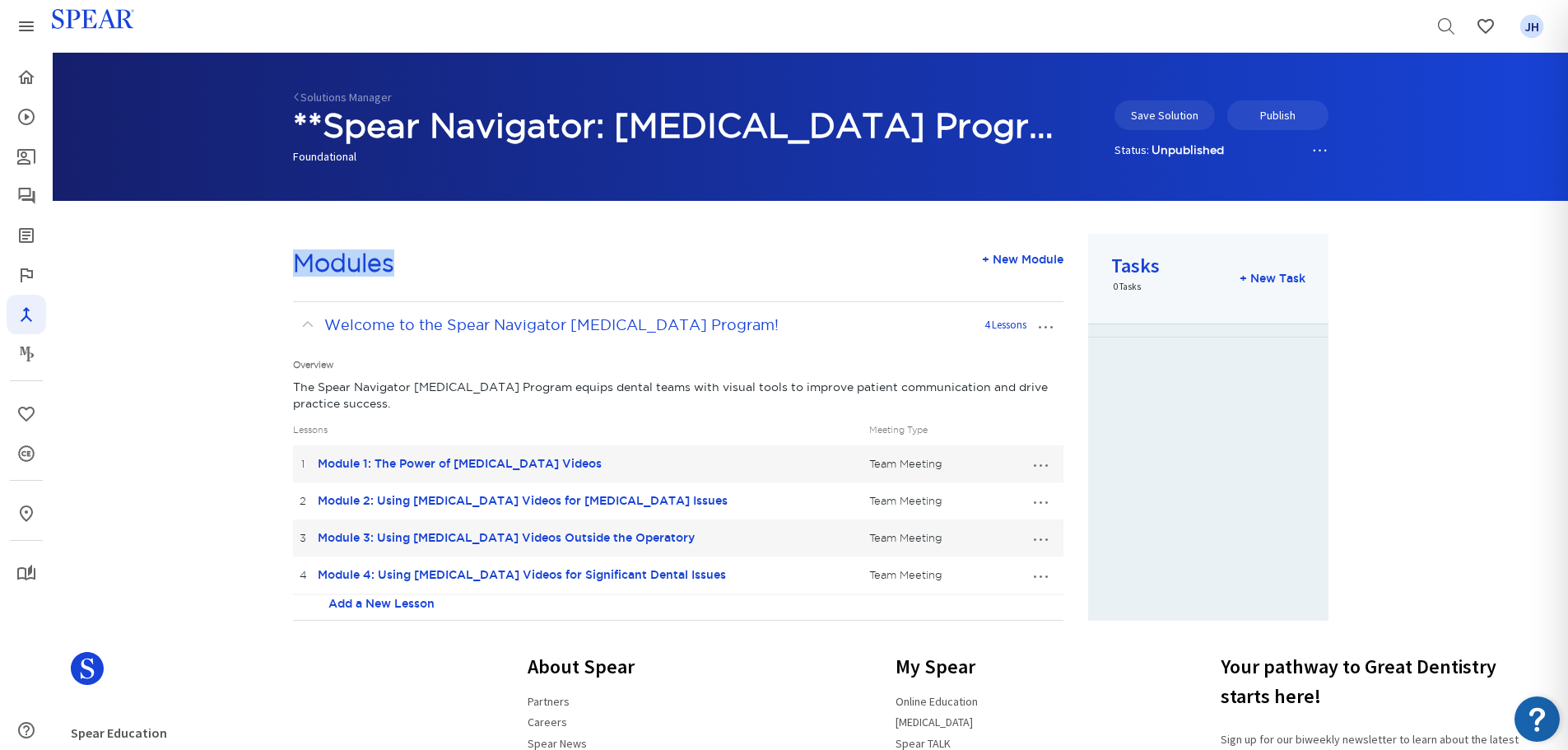
drag, startPoint x: 295, startPoint y: 261, endPoint x: 446, endPoint y: 277, distance: 151.8
click at [444, 278] on div "Modules + New Module" at bounding box center [678, 259] width 770 height 51
click at [438, 250] on div "Modules + New Module" at bounding box center [678, 259] width 770 height 51
click at [456, 261] on div "Modules + New Module" at bounding box center [678, 259] width 770 height 51
click at [1040, 465] on button "…" at bounding box center [1040, 463] width 36 height 26
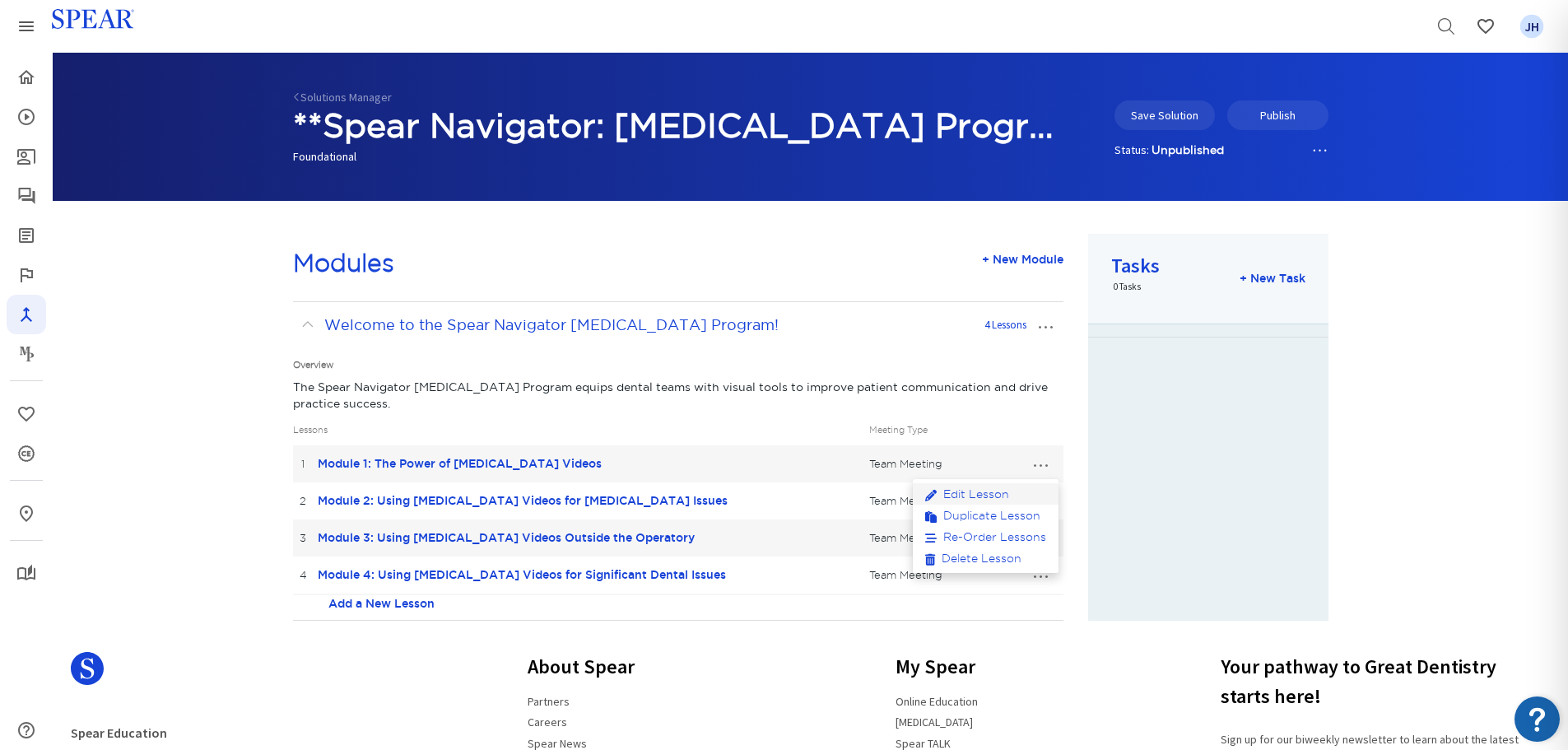
click at [1002, 493] on link "Edit Lesson" at bounding box center [985, 494] width 145 height 21
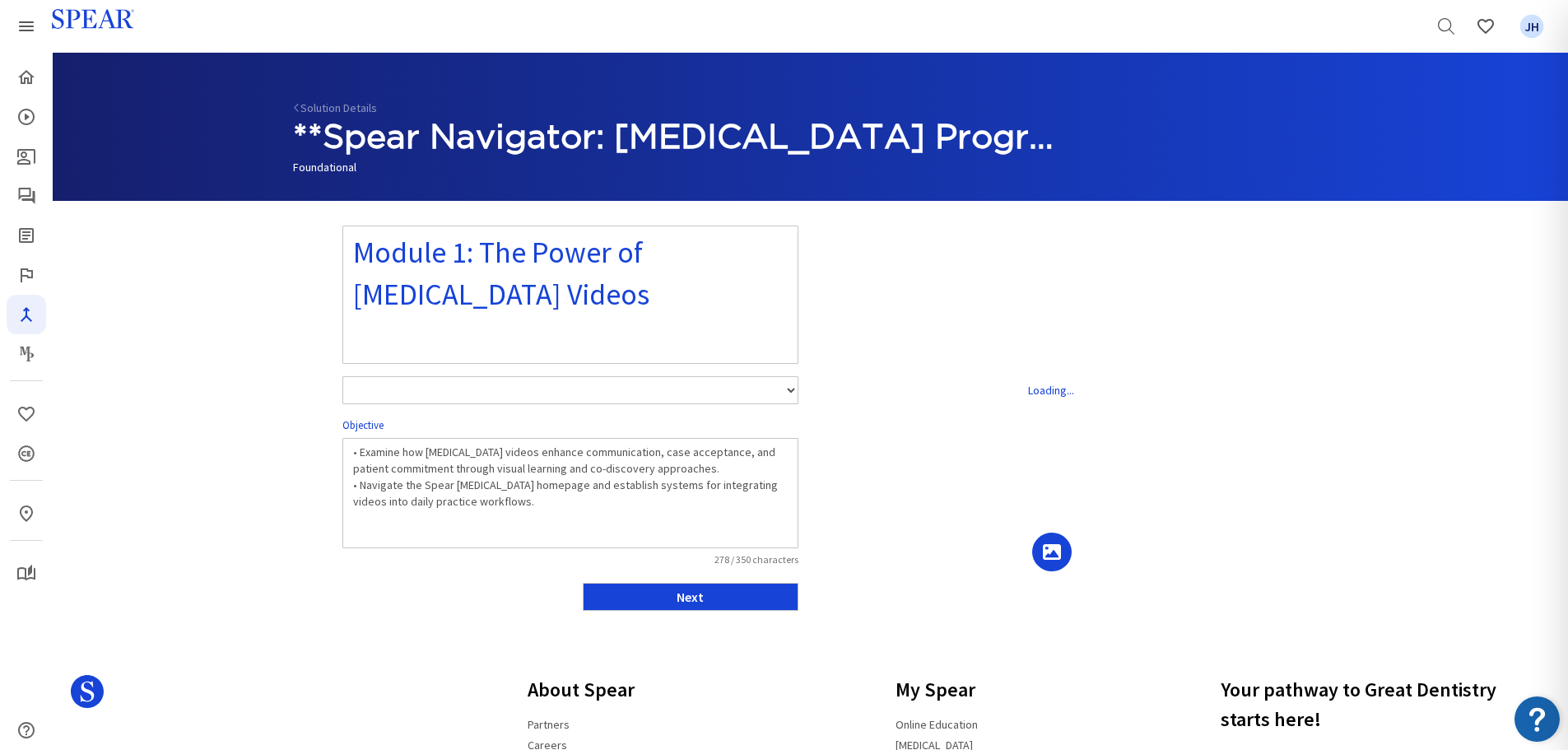
select select "number:1"
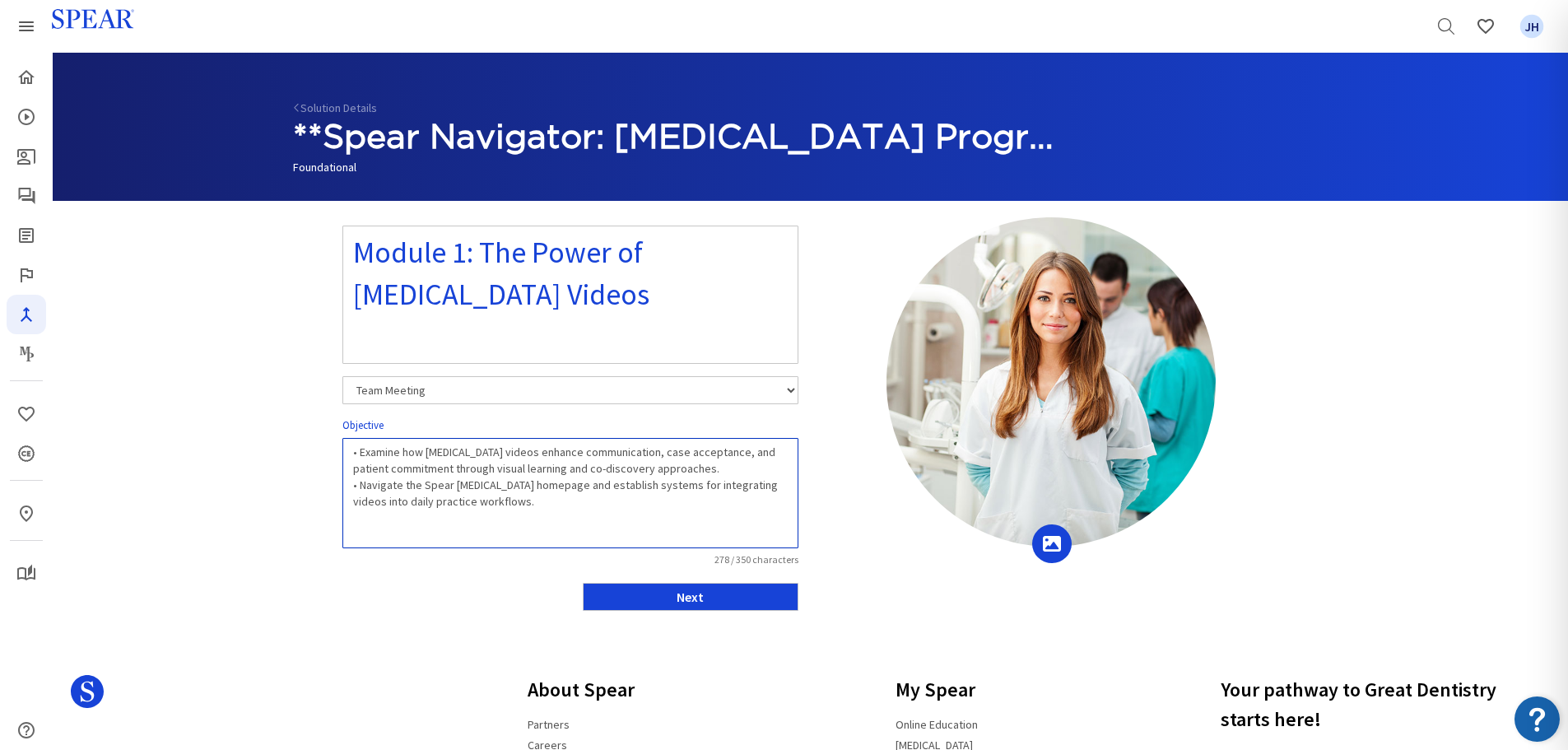
click at [360, 452] on textarea "• Examine how patient education videos enhance communication, case acceptance, …" at bounding box center [570, 493] width 456 height 110
click at [559, 505] on textarea "• Examine how patient education videos enhance communication, case acceptance, …" at bounding box center [570, 493] width 456 height 110
click at [544, 506] on textarea "• Examine how patient education videos enhance communication, case acceptance, …" at bounding box center [570, 493] width 456 height 110
click at [557, 513] on textarea "• Examine how patient education videos enhance communication, case acceptance, …" at bounding box center [570, 493] width 456 height 110
click at [564, 522] on textarea "• Examine how patient education videos enhance communication, case acceptance, …" at bounding box center [570, 493] width 456 height 110
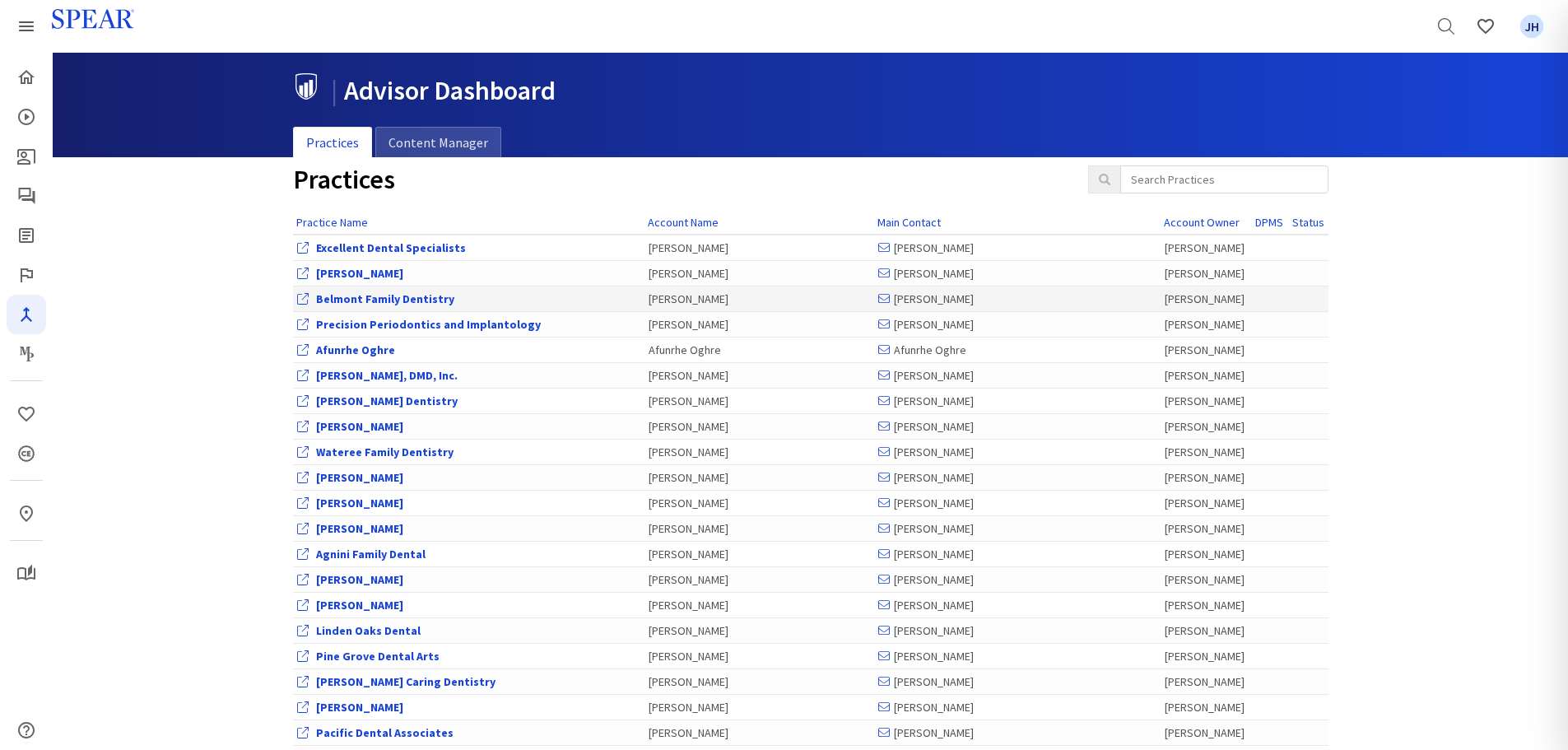
click at [391, 301] on link "Belmont Family Dentistry" at bounding box center [386, 299] width 139 height 15
